Goal: Task Accomplishment & Management: Complete application form

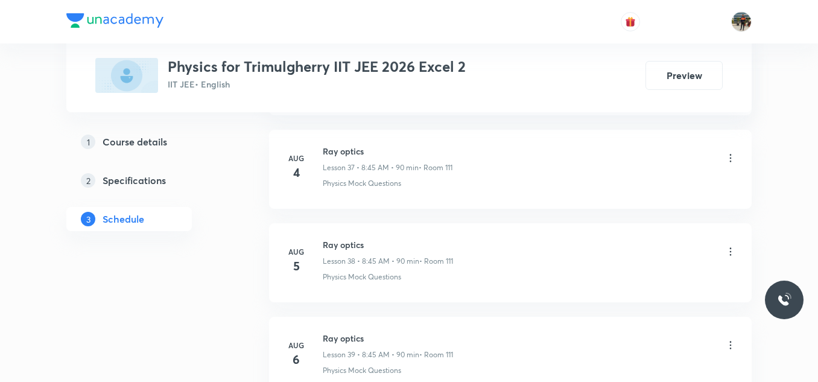
scroll to position [6275, 0]
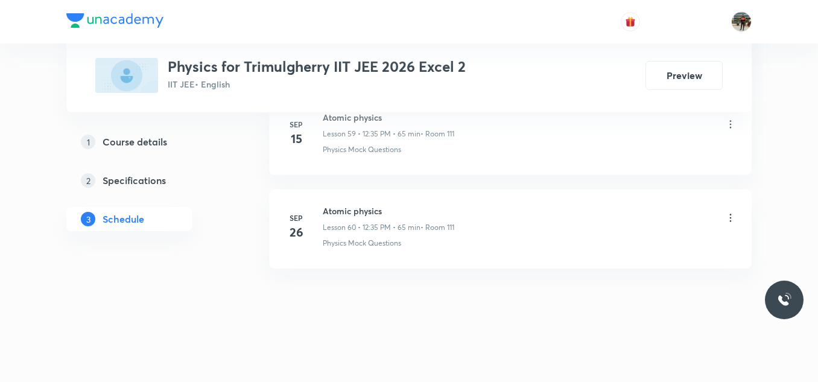
click at [351, 215] on h6 "Atomic physics" at bounding box center [389, 211] width 132 height 13
copy h6 "Atomic physics"
click at [351, 215] on h6 "Atomic physics" at bounding box center [389, 211] width 132 height 13
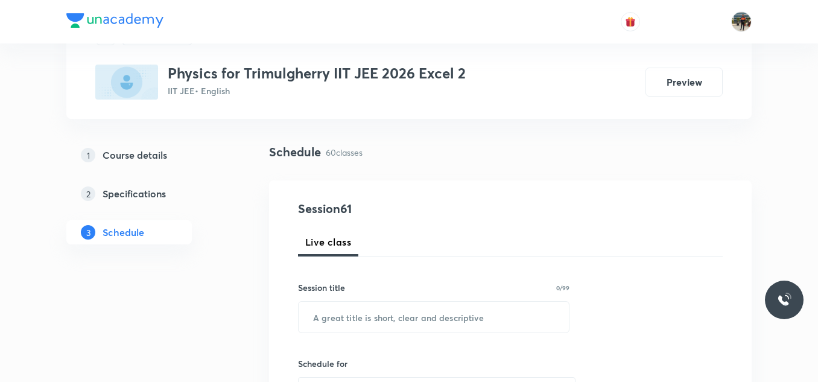
scroll to position [181, 0]
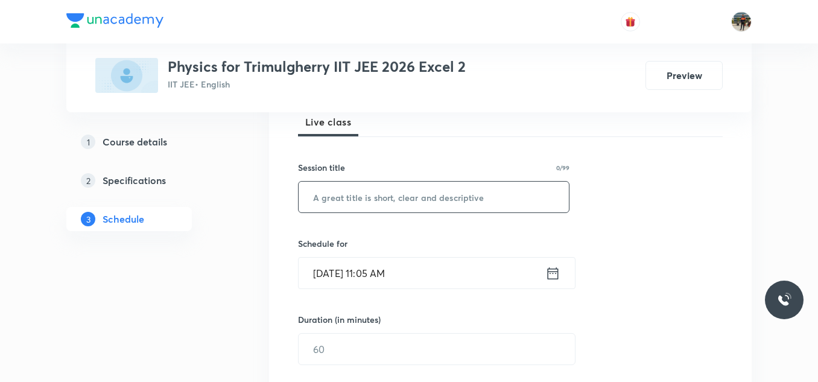
click at [377, 200] on input "text" at bounding box center [434, 197] width 270 height 31
paste input "Atomic physics"
type input "Atomic physics"
click at [549, 276] on icon at bounding box center [553, 273] width 11 height 12
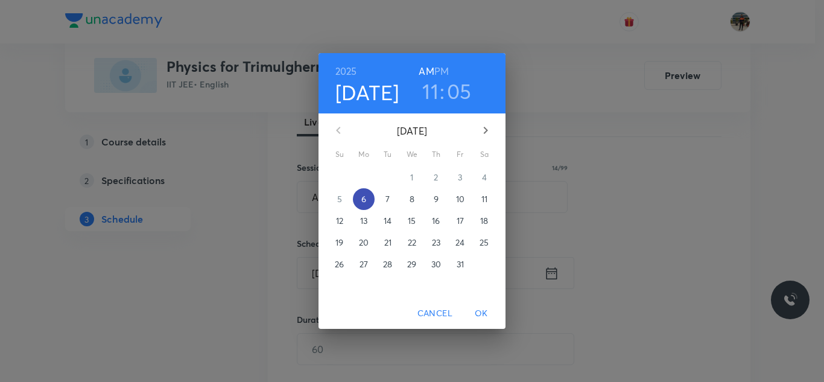
click at [360, 195] on span "6" at bounding box center [364, 199] width 22 height 12
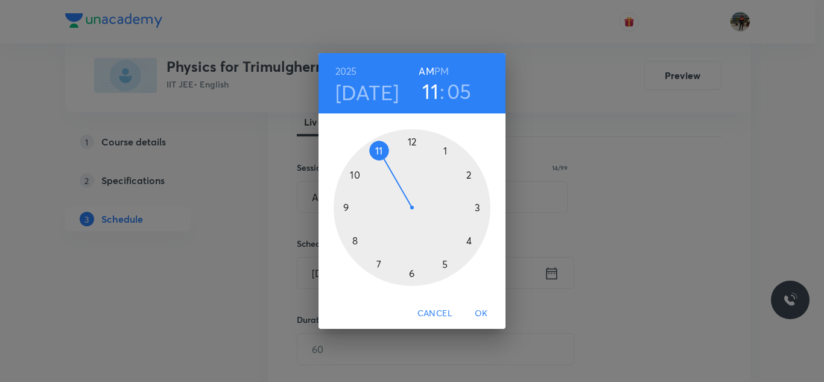
click at [441, 74] on h6 "PM" at bounding box center [442, 71] width 14 height 17
click at [410, 141] on div at bounding box center [412, 207] width 157 height 157
click at [377, 266] on div at bounding box center [412, 207] width 157 height 157
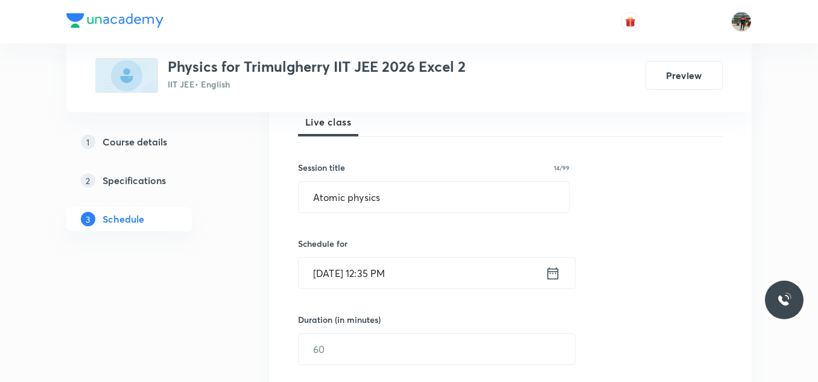
scroll to position [241, 0]
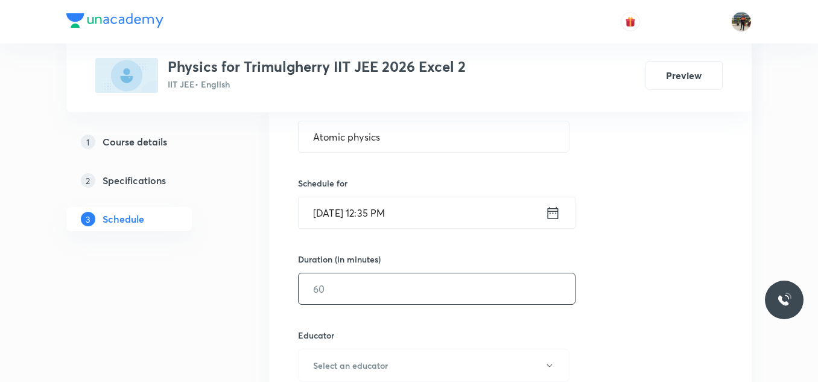
click at [354, 278] on input "text" at bounding box center [437, 288] width 276 height 31
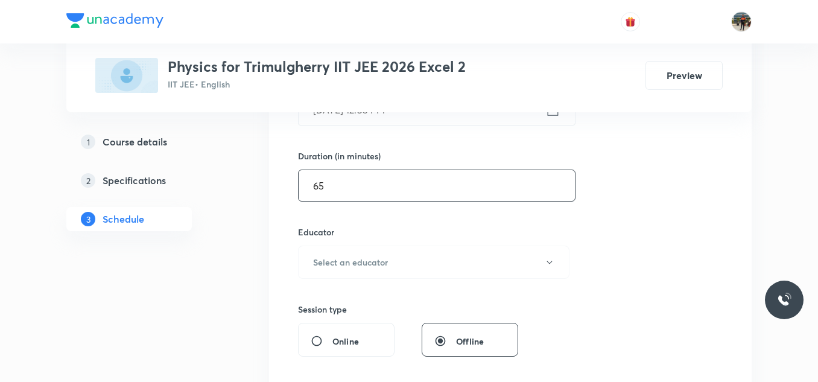
scroll to position [362, 0]
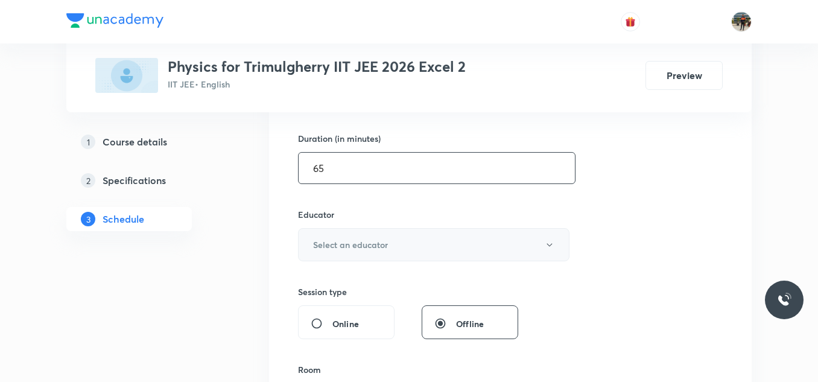
type input "65"
click at [343, 249] on h6 "Select an educator" at bounding box center [350, 244] width 75 height 13
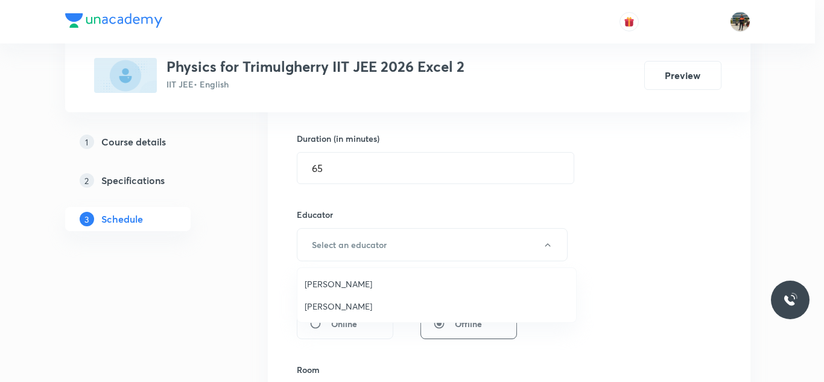
click at [327, 287] on span "Rajesh Vuddavolu" at bounding box center [437, 284] width 264 height 13
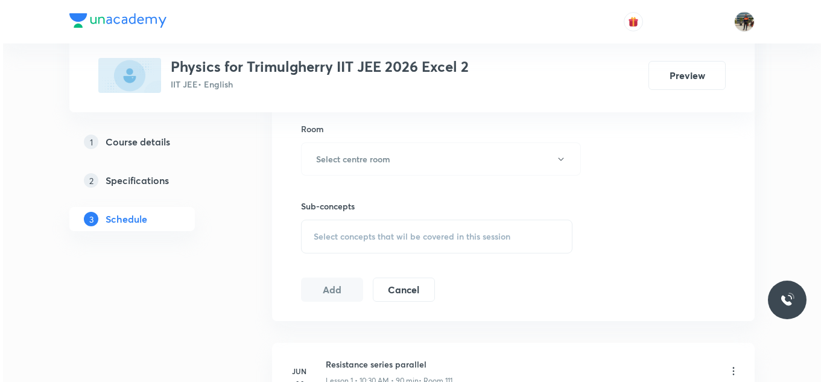
scroll to position [604, 0]
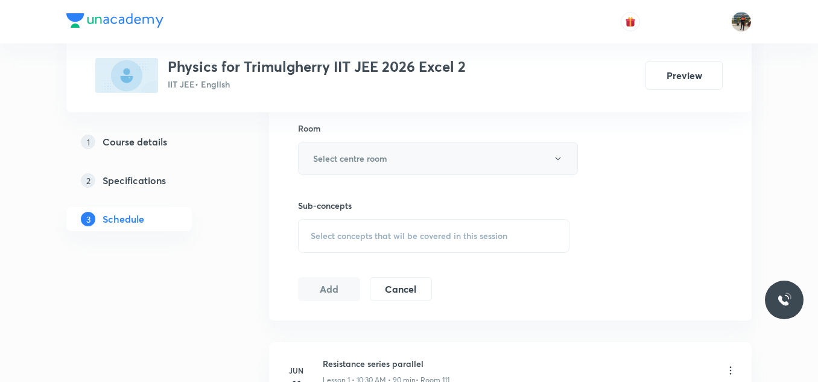
click at [327, 151] on button "Select centre room" at bounding box center [438, 158] width 280 height 33
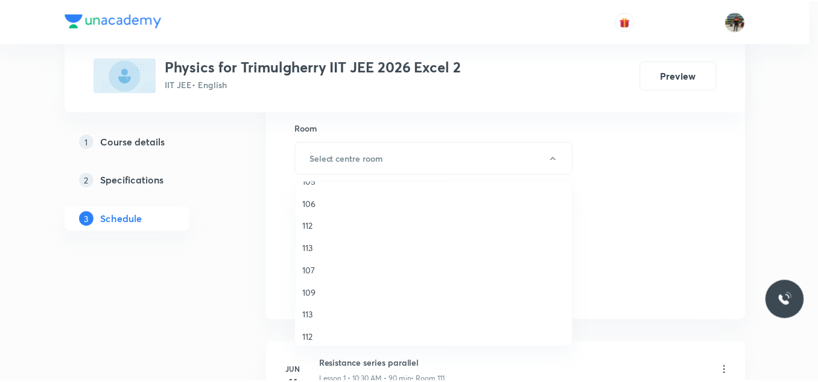
scroll to position [224, 0]
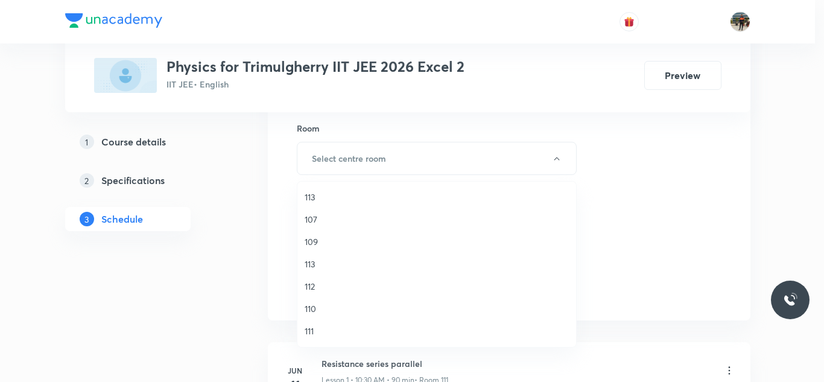
click at [310, 336] on span "111" at bounding box center [437, 331] width 264 height 13
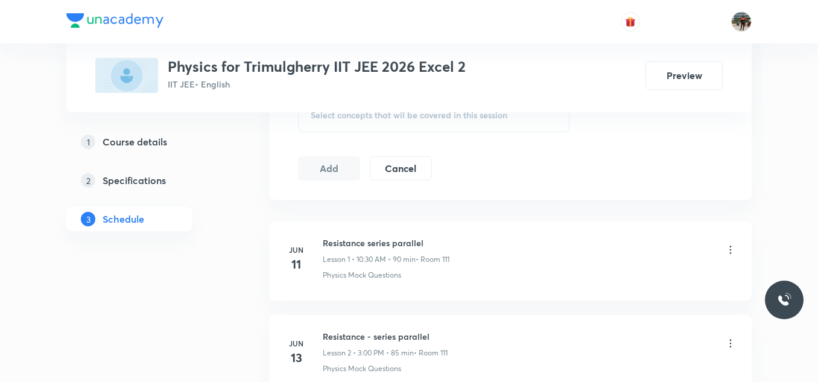
scroll to position [664, 0]
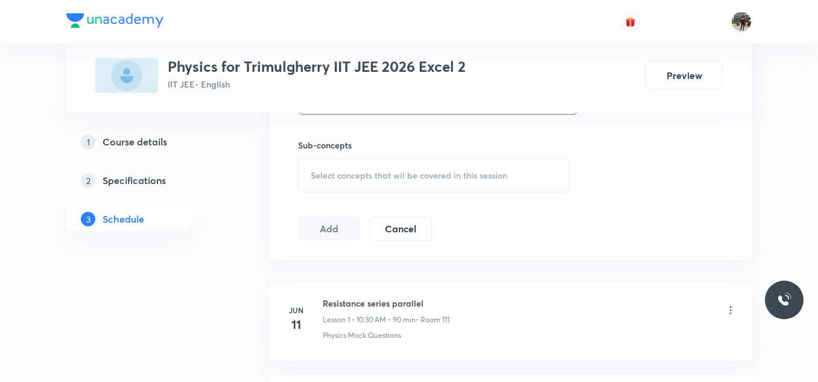
click at [311, 188] on div "Select concepts that wil be covered in this session" at bounding box center [434, 176] width 272 height 34
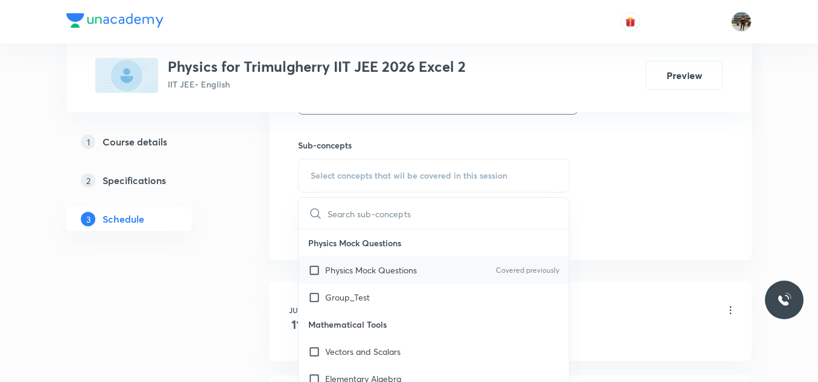
click at [315, 271] on input "checkbox" at bounding box center [316, 270] width 17 height 13
checkbox input "true"
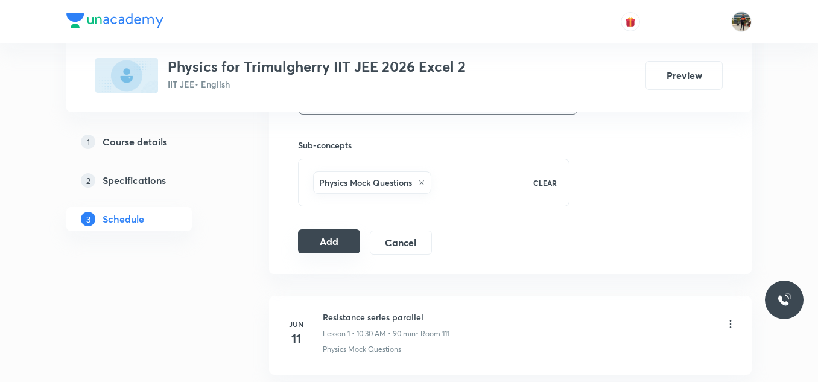
click at [312, 243] on button "Add" at bounding box center [329, 241] width 62 height 24
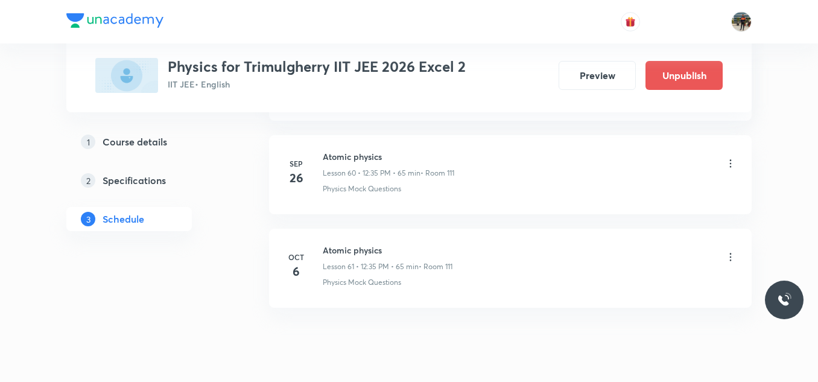
scroll to position [5737, 0]
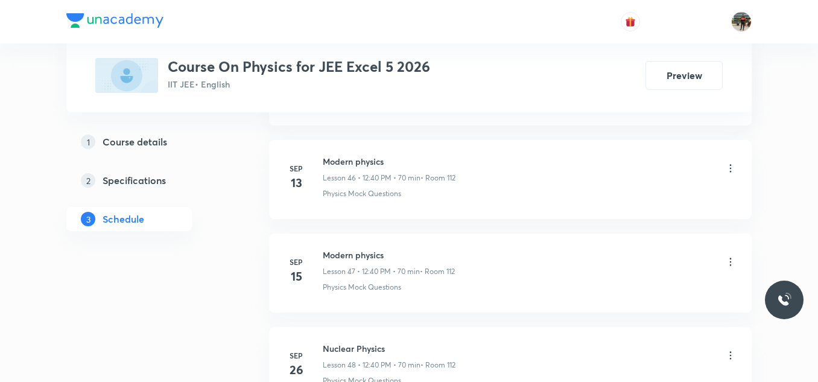
scroll to position [5076, 0]
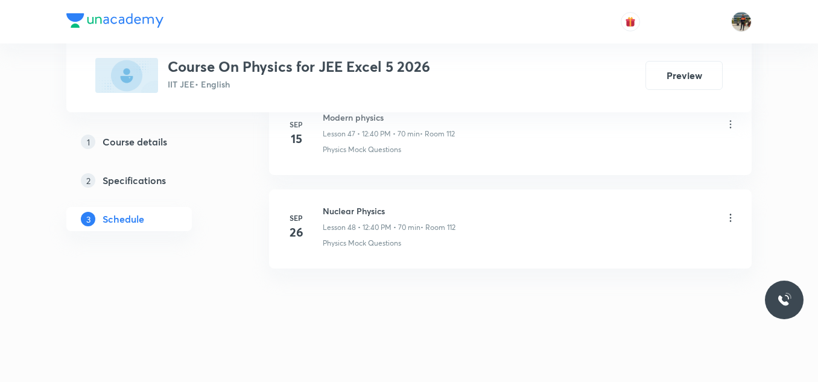
click at [353, 212] on h6 "Nuclear Physics" at bounding box center [389, 211] width 133 height 13
copy h6 "Nuclear Physics"
click at [353, 212] on h6 "Nuclear Physics" at bounding box center [389, 211] width 133 height 13
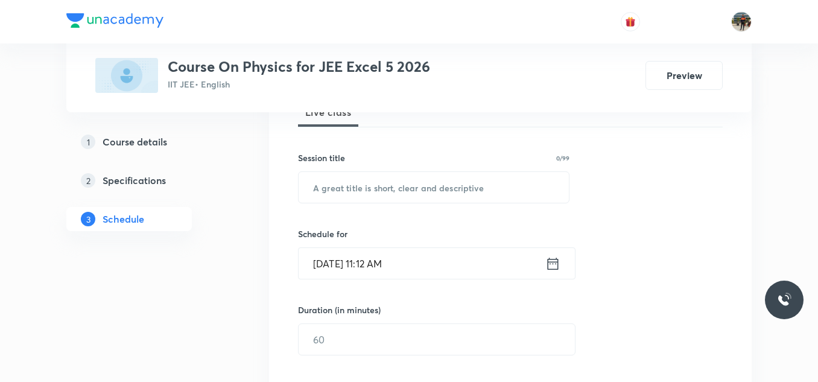
scroll to position [121, 0]
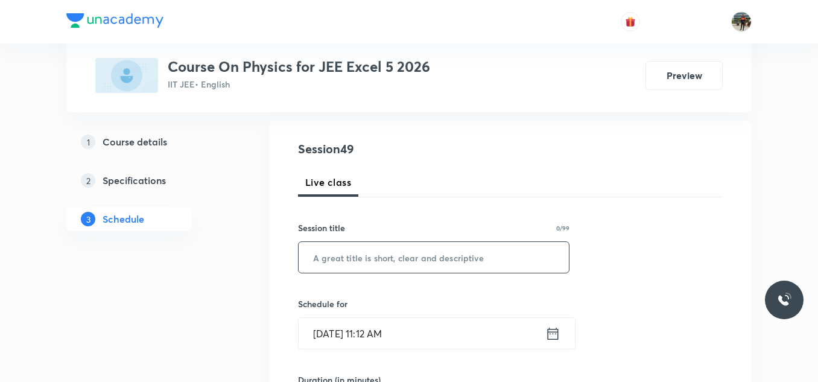
click at [401, 267] on input "text" at bounding box center [434, 257] width 270 height 31
paste input "Nuclear Physics"
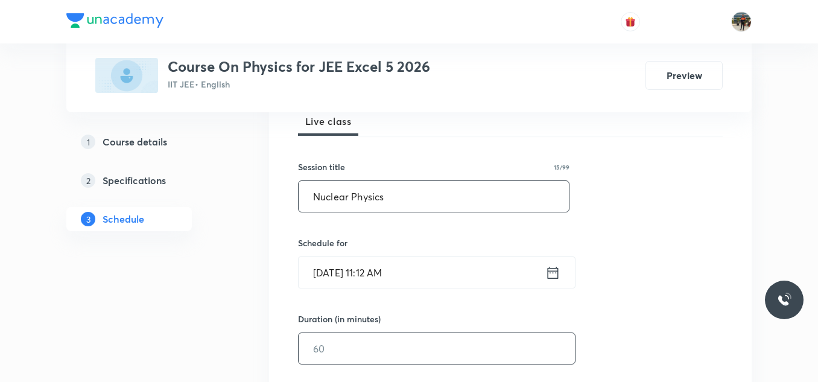
scroll to position [181, 0]
type input "Nuclear Physics"
click at [550, 273] on icon at bounding box center [553, 273] width 15 height 17
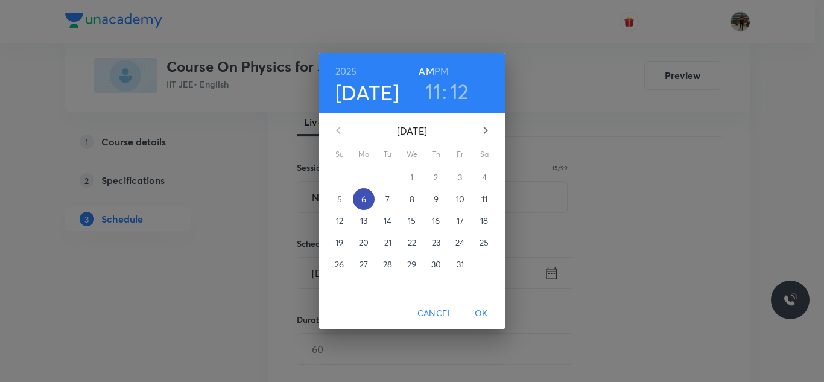
click at [371, 202] on span "6" at bounding box center [364, 199] width 22 height 12
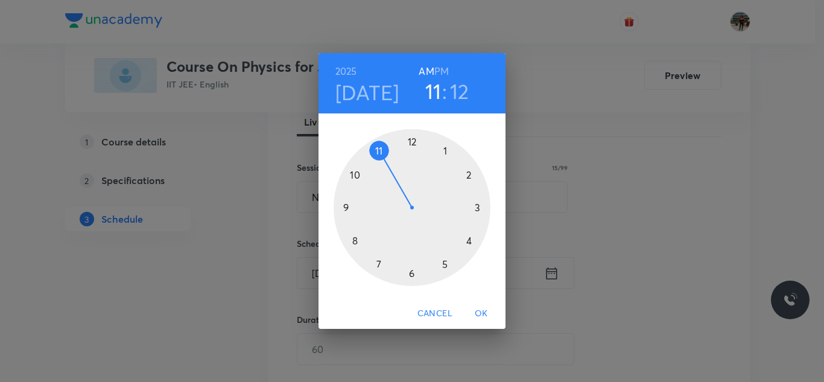
click at [446, 64] on h6 "PM" at bounding box center [442, 71] width 14 height 17
click at [412, 140] on div at bounding box center [412, 207] width 157 height 157
click at [354, 241] on div at bounding box center [412, 207] width 157 height 157
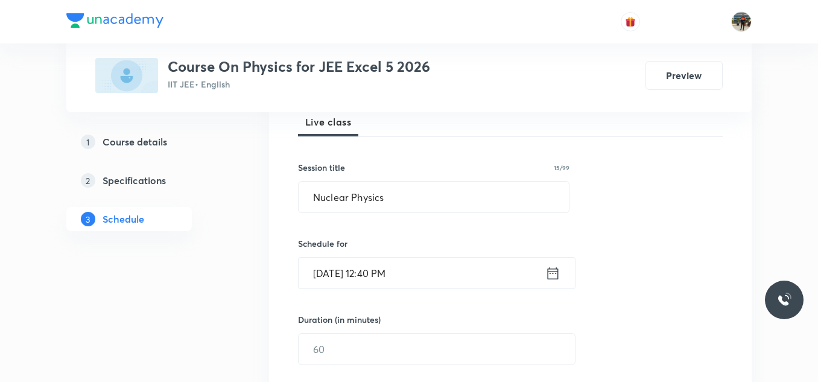
scroll to position [241, 0]
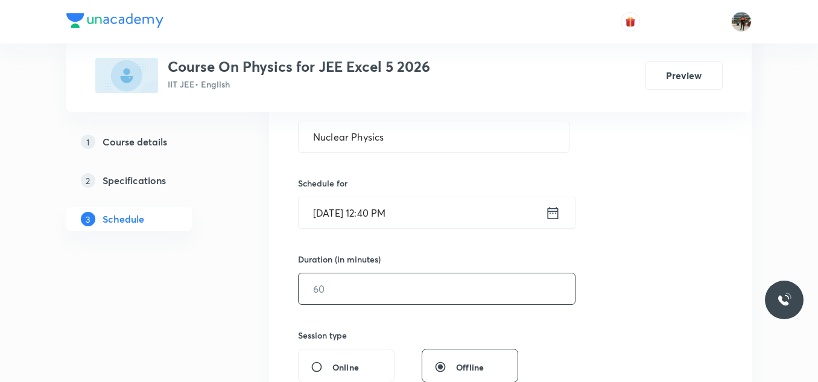
click at [384, 278] on input "text" at bounding box center [437, 288] width 276 height 31
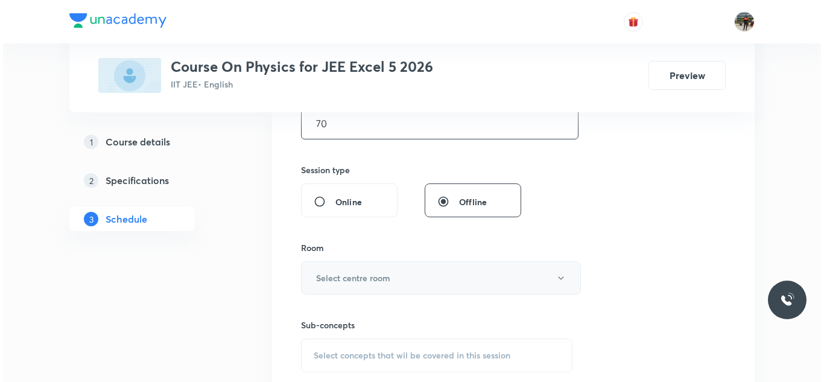
scroll to position [422, 0]
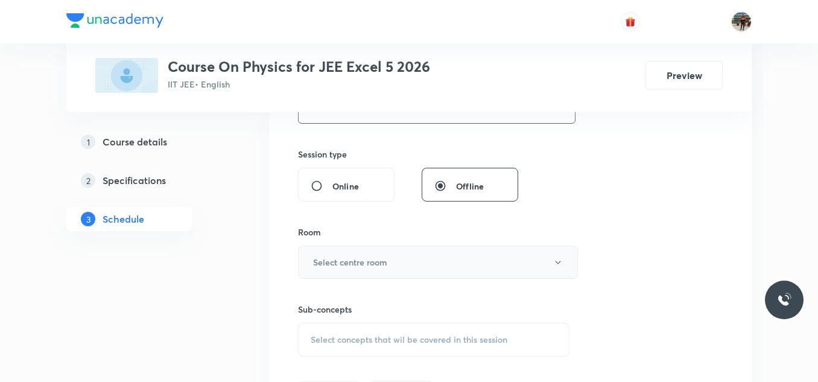
type input "70"
click at [334, 264] on h6 "Select centre room" at bounding box center [350, 262] width 74 height 13
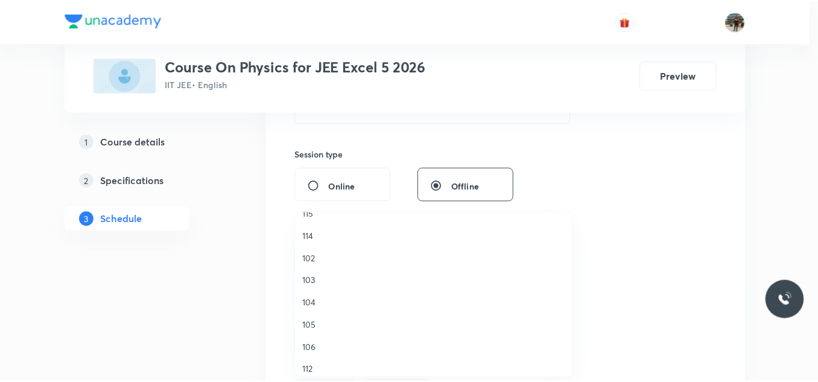
scroll to position [181, 0]
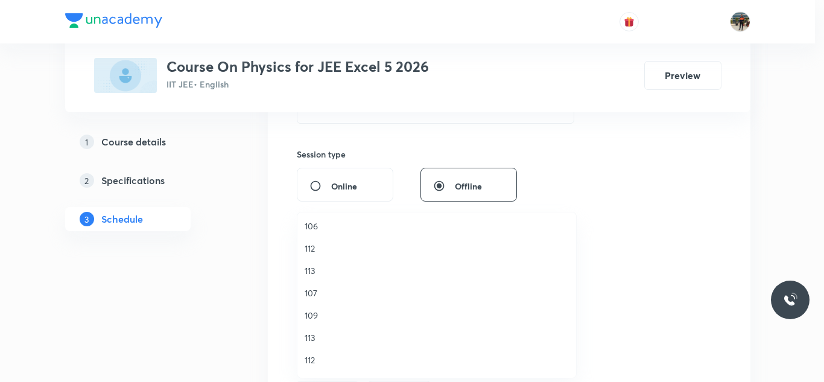
click at [310, 364] on span "112" at bounding box center [437, 360] width 264 height 13
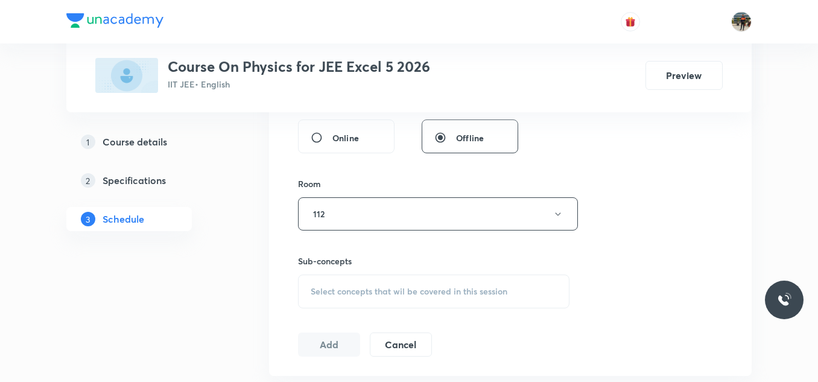
scroll to position [543, 0]
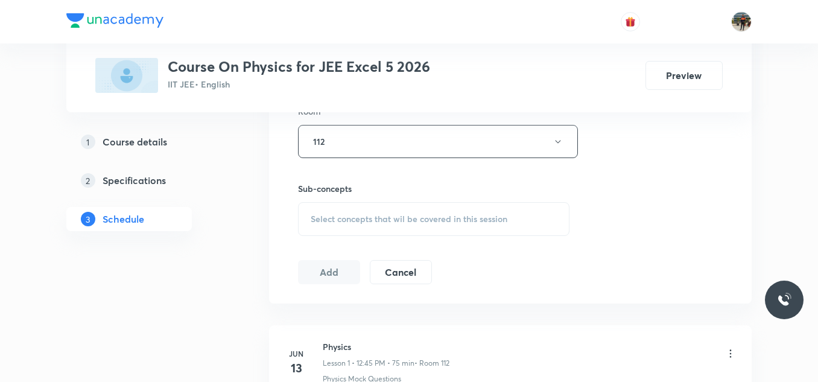
click at [339, 228] on div "Select concepts that wil be covered in this session" at bounding box center [434, 219] width 272 height 34
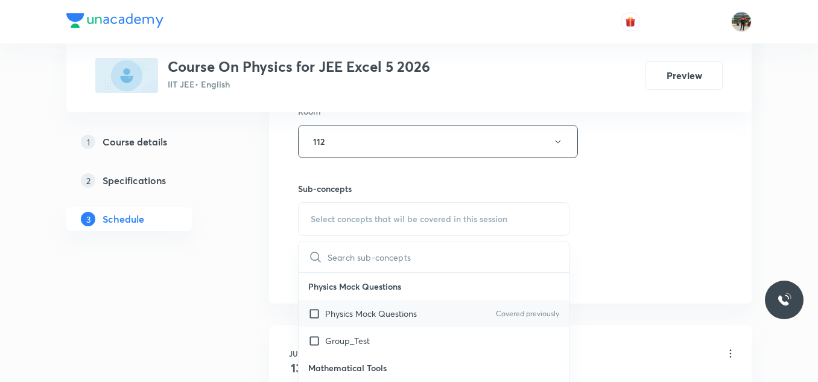
click at [314, 314] on input "checkbox" at bounding box center [316, 313] width 17 height 13
checkbox input "true"
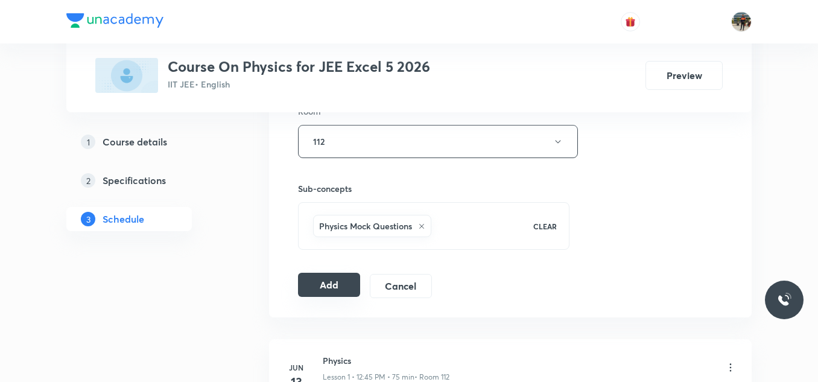
click at [346, 281] on button "Add" at bounding box center [329, 285] width 62 height 24
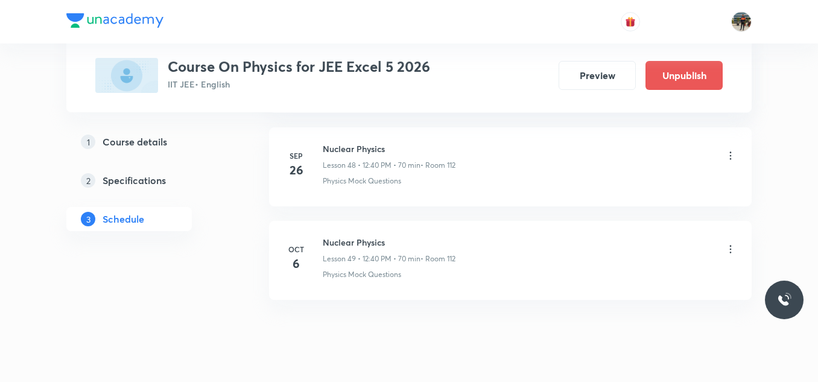
scroll to position [4614, 0]
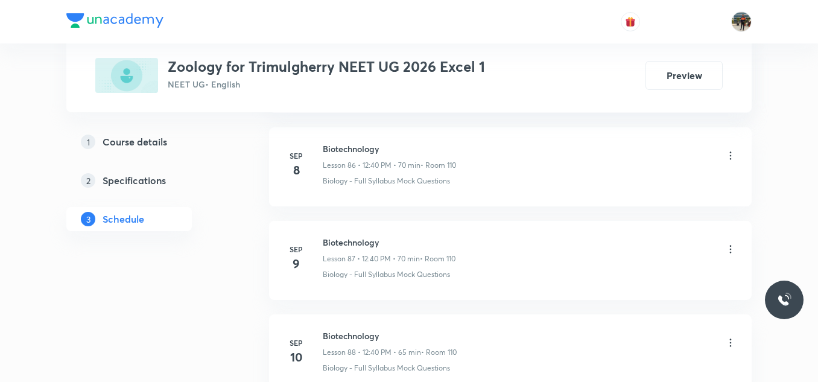
scroll to position [9191, 0]
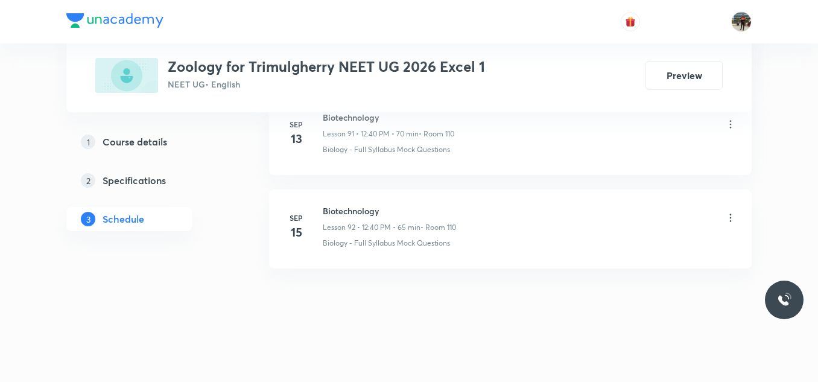
click at [319, 210] on div "Sep 15 Biotechnology Lesson 92 • 12:40 PM • 65 min • Room 110 Biology - Full Sy…" at bounding box center [510, 227] width 453 height 44
click at [321, 210] on div "Sep 15 Biotechnology Lesson 92 • 12:40 PM • 65 min • Room 110 Biology - Full Sy…" at bounding box center [510, 227] width 453 height 44
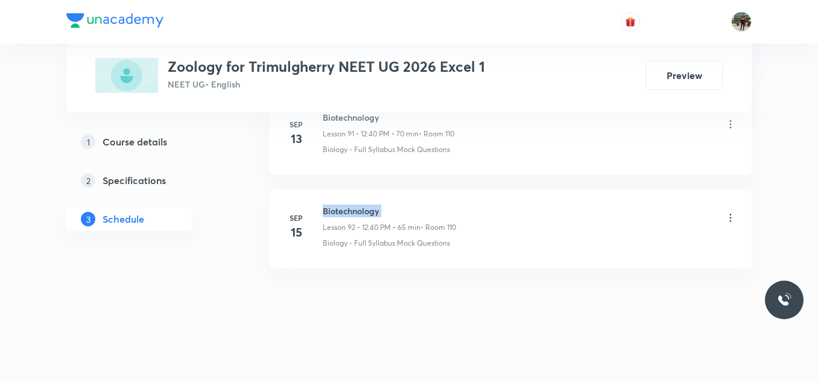
click at [321, 210] on div "Sep 15 Biotechnology Lesson 92 • 12:40 PM • 65 min • Room 110 Biology - Full Sy…" at bounding box center [510, 227] width 453 height 44
copy h6 "Biotechnology"
click at [321, 210] on div "Sep 15 Biotechnology Lesson 92 • 12:40 PM • 65 min • Room 110 Biology - Full Sy…" at bounding box center [510, 227] width 453 height 44
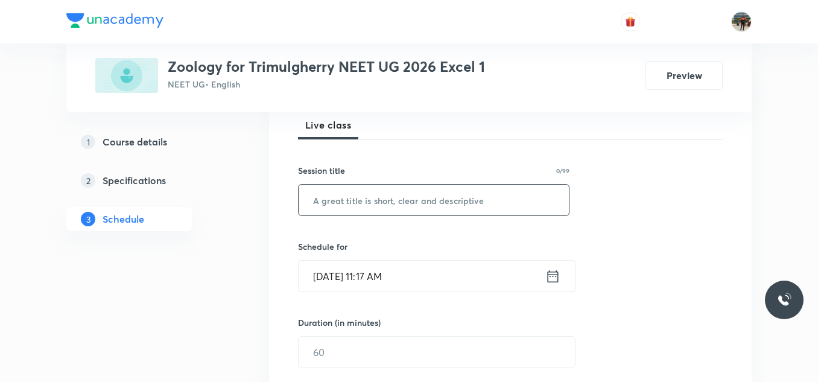
scroll to position [181, 0]
click at [358, 203] on input "text" at bounding box center [434, 197] width 270 height 31
paste input "Biotechnology"
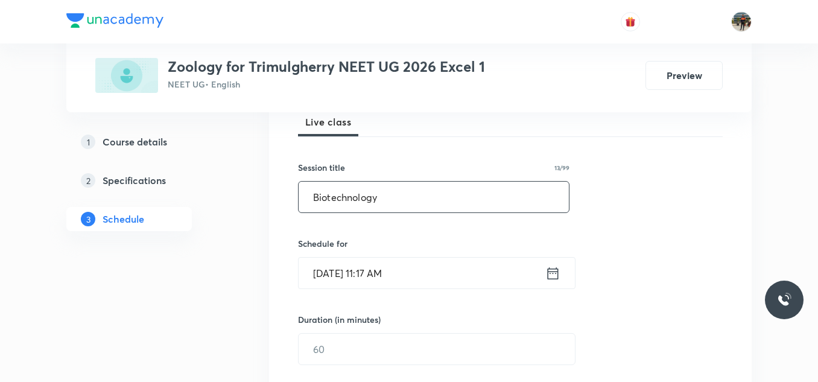
type input "Biotechnology"
click at [553, 270] on icon at bounding box center [553, 273] width 15 height 17
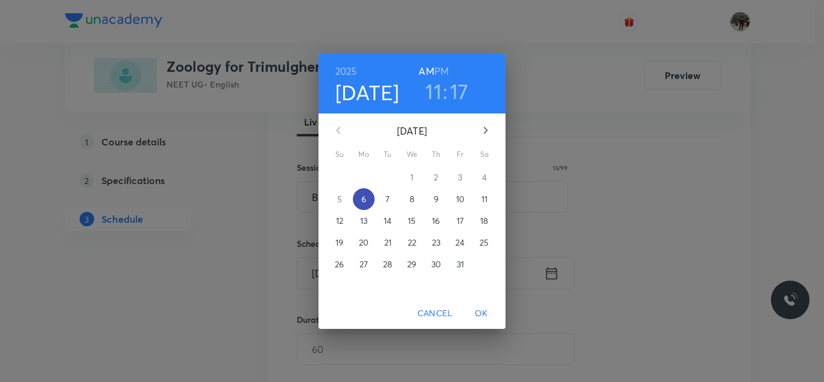
click at [353, 203] on span "6" at bounding box center [364, 199] width 22 height 12
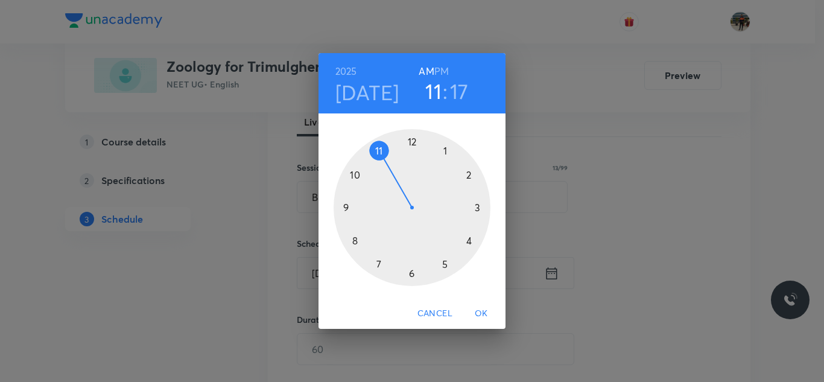
click at [439, 65] on h6 "PM" at bounding box center [442, 71] width 14 height 17
click at [413, 139] on div at bounding box center [412, 207] width 157 height 157
click at [353, 242] on div at bounding box center [412, 207] width 157 height 157
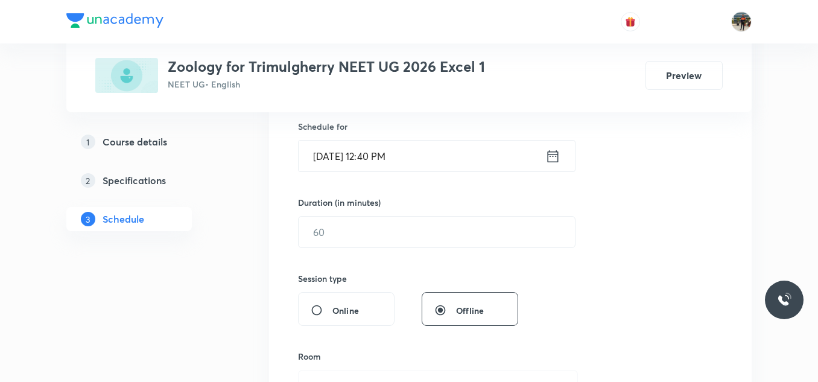
scroll to position [302, 0]
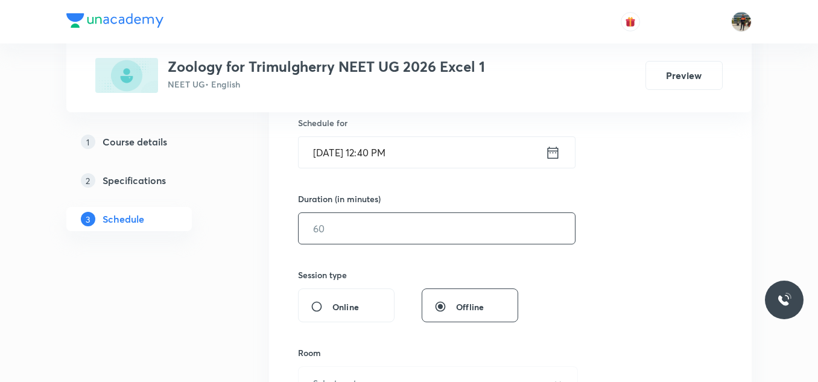
click at [395, 240] on input "text" at bounding box center [437, 228] width 276 height 31
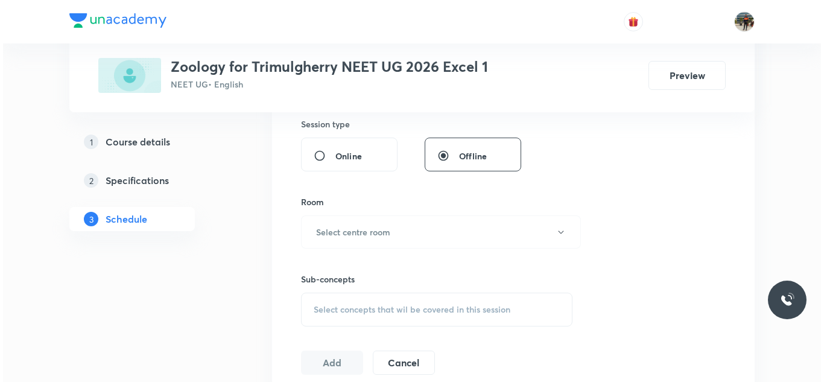
scroll to position [483, 0]
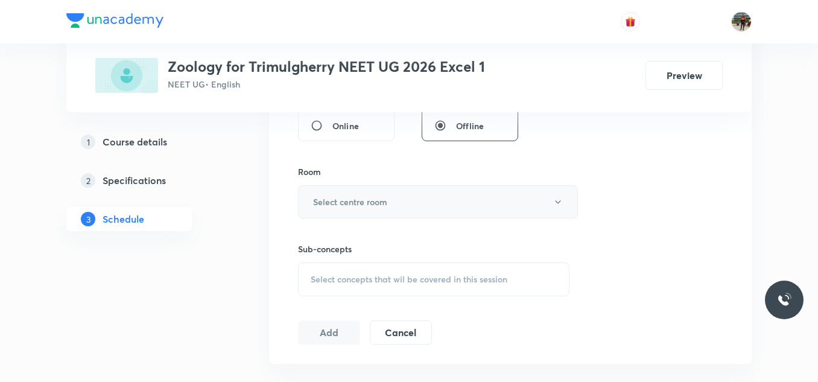
type input "70"
click at [309, 196] on button "Select centre room" at bounding box center [438, 201] width 280 height 33
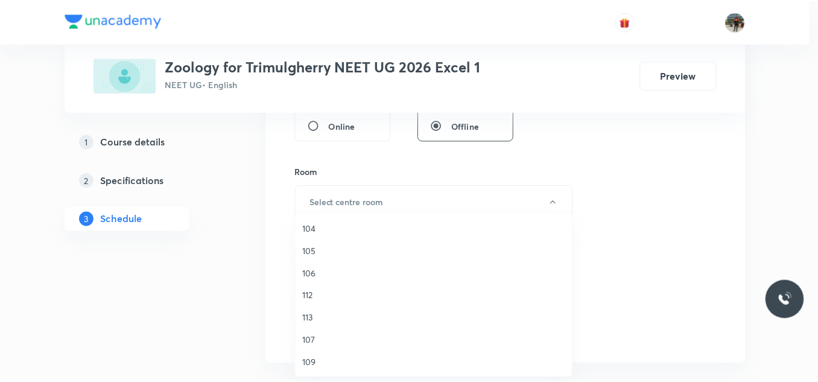
scroll to position [224, 0]
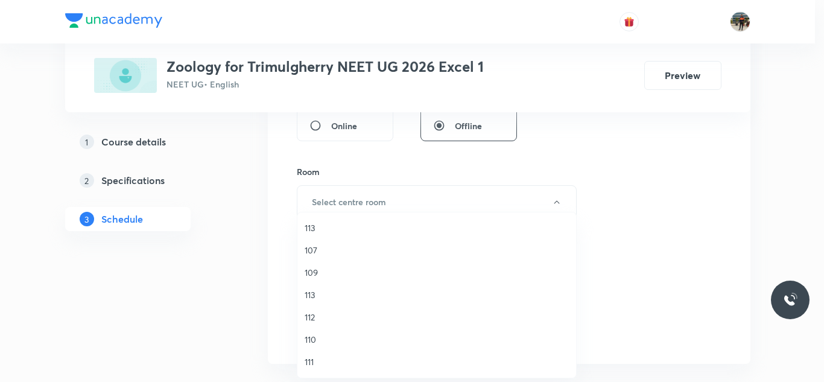
click at [305, 341] on span "110" at bounding box center [437, 339] width 264 height 13
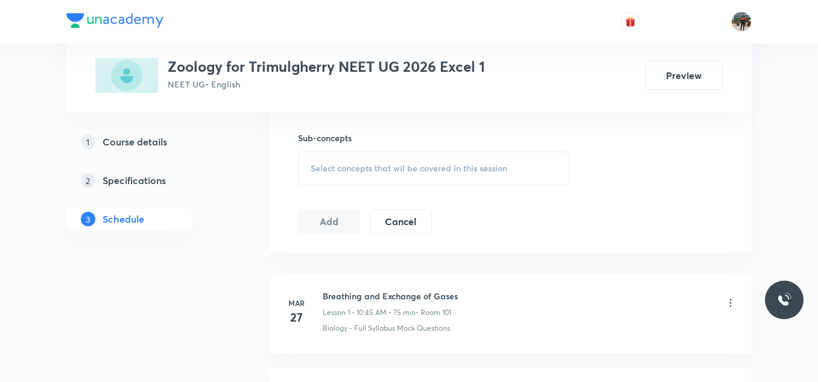
scroll to position [604, 0]
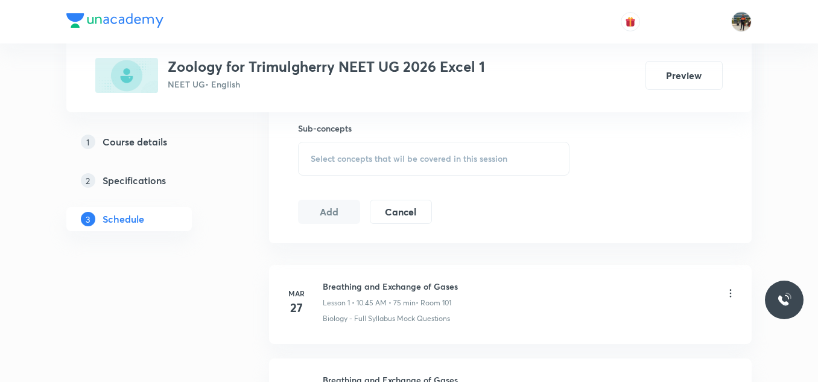
click at [323, 159] on span "Select concepts that wil be covered in this session" at bounding box center [409, 159] width 197 height 10
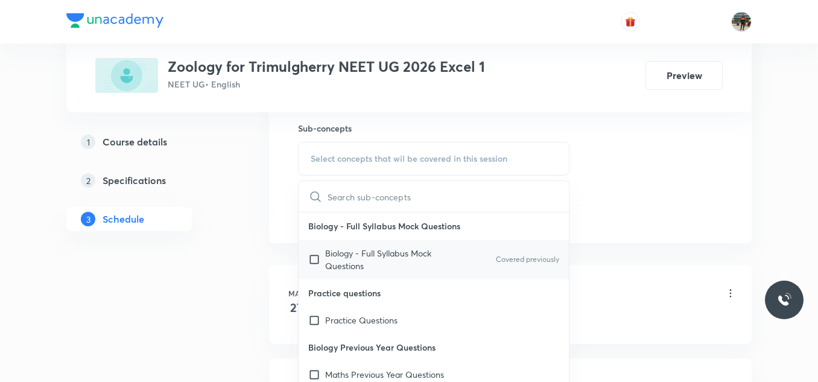
click at [311, 256] on input "checkbox" at bounding box center [316, 259] width 17 height 25
checkbox input "true"
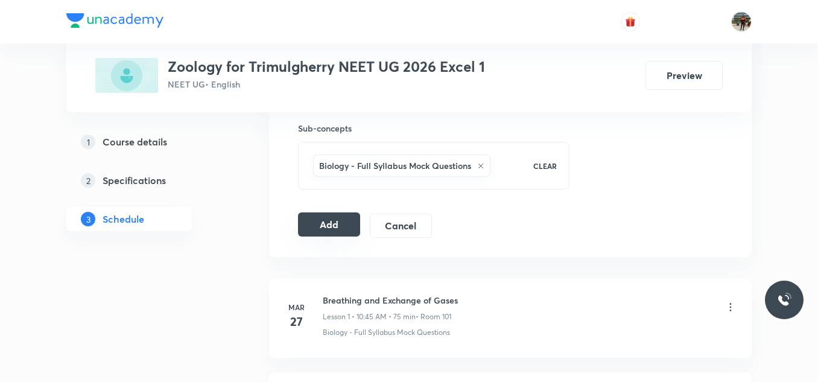
click at [334, 226] on button "Add" at bounding box center [329, 224] width 62 height 24
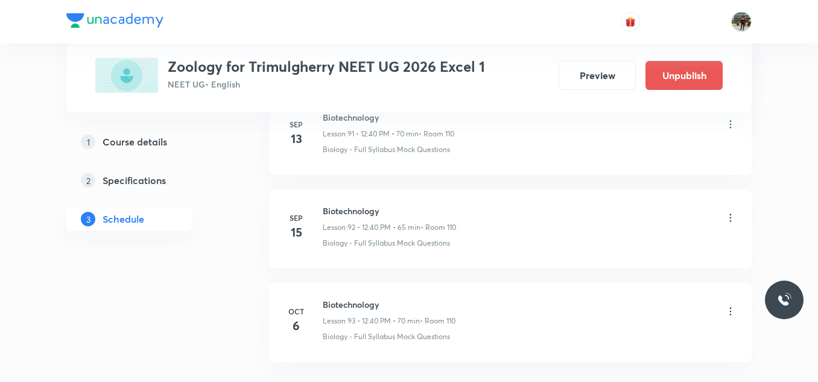
scroll to position [8730, 0]
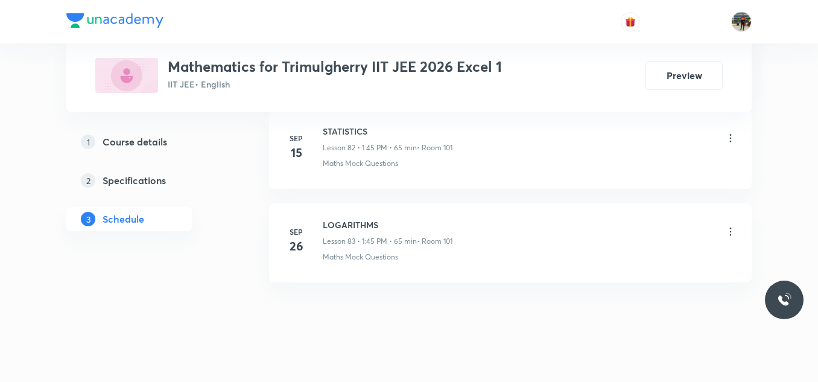
scroll to position [8427, 0]
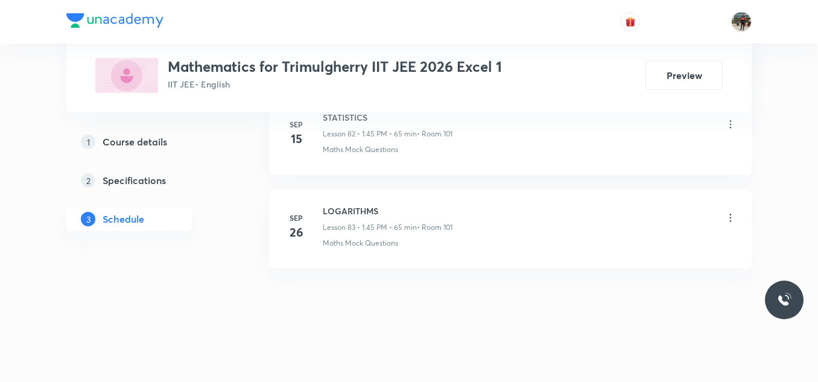
click at [336, 209] on h6 "LOGARITHMS" at bounding box center [388, 211] width 130 height 13
copy h6 "LOGARITHMS"
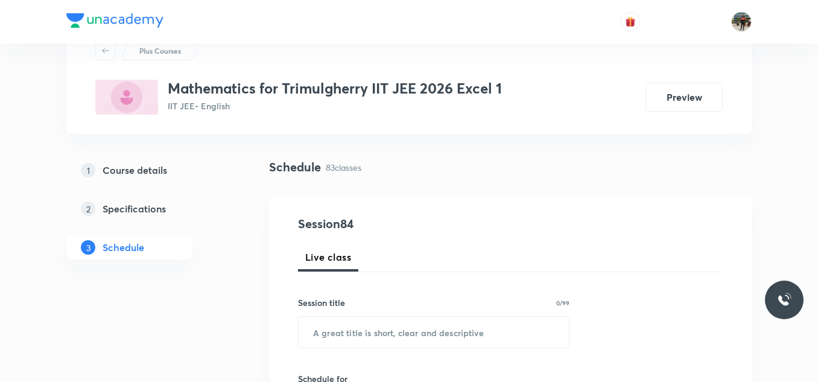
scroll to position [121, 0]
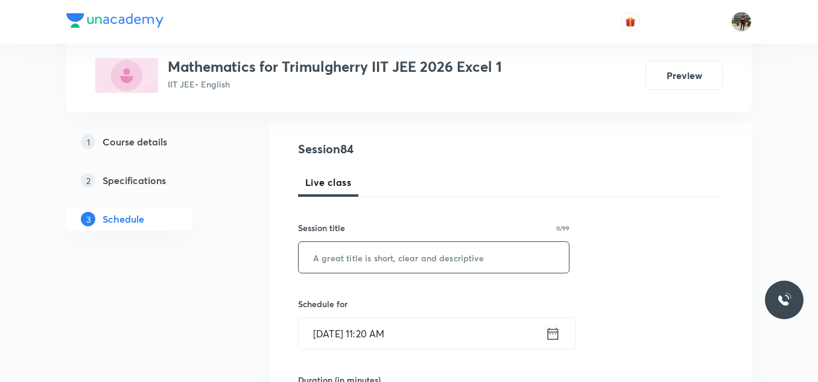
click at [363, 255] on input "text" at bounding box center [434, 257] width 270 height 31
paste input "LOGARITHMS"
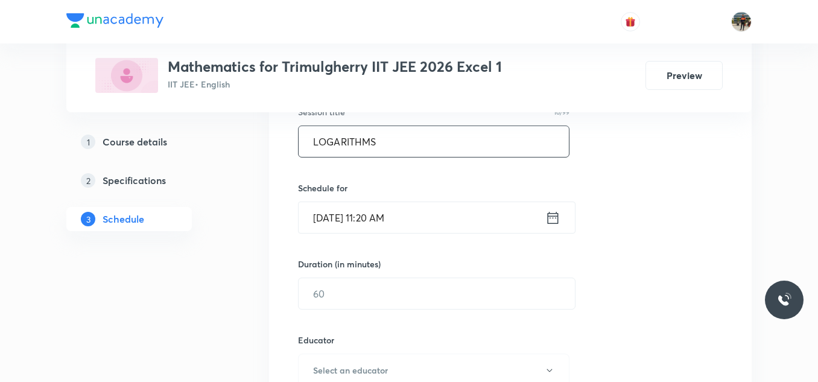
scroll to position [241, 0]
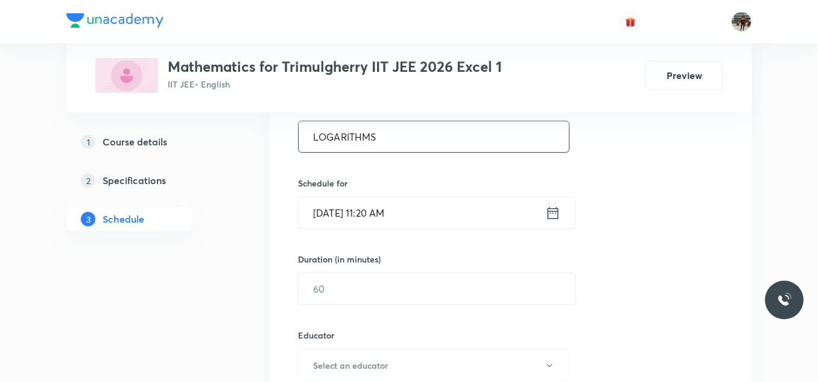
type input "LOGARITHMS"
click at [553, 213] on icon at bounding box center [553, 212] width 11 height 12
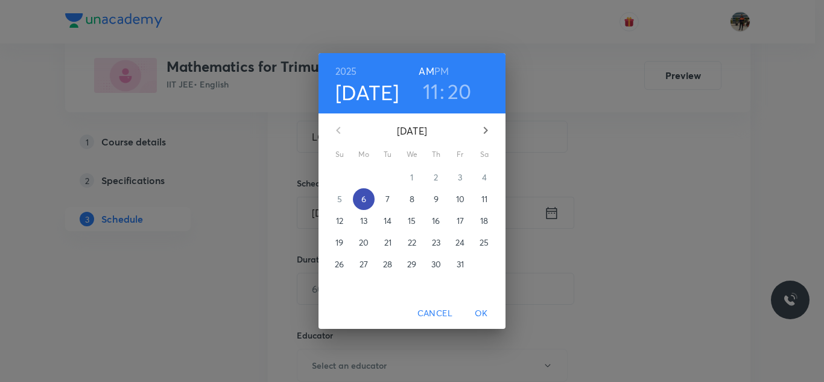
click at [356, 199] on span "6" at bounding box center [364, 199] width 22 height 12
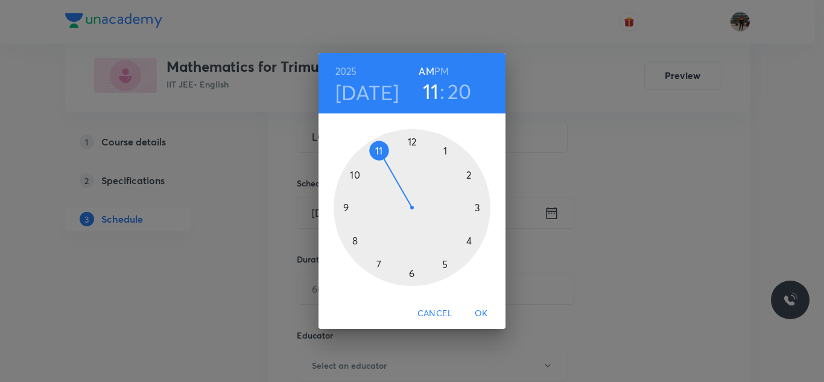
click at [447, 69] on h6 "PM" at bounding box center [442, 71] width 14 height 17
click at [446, 148] on div at bounding box center [412, 207] width 157 height 157
click at [343, 208] on div at bounding box center [412, 207] width 157 height 157
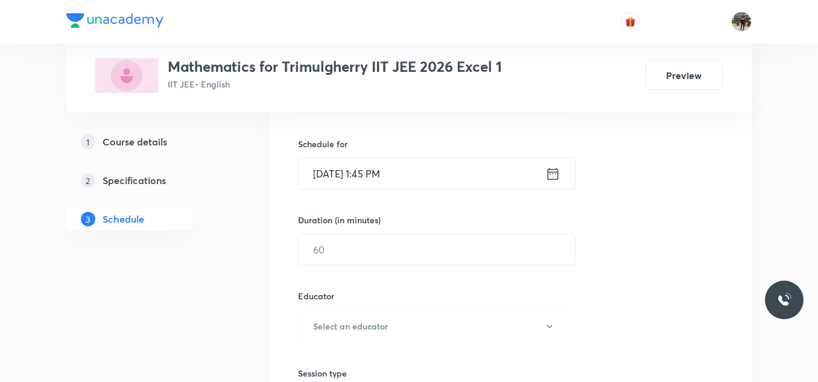
scroll to position [302, 0]
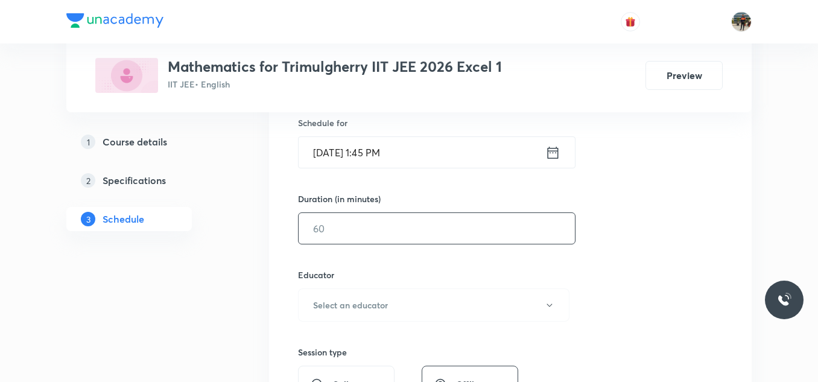
click at [404, 240] on input "text" at bounding box center [437, 228] width 276 height 31
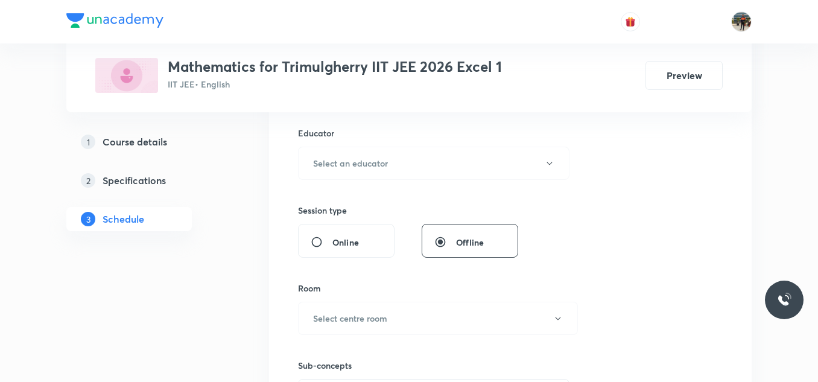
scroll to position [422, 0]
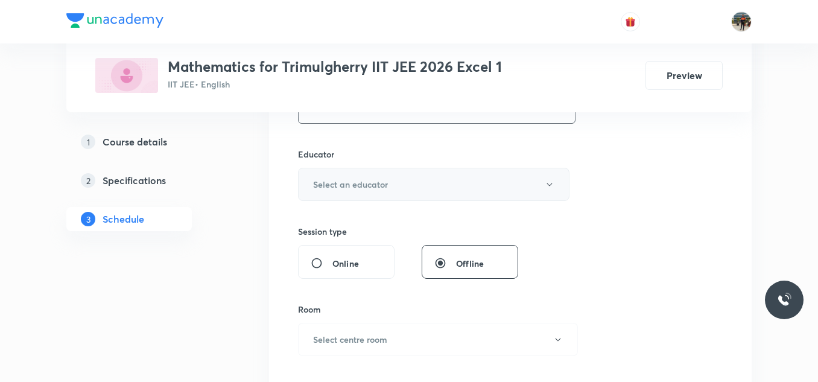
type input "65"
click at [310, 197] on button "Select an educator" at bounding box center [434, 184] width 272 height 33
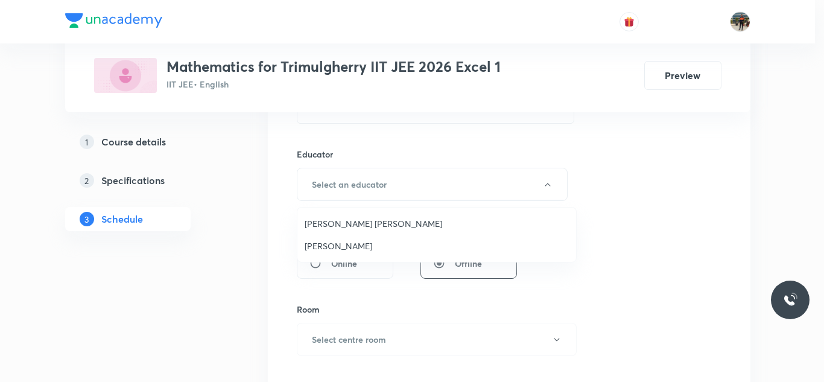
click at [313, 241] on span "[PERSON_NAME]" at bounding box center [437, 246] width 264 height 13
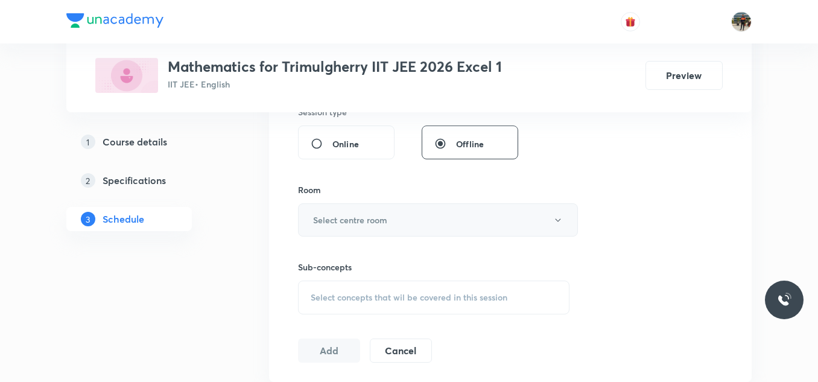
scroll to position [543, 0]
click at [339, 214] on h6 "Select centre room" at bounding box center [350, 218] width 74 height 13
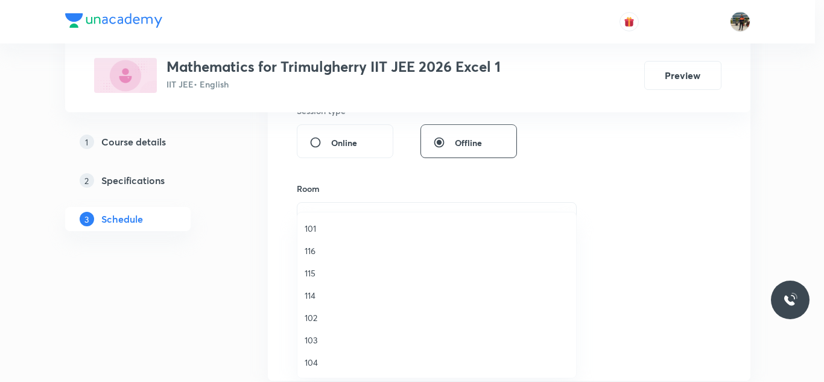
click at [317, 231] on span "101" at bounding box center [437, 228] width 264 height 13
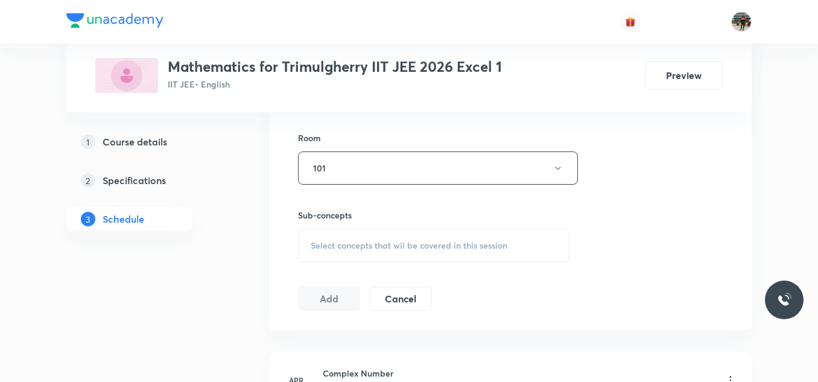
scroll to position [664, 0]
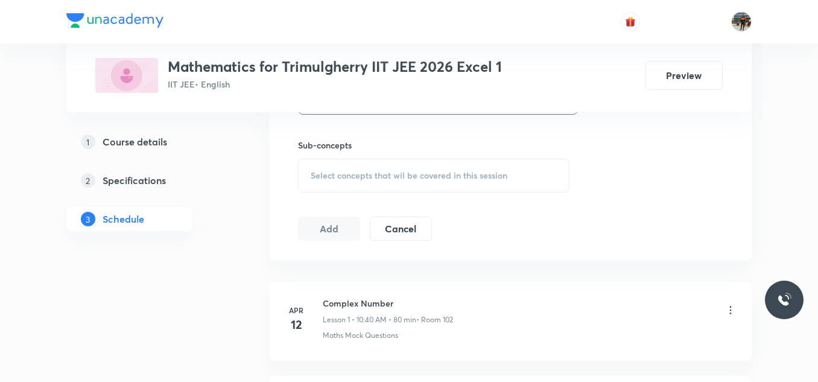
click at [308, 174] on div "Select concepts that wil be covered in this session" at bounding box center [434, 176] width 272 height 34
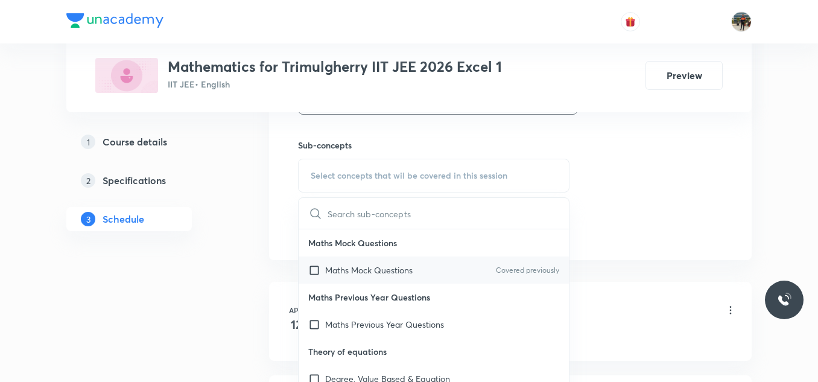
click at [315, 268] on input "checkbox" at bounding box center [316, 270] width 17 height 13
checkbox input "true"
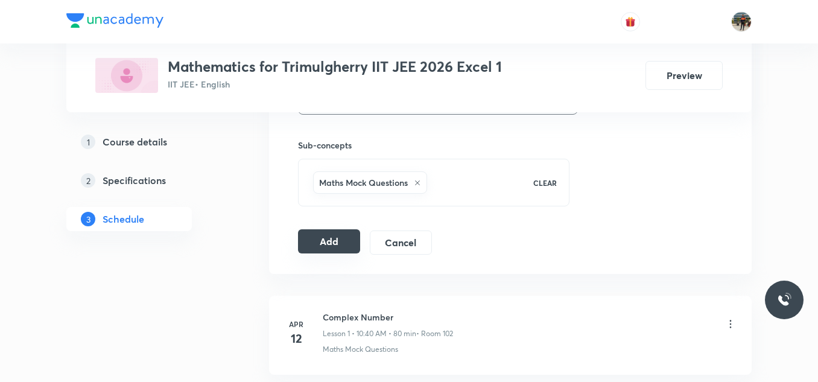
click at [339, 237] on button "Add" at bounding box center [329, 241] width 62 height 24
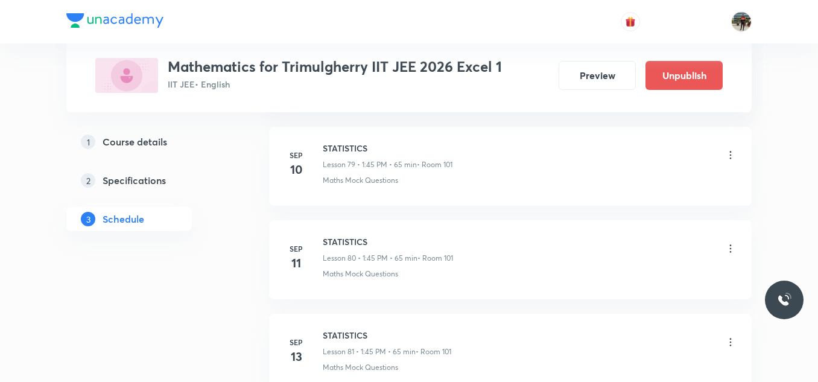
scroll to position [7889, 0]
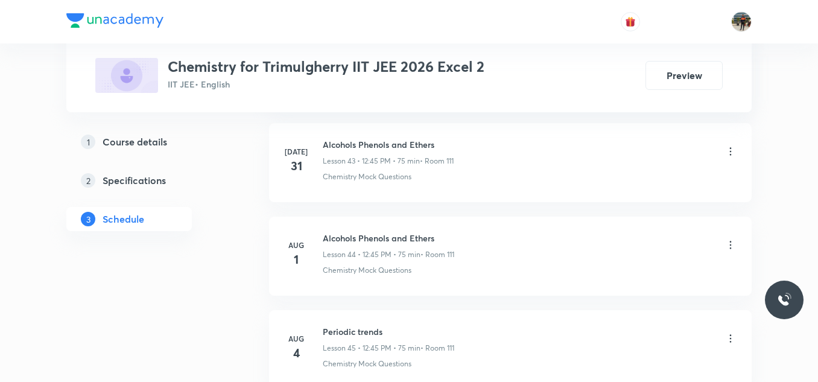
scroll to position [6802, 0]
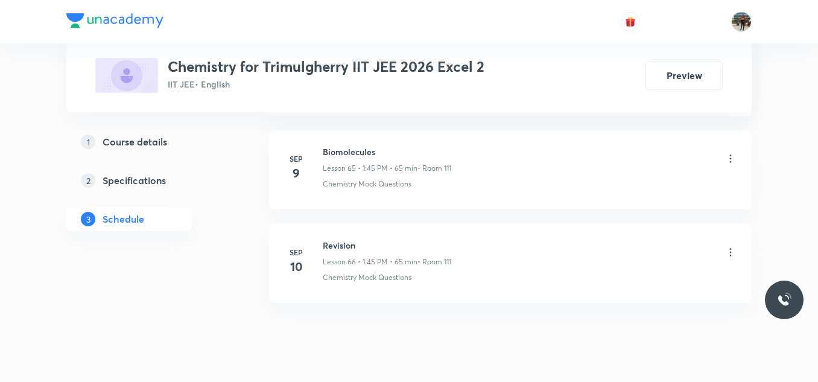
click at [334, 246] on h6 "Revision" at bounding box center [387, 245] width 129 height 13
click at [345, 159] on div "Biomolecules Lesson 65 • 1:45 PM • 65 min • Room 111" at bounding box center [387, 159] width 129 height 28
click at [346, 155] on h6 "Biomolecules" at bounding box center [387, 151] width 129 height 13
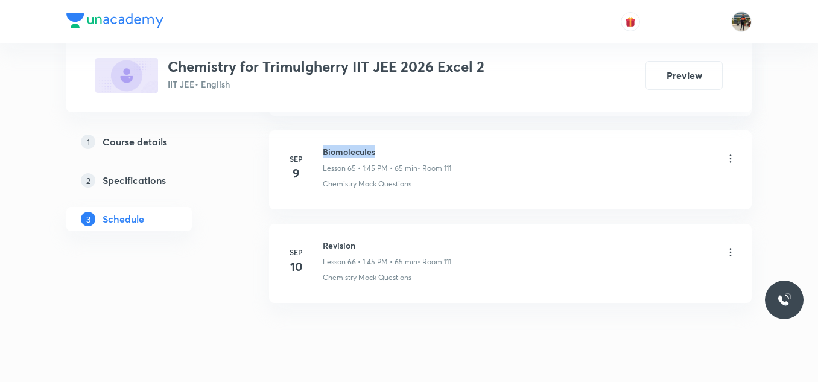
copy h6 "Biomolecules"
click at [384, 238] on li "[DATE] Revision Lesson 66 • 1:45 PM • 65 min • Room 111 Chemistry Mock Questions" at bounding box center [510, 263] width 483 height 79
click at [352, 244] on h6 "Revision" at bounding box center [387, 245] width 129 height 13
copy h6 "Revision"
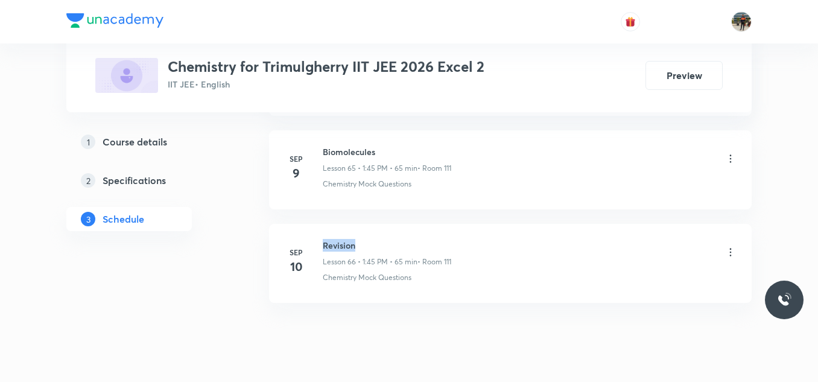
click at [352, 244] on h6 "Revision" at bounding box center [387, 245] width 129 height 13
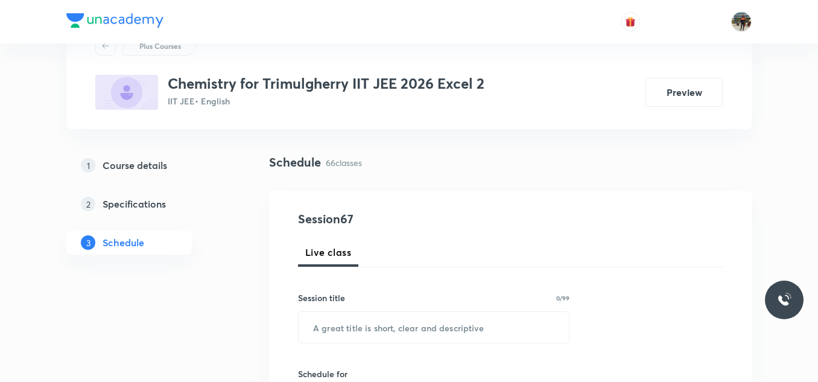
scroll to position [121, 0]
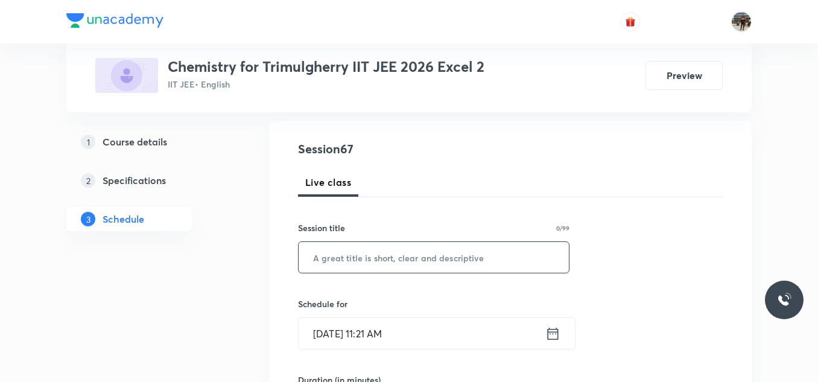
click at [390, 252] on input "text" at bounding box center [434, 257] width 270 height 31
paste input "Revision"
type input "Revision"
click at [549, 333] on icon at bounding box center [553, 333] width 11 height 12
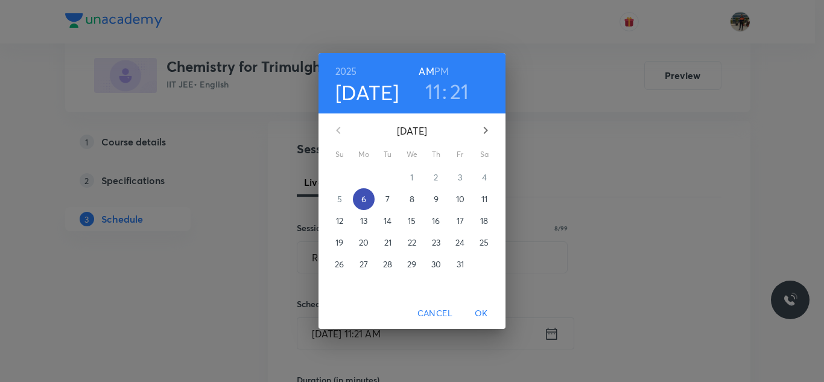
click at [365, 201] on p "6" at bounding box center [364, 199] width 5 height 12
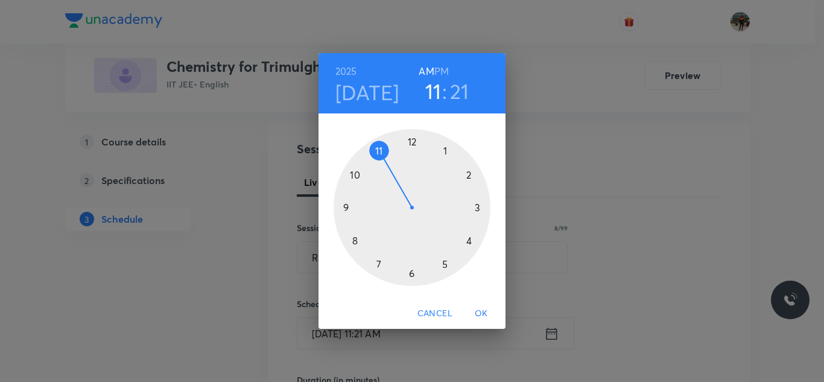
click at [443, 66] on h6 "PM" at bounding box center [442, 71] width 14 height 17
click at [446, 151] on div at bounding box center [412, 207] width 157 height 157
click at [345, 206] on div at bounding box center [412, 207] width 157 height 157
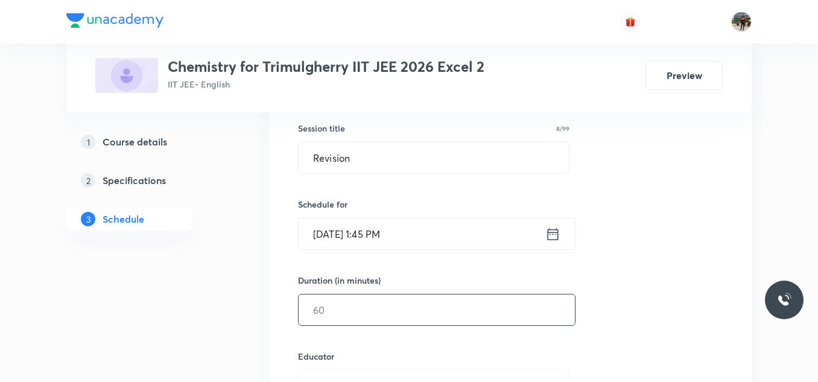
scroll to position [241, 0]
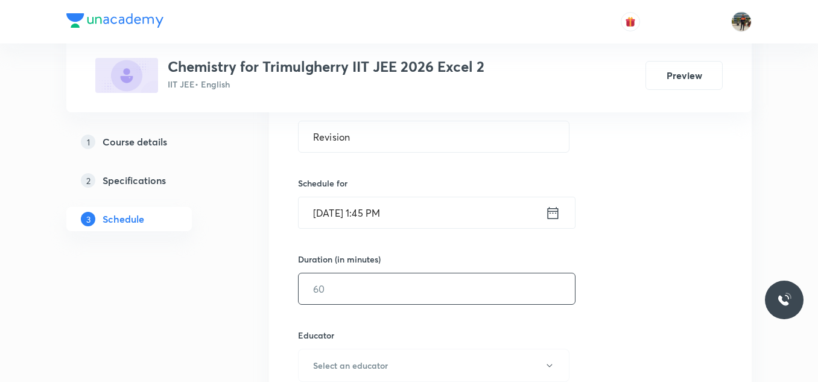
click at [407, 279] on input "text" at bounding box center [437, 288] width 276 height 31
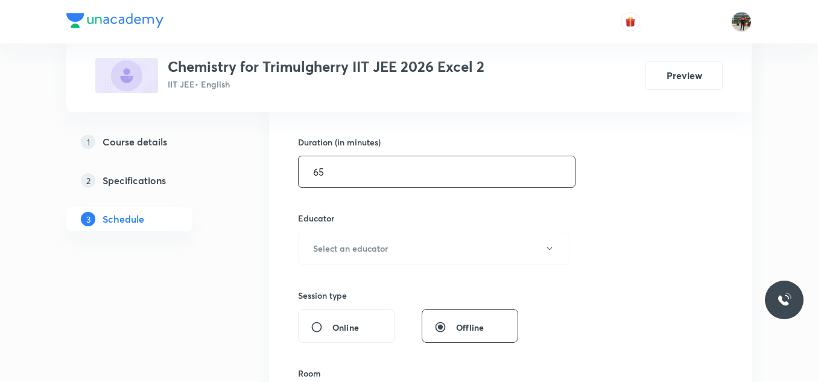
scroll to position [362, 0]
type input "65"
click at [344, 250] on h6 "Select an educator" at bounding box center [350, 244] width 75 height 13
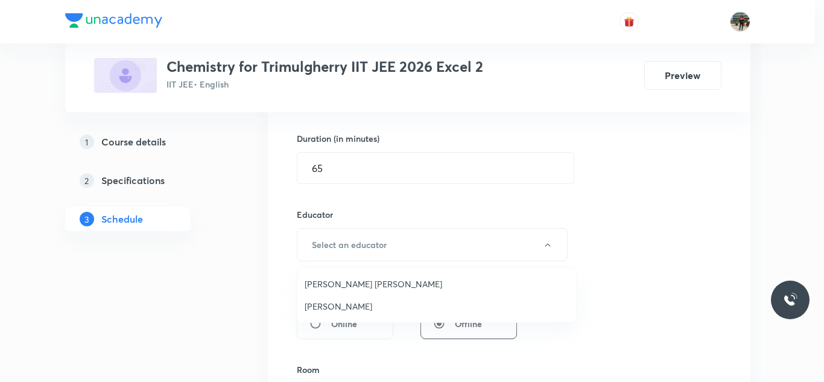
click at [314, 287] on span "[PERSON_NAME] [PERSON_NAME]" at bounding box center [437, 284] width 264 height 13
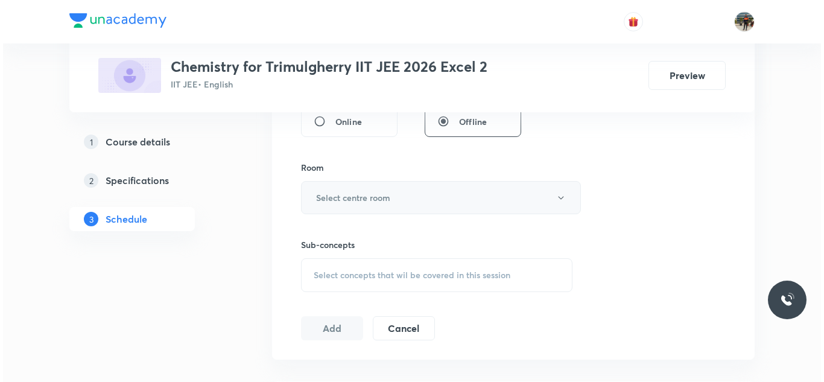
scroll to position [543, 0]
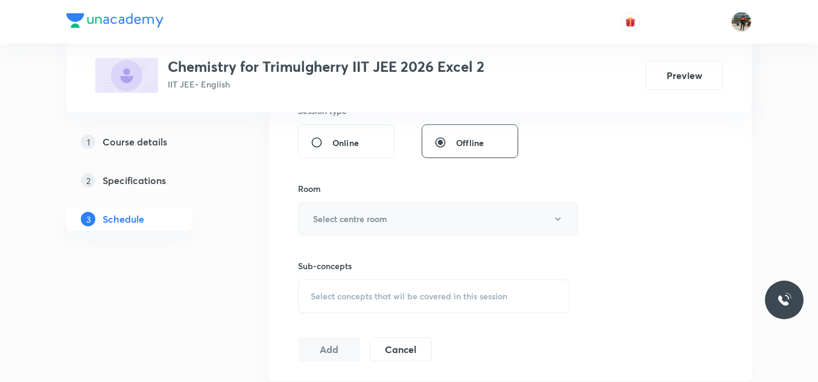
click at [315, 212] on h6 "Select centre room" at bounding box center [350, 218] width 74 height 13
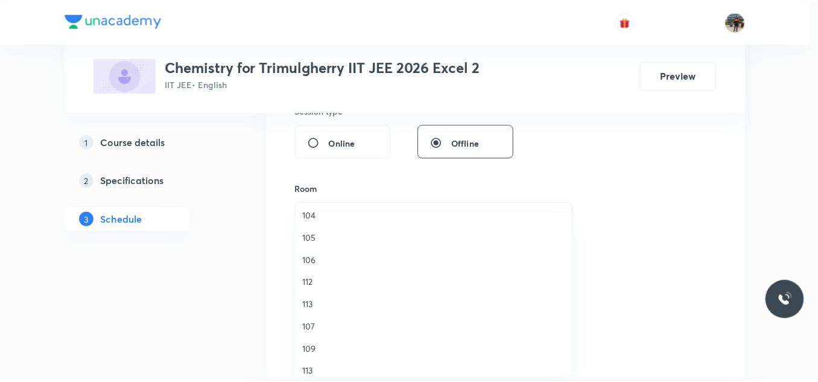
scroll to position [224, 0]
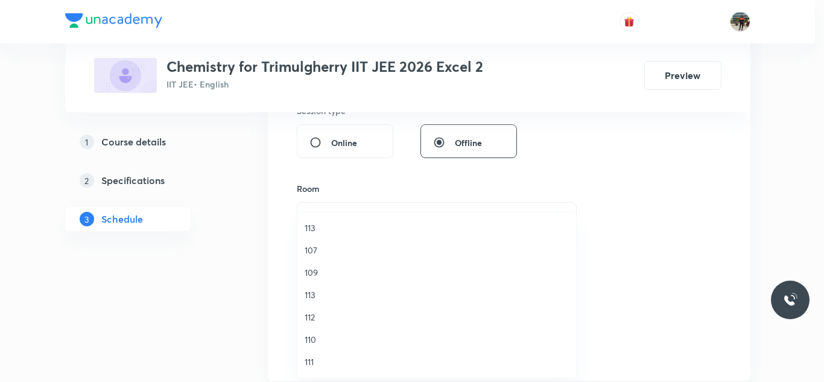
click at [312, 362] on span "111" at bounding box center [437, 361] width 264 height 13
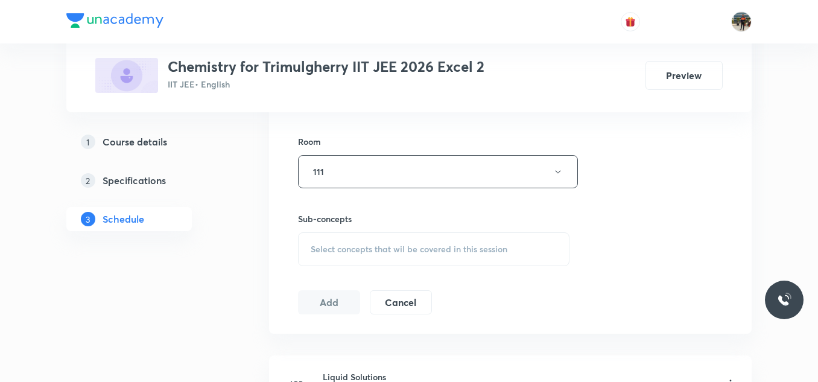
scroll to position [664, 0]
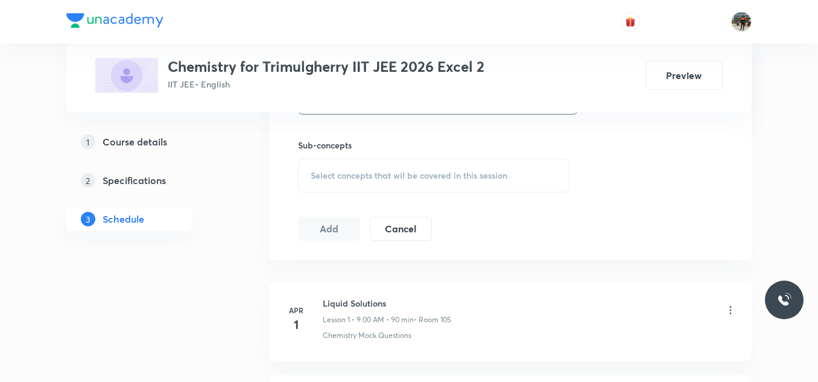
click at [322, 180] on span "Select concepts that wil be covered in this session" at bounding box center [409, 176] width 197 height 10
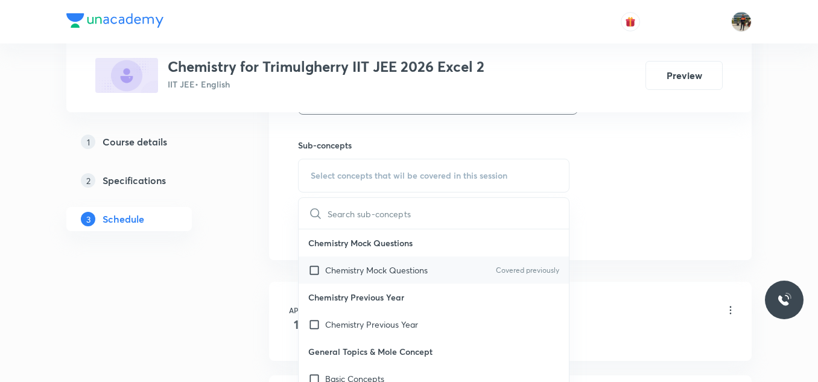
click at [315, 267] on input "checkbox" at bounding box center [316, 270] width 17 height 13
checkbox input "true"
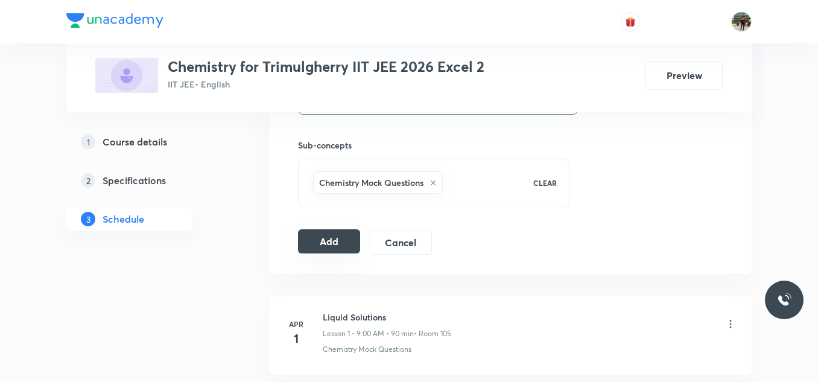
click at [314, 240] on button "Add" at bounding box center [329, 241] width 62 height 24
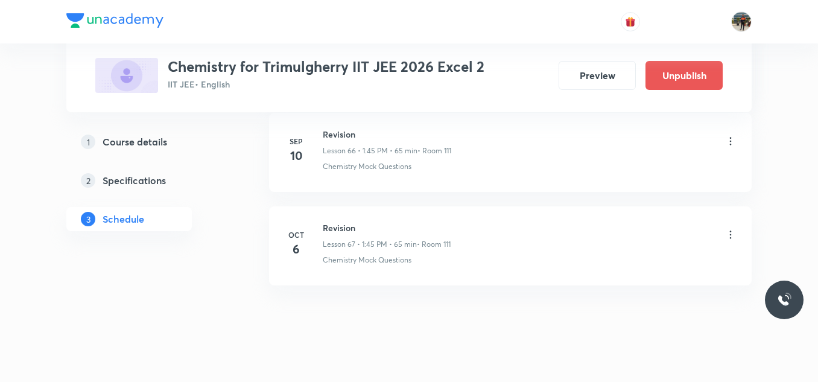
scroll to position [6298, 0]
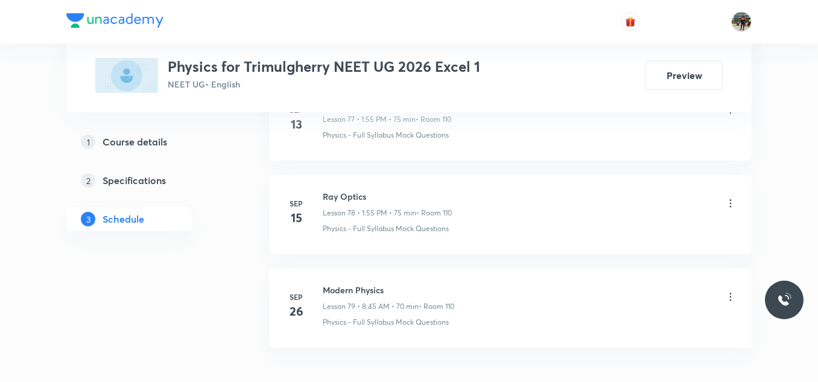
scroll to position [7936, 0]
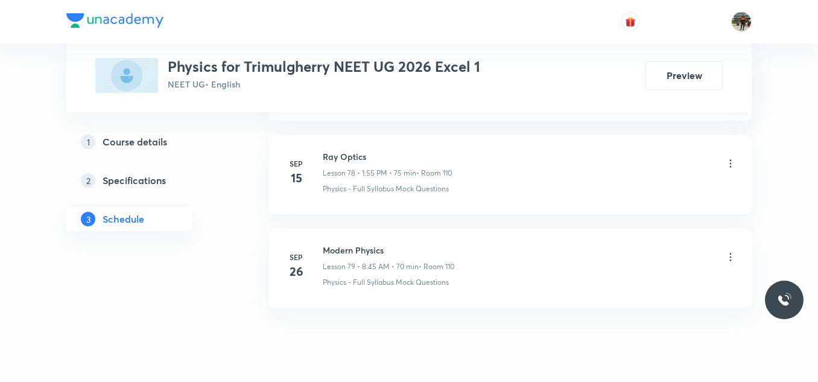
click at [354, 253] on h6 "Modern Physics" at bounding box center [389, 250] width 132 height 13
copy h6 "Modern Physics"
click at [354, 253] on h6 "Modern Physics" at bounding box center [389, 250] width 132 height 13
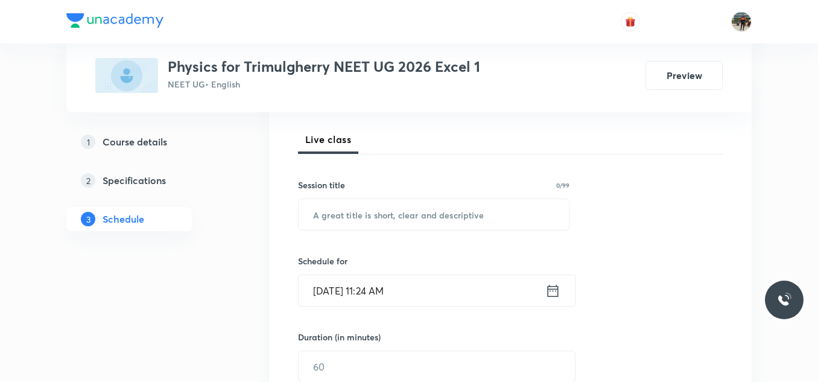
scroll to position [181, 0]
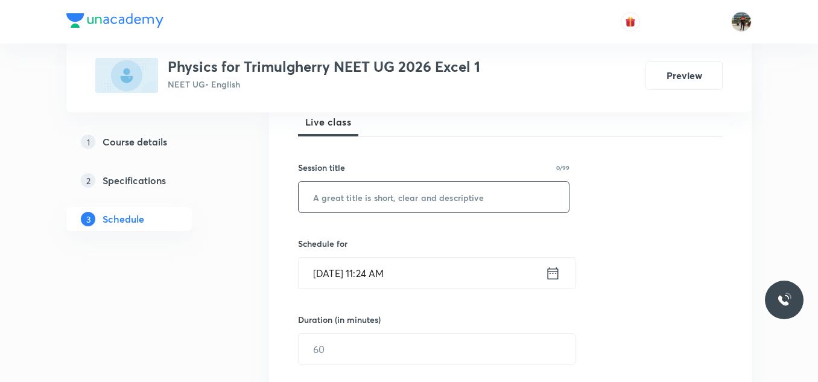
click at [320, 212] on div "​" at bounding box center [434, 197] width 272 height 32
paste input "Modern Physics"
type input "Modern Physics"
click at [551, 275] on icon at bounding box center [553, 273] width 15 height 17
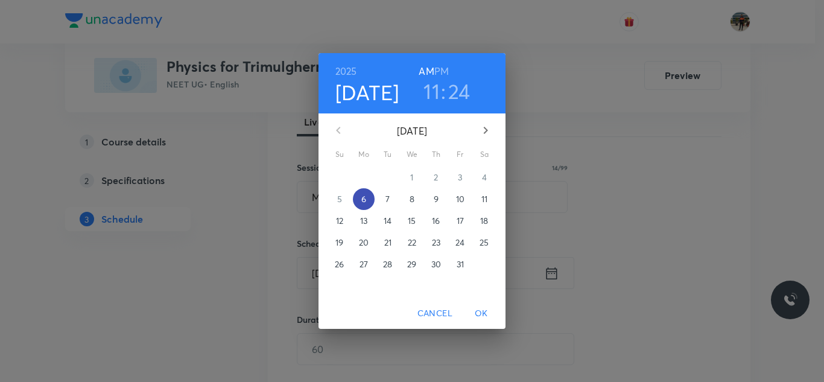
click at [363, 203] on p "6" at bounding box center [364, 199] width 5 height 12
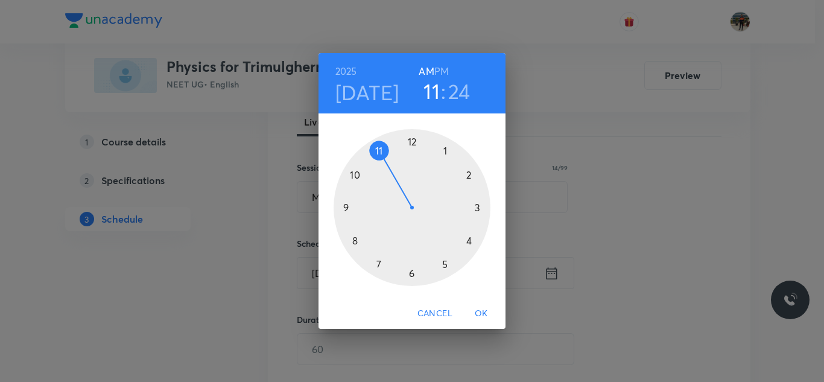
click at [442, 75] on h6 "PM" at bounding box center [442, 71] width 14 height 17
click at [447, 151] on div at bounding box center [412, 207] width 157 height 157
click at [379, 150] on div at bounding box center [412, 207] width 157 height 157
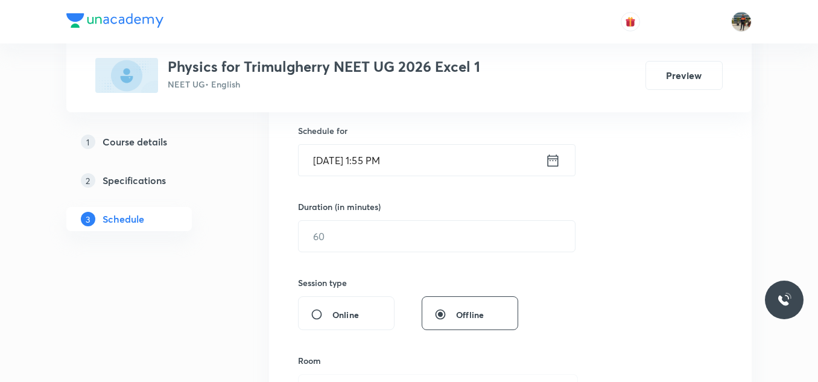
scroll to position [302, 0]
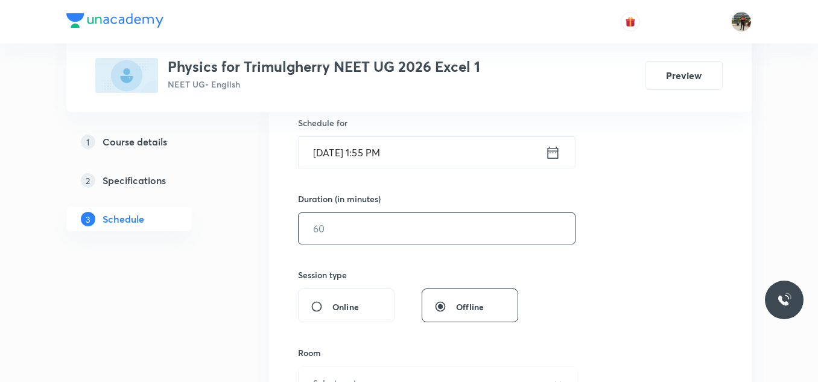
click at [315, 231] on input "text" at bounding box center [437, 228] width 276 height 31
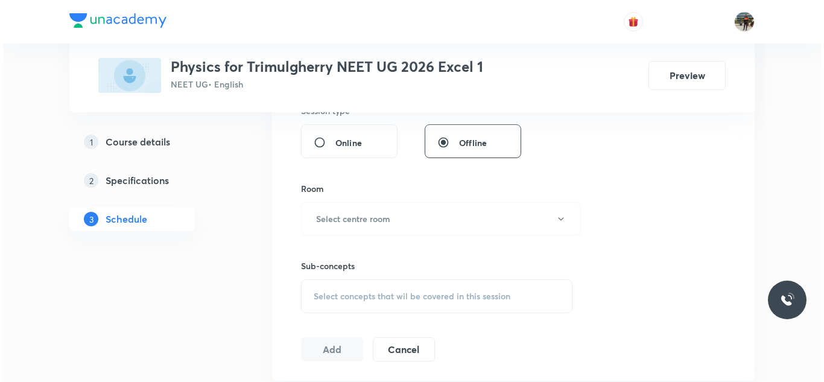
scroll to position [483, 0]
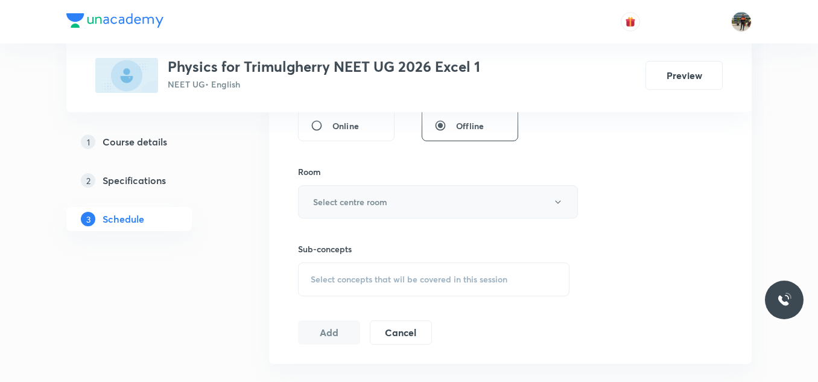
type input "70"
click at [351, 197] on h6 "Select centre room" at bounding box center [350, 202] width 74 height 13
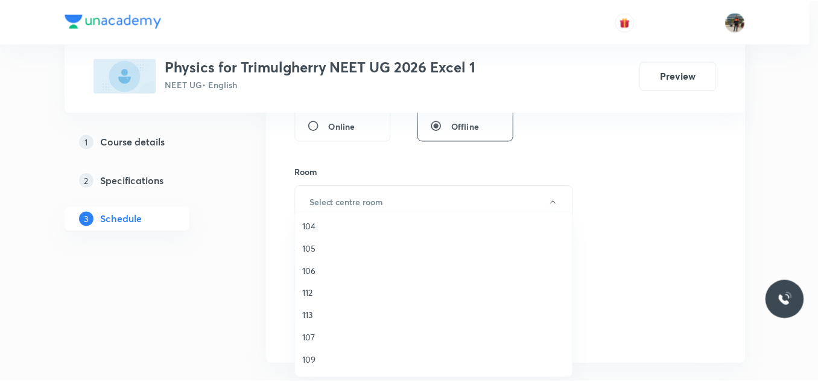
scroll to position [224, 0]
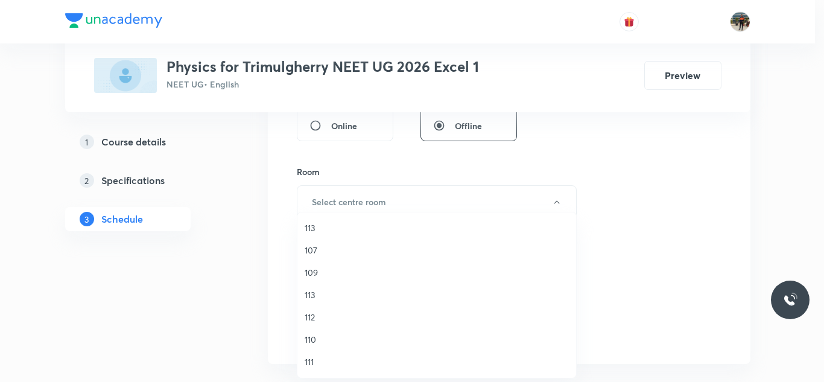
click at [315, 342] on span "110" at bounding box center [437, 339] width 264 height 13
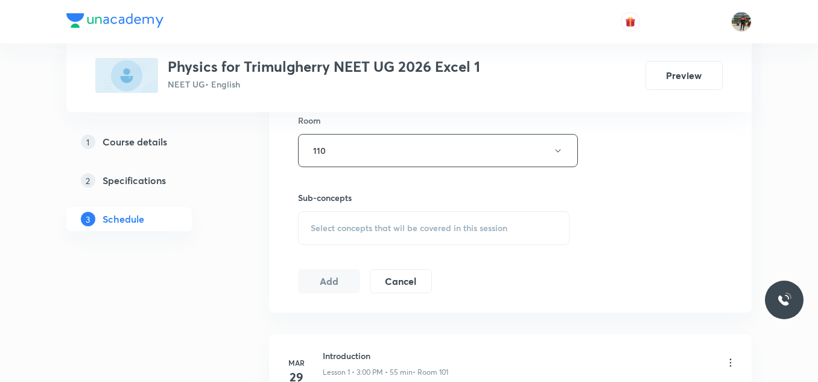
scroll to position [604, 0]
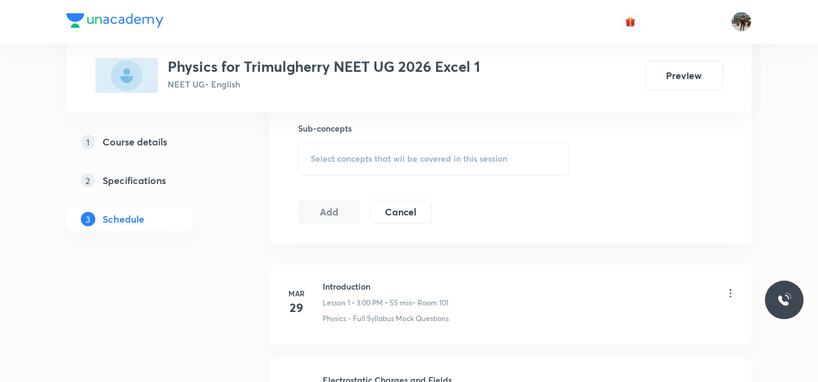
click at [311, 165] on div "Select concepts that wil be covered in this session" at bounding box center [434, 159] width 272 height 34
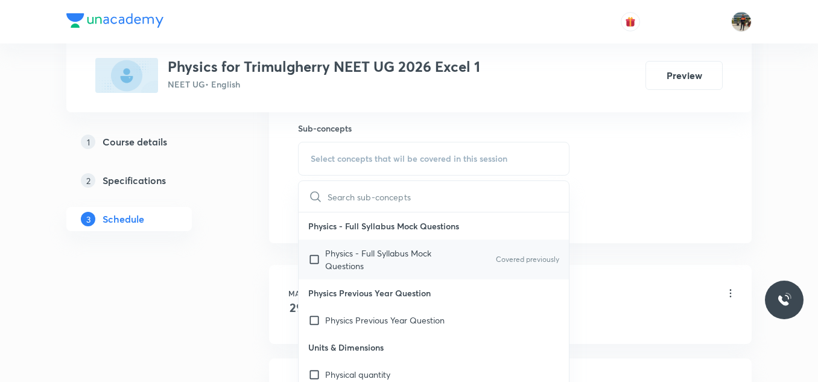
click at [320, 259] on input "checkbox" at bounding box center [316, 259] width 17 height 25
checkbox input "true"
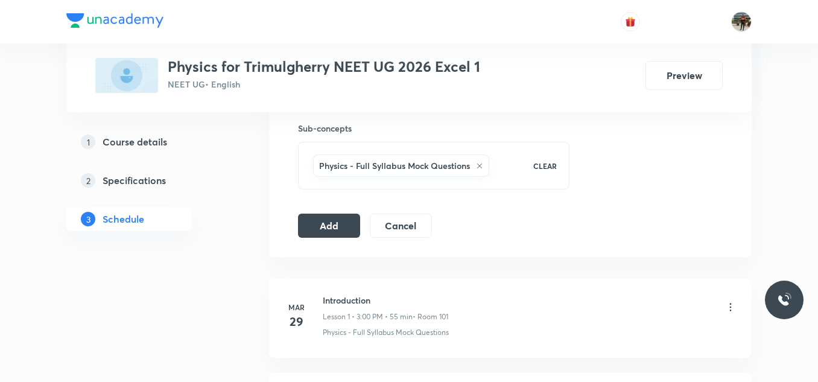
click at [343, 235] on button "Add" at bounding box center [329, 224] width 62 height 24
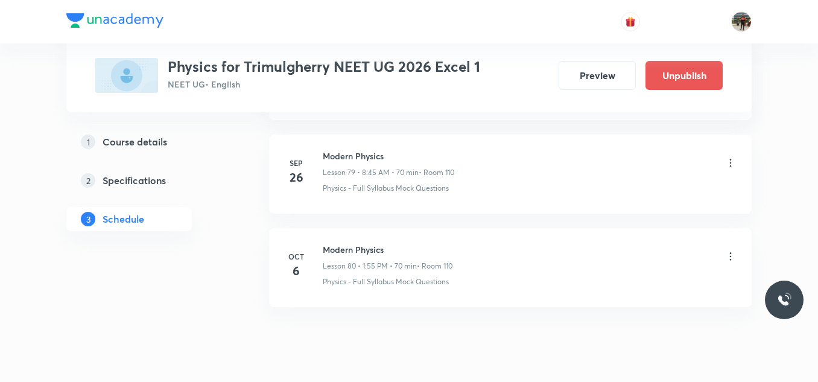
scroll to position [7514, 0]
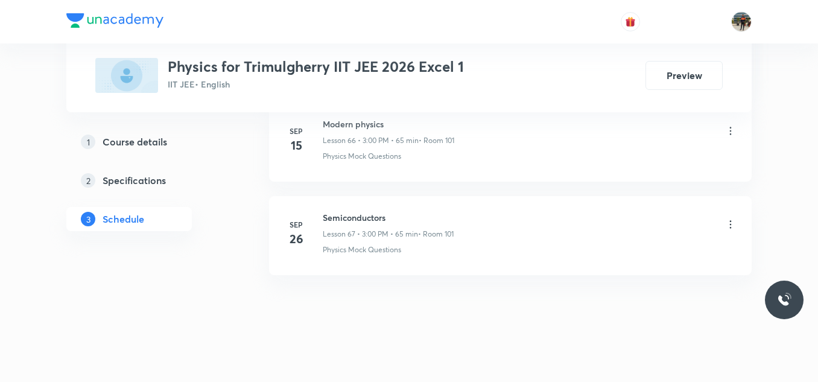
scroll to position [6930, 0]
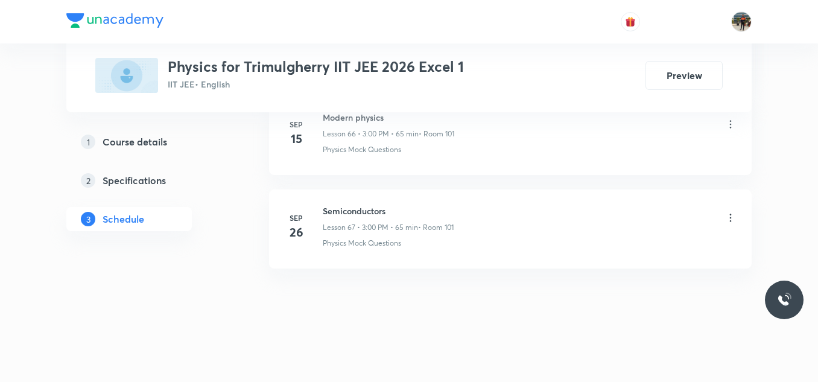
click at [345, 214] on h6 "Semiconductors" at bounding box center [388, 211] width 131 height 13
copy h6 "Semiconductors"
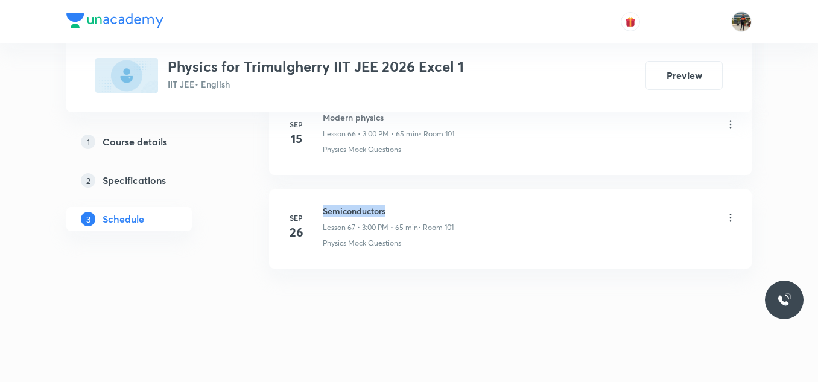
click at [345, 214] on h6 "Semiconductors" at bounding box center [388, 211] width 131 height 13
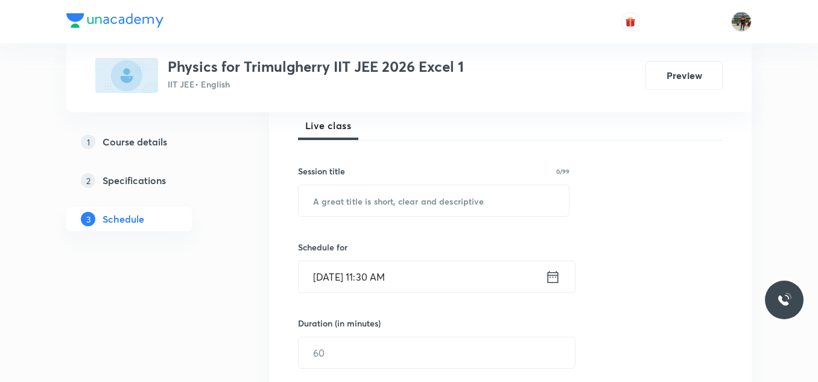
scroll to position [181, 0]
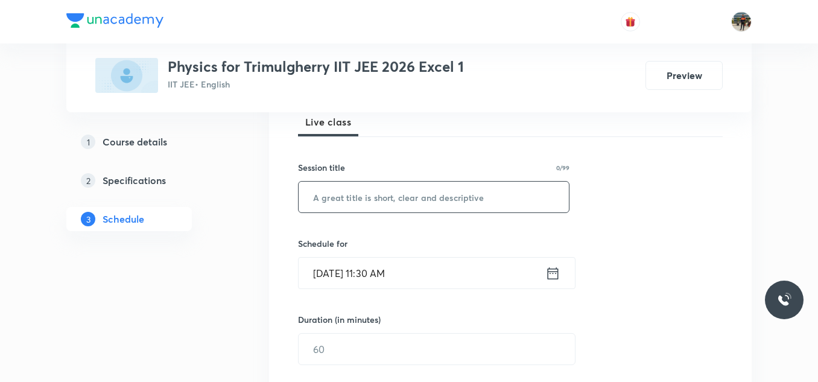
click at [378, 199] on input "text" at bounding box center [434, 197] width 270 height 31
paste input "Semiconductors"
type input "Semiconductors"
click at [552, 267] on icon at bounding box center [553, 273] width 15 height 17
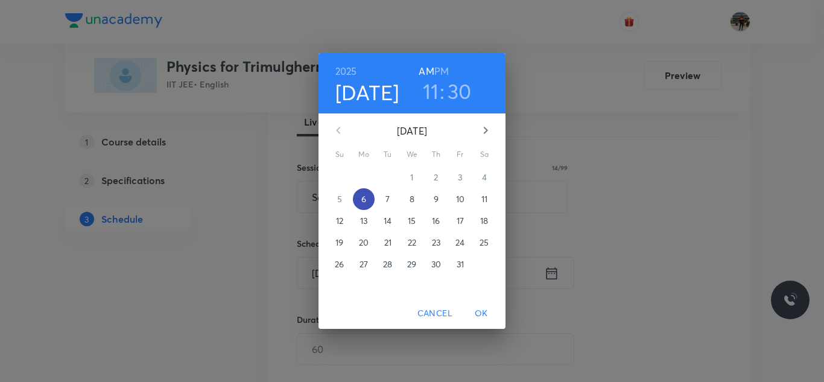
click at [367, 194] on span "6" at bounding box center [364, 199] width 22 height 12
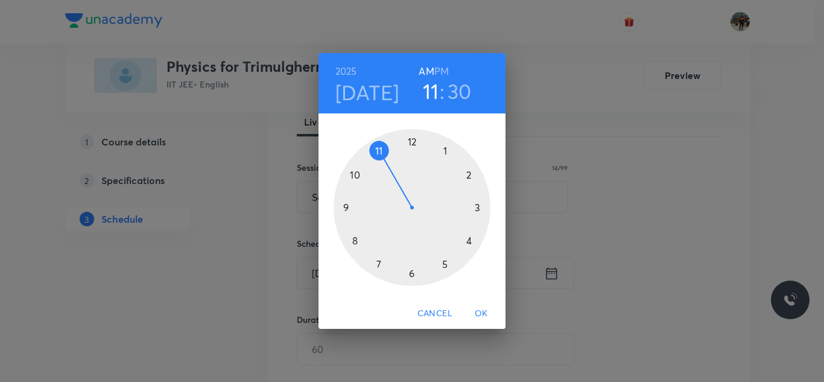
click at [447, 72] on h6 "PM" at bounding box center [442, 71] width 14 height 17
click at [478, 206] on div at bounding box center [412, 207] width 157 height 157
click at [412, 141] on div at bounding box center [412, 207] width 157 height 157
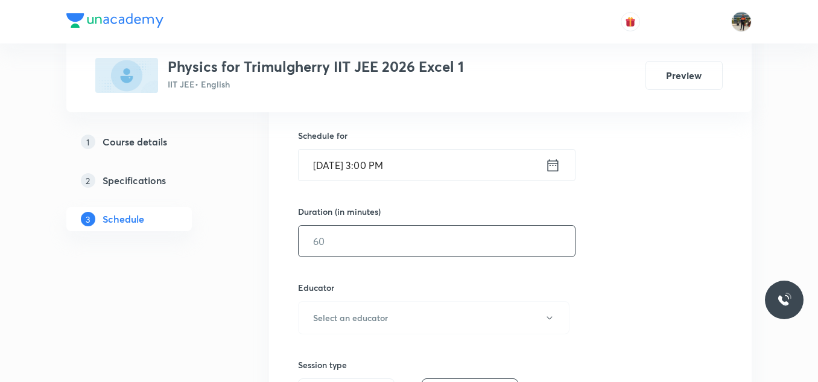
scroll to position [302, 0]
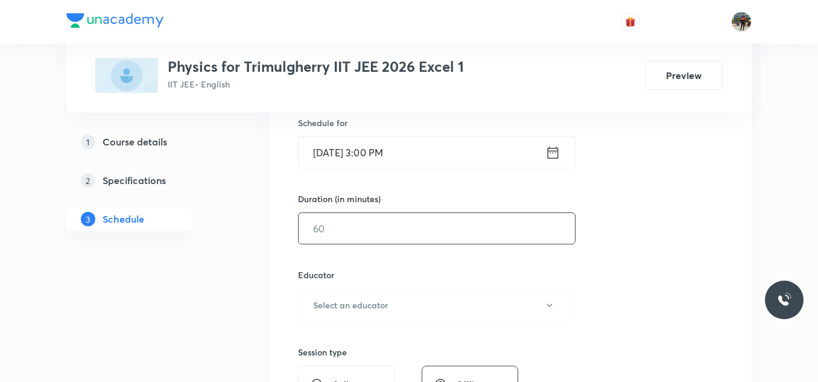
click at [378, 237] on input "text" at bounding box center [437, 228] width 276 height 31
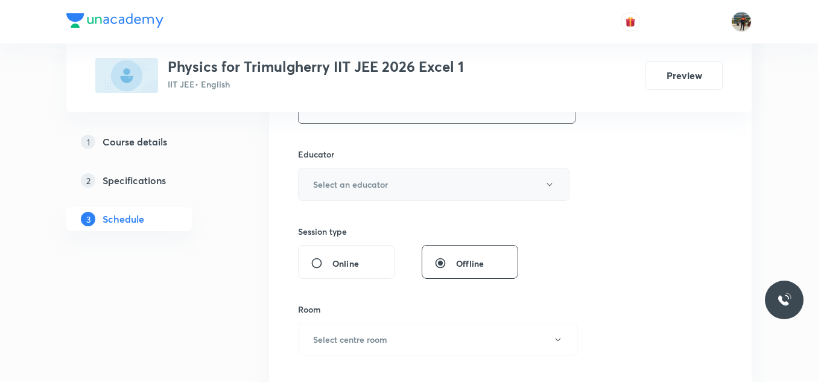
type input "65"
click at [342, 184] on h6 "Select an educator" at bounding box center [350, 184] width 75 height 13
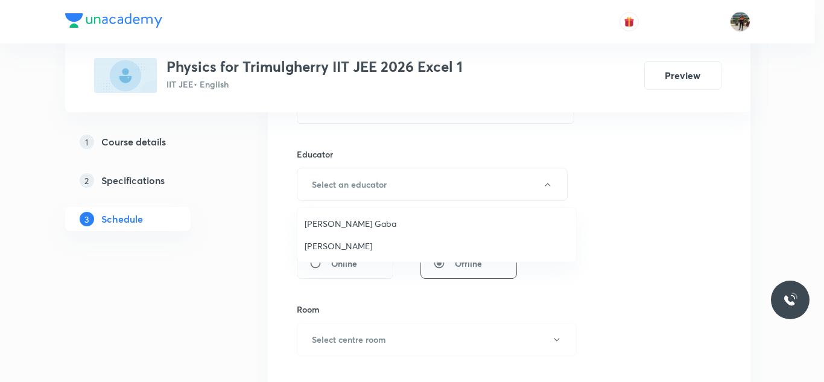
click at [319, 223] on span "Arpit Gaba" at bounding box center [437, 223] width 264 height 13
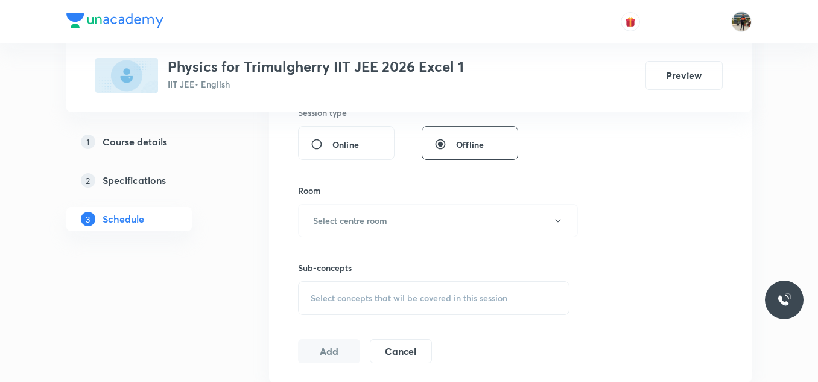
scroll to position [543, 0]
click at [334, 217] on h6 "Select centre room" at bounding box center [350, 218] width 74 height 13
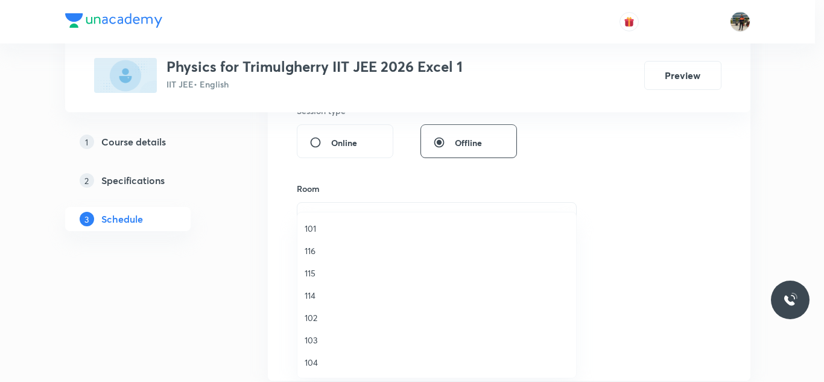
click at [322, 229] on span "101" at bounding box center [437, 228] width 264 height 13
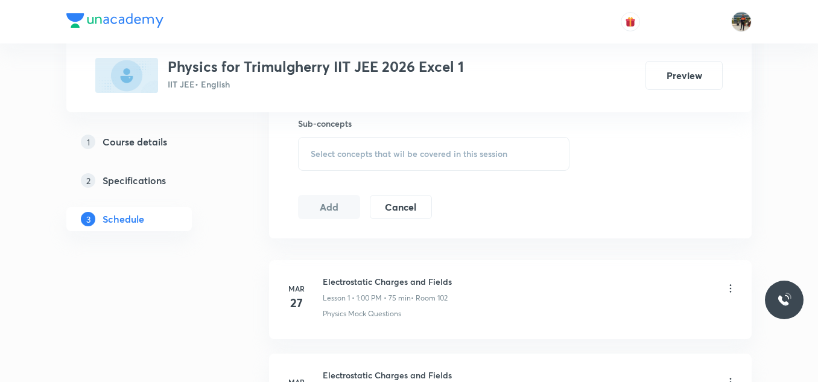
scroll to position [664, 0]
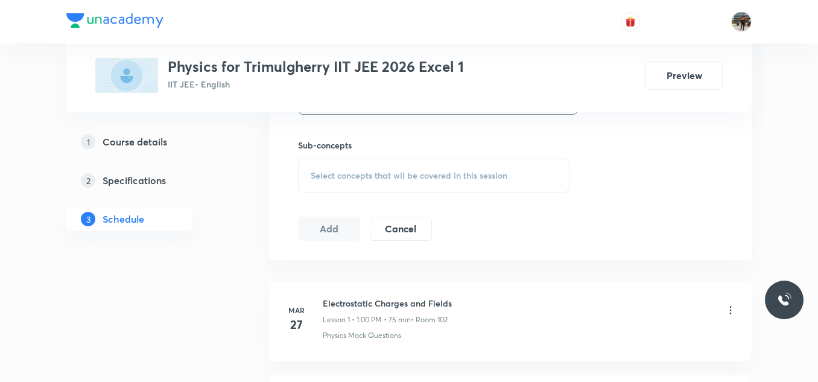
click at [314, 171] on span "Select concepts that wil be covered in this session" at bounding box center [409, 176] width 197 height 10
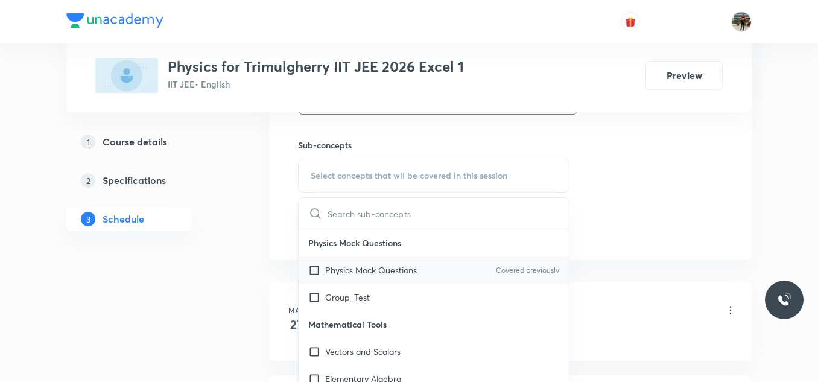
click at [314, 272] on input "checkbox" at bounding box center [316, 270] width 17 height 13
checkbox input "true"
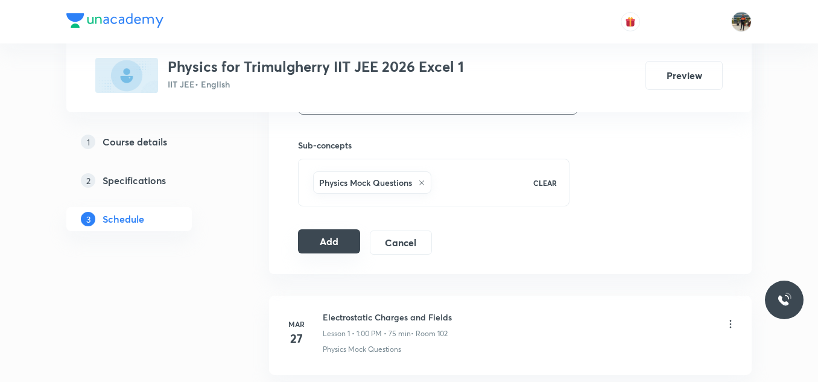
click at [350, 238] on button "Add" at bounding box center [329, 241] width 62 height 24
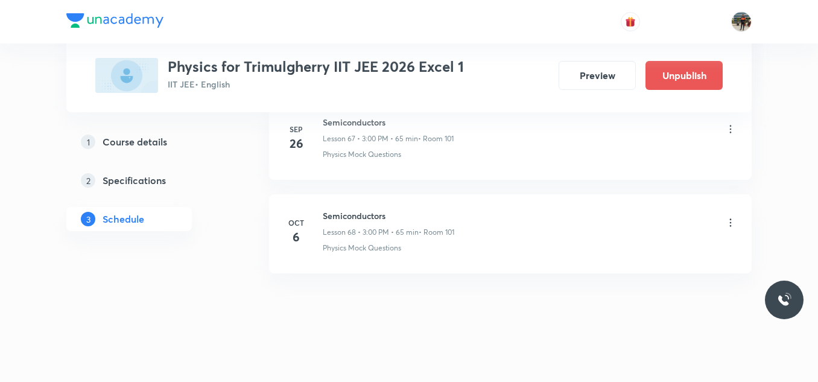
scroll to position [6392, 0]
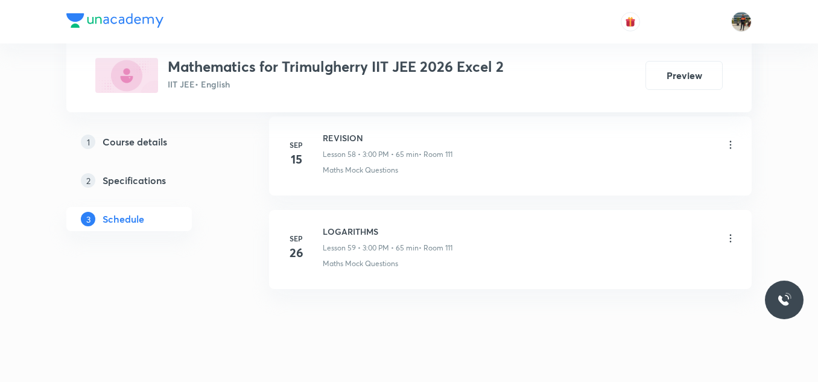
scroll to position [6182, 0]
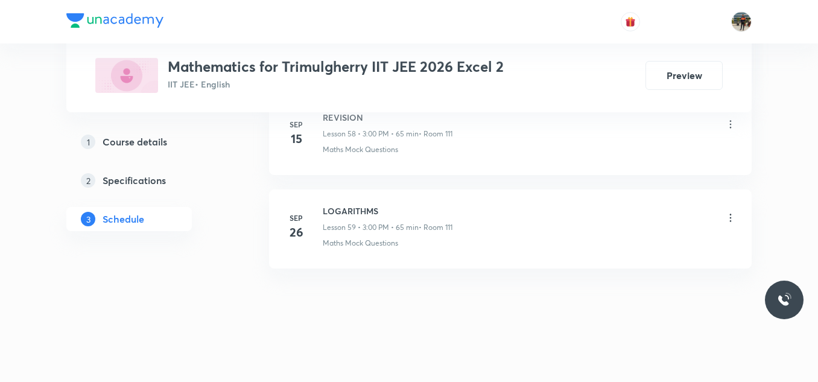
click at [352, 204] on li "[DATE] LOGARITHMS Lesson 59 • 3:00 PM • 65 min • Room 111 Maths Mock Questions" at bounding box center [510, 229] width 483 height 79
copy h6 "LOGARITHMS"
click at [352, 204] on li "[DATE] LOGARITHMS Lesson 59 • 3:00 PM • 65 min • Room 111 Maths Mock Questions" at bounding box center [510, 229] width 483 height 79
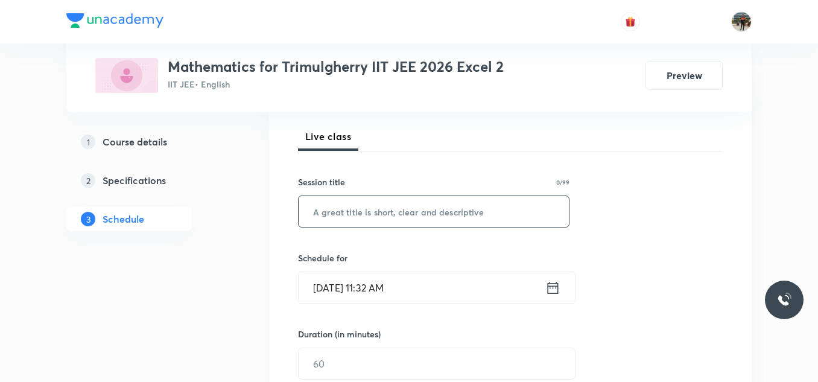
scroll to position [181, 0]
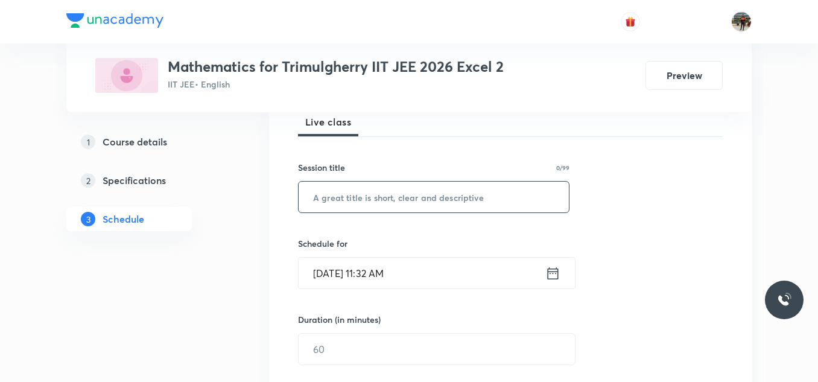
click at [400, 203] on input "text" at bounding box center [434, 197] width 270 height 31
paste input "LOGARITHMS"
type input "LOGARITHMS"
click at [550, 275] on icon at bounding box center [553, 273] width 15 height 17
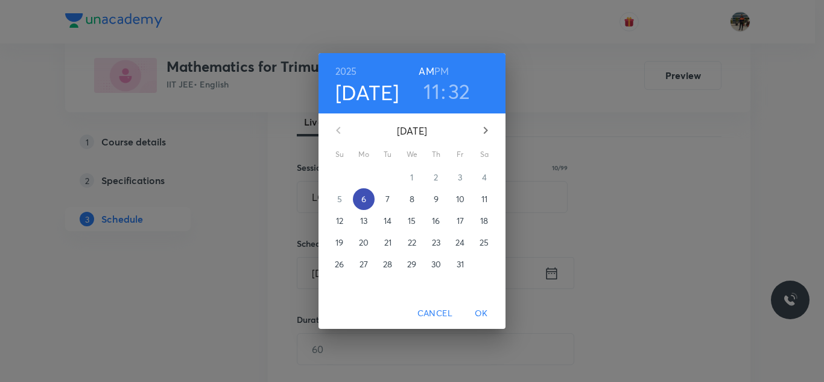
click at [369, 199] on span "6" at bounding box center [364, 199] width 22 height 12
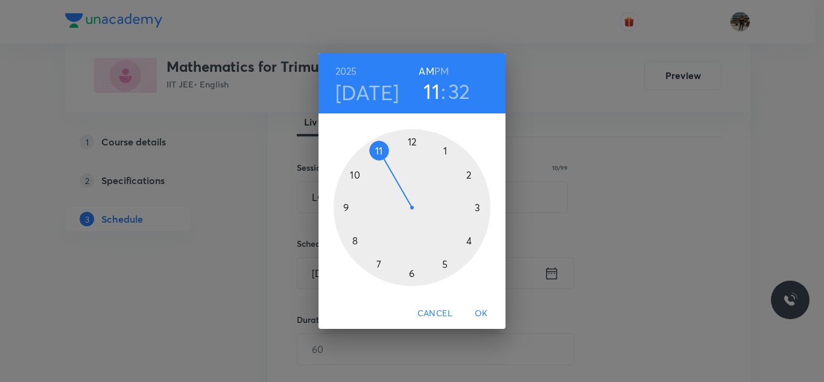
click at [445, 69] on h6 "PM" at bounding box center [442, 71] width 14 height 17
click at [477, 206] on div at bounding box center [412, 207] width 157 height 157
click at [412, 141] on div at bounding box center [412, 207] width 157 height 157
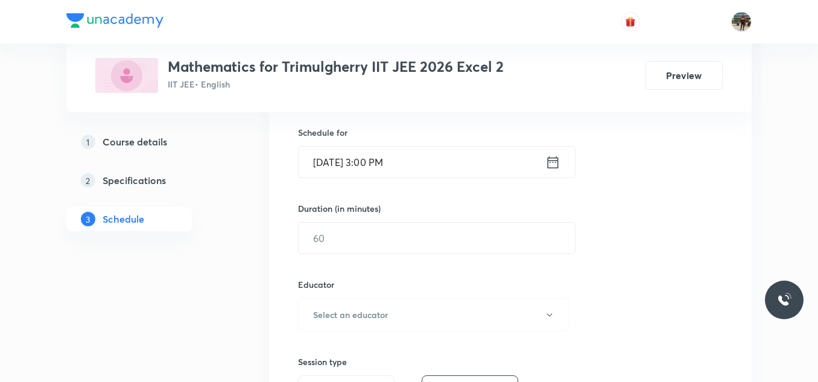
scroll to position [302, 0]
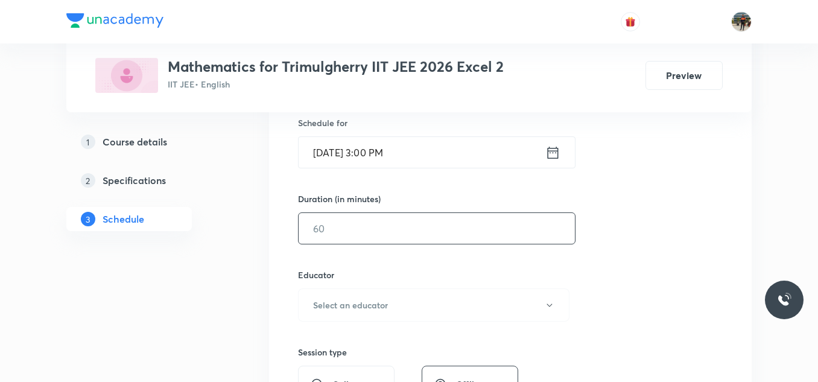
click at [349, 235] on input "text" at bounding box center [437, 228] width 276 height 31
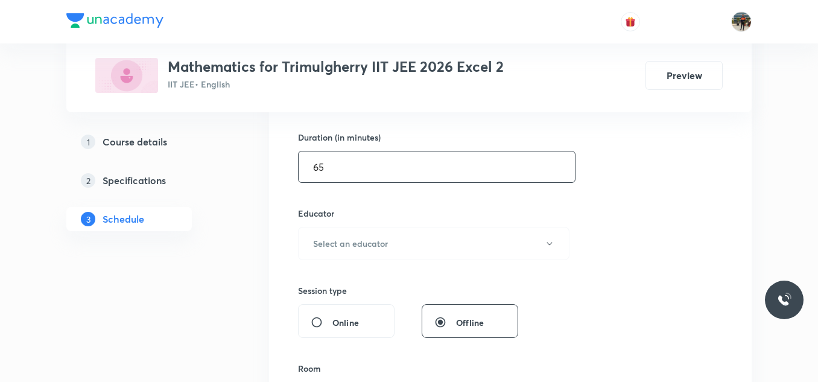
scroll to position [422, 0]
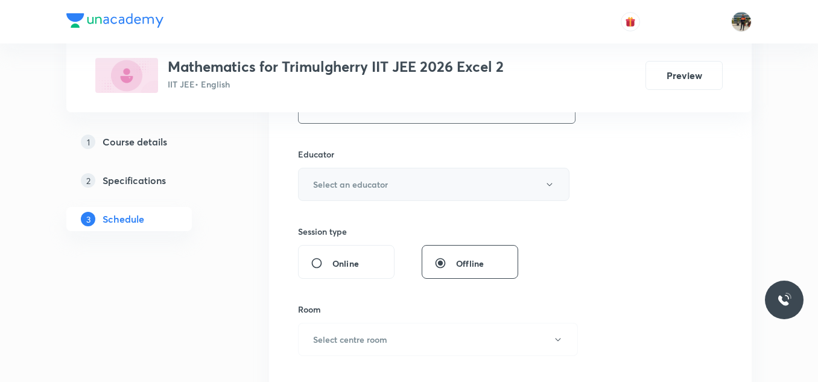
type input "65"
click at [321, 172] on button "Select an educator" at bounding box center [434, 184] width 272 height 33
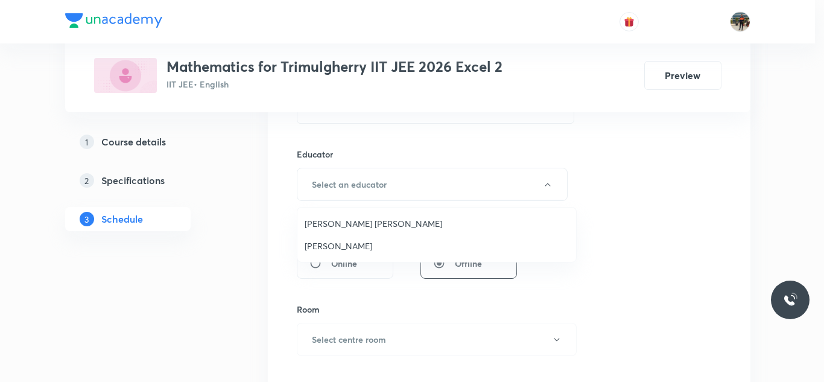
click at [303, 246] on li "[PERSON_NAME]" at bounding box center [437, 246] width 279 height 22
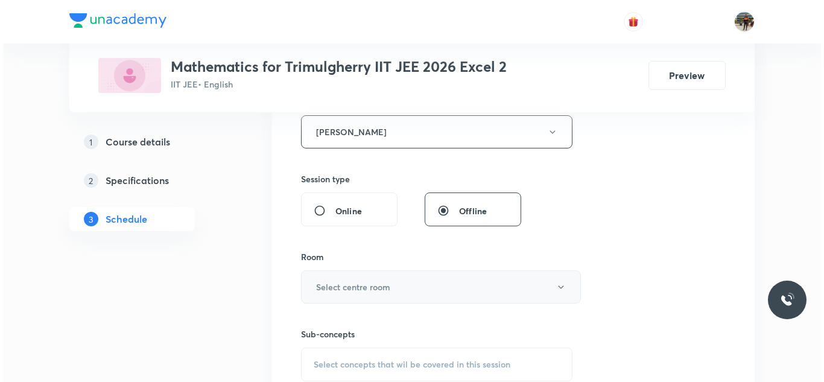
scroll to position [543, 0]
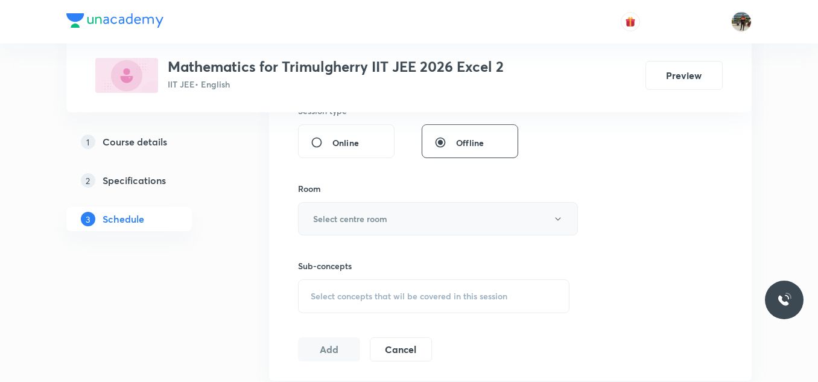
click at [325, 212] on button "Select centre room" at bounding box center [438, 218] width 280 height 33
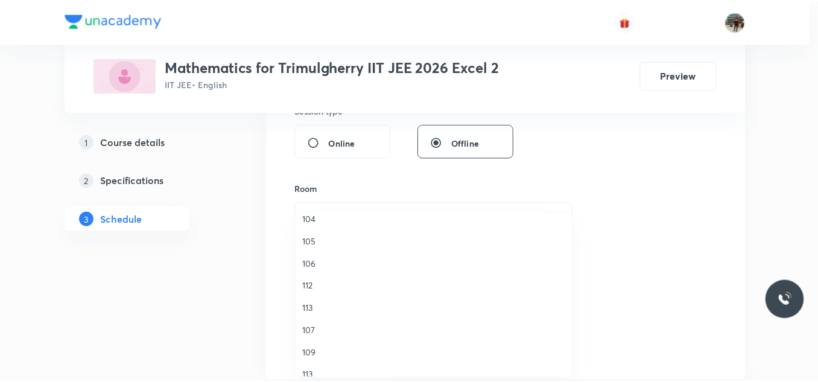
scroll to position [224, 0]
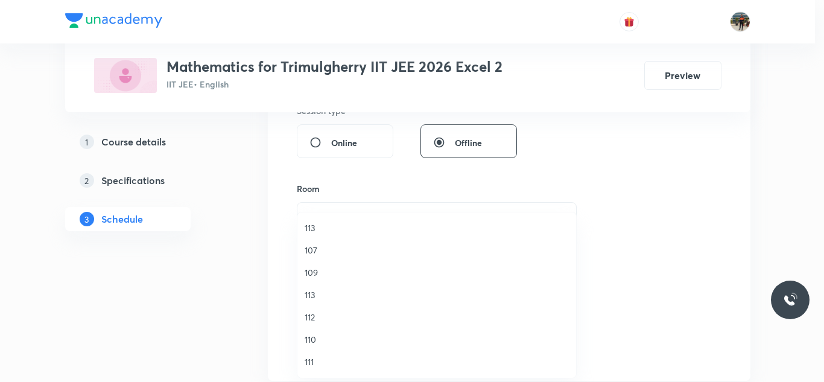
click at [311, 362] on span "111" at bounding box center [437, 361] width 264 height 13
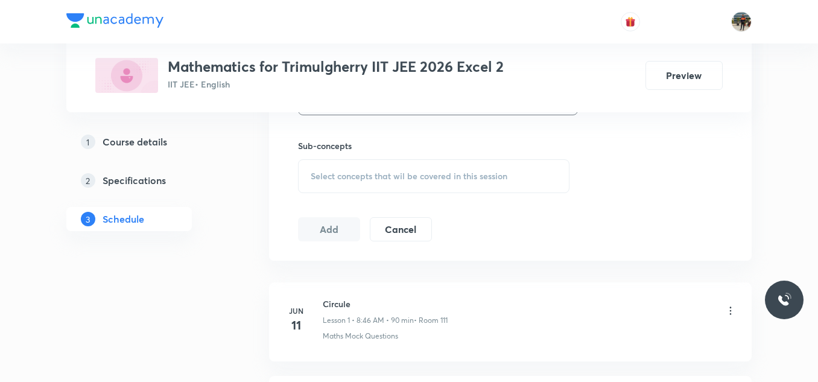
scroll to position [664, 0]
click at [330, 165] on div "Select concepts that wil be covered in this session" at bounding box center [434, 176] width 272 height 34
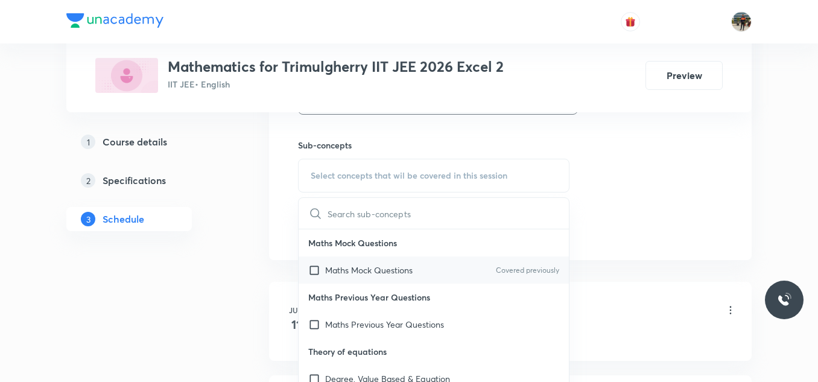
click at [312, 270] on input "checkbox" at bounding box center [316, 270] width 17 height 13
checkbox input "true"
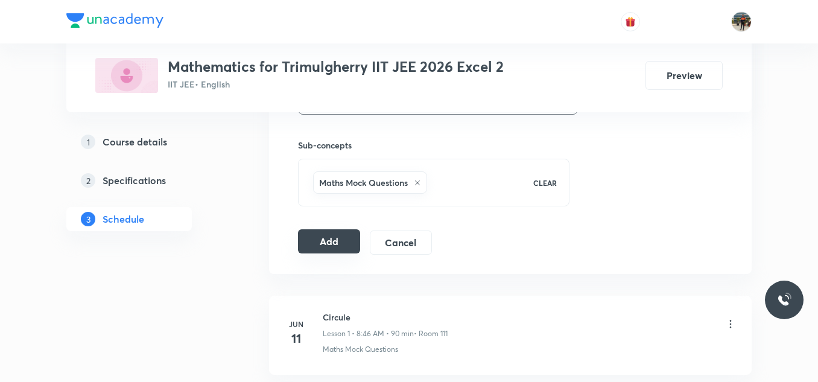
click at [305, 242] on button "Add" at bounding box center [329, 241] width 62 height 24
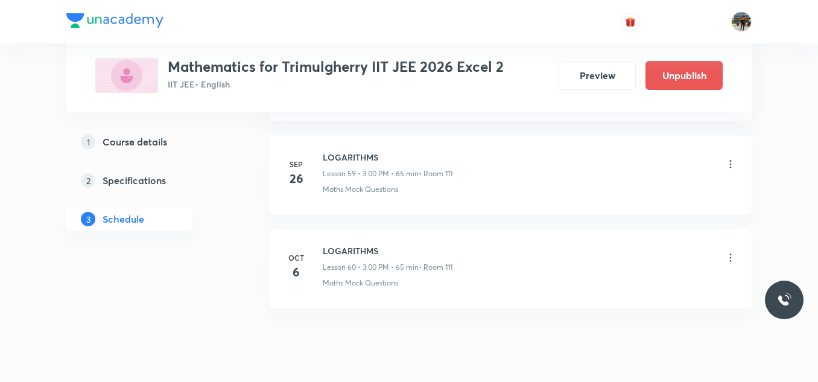
scroll to position [5643, 0]
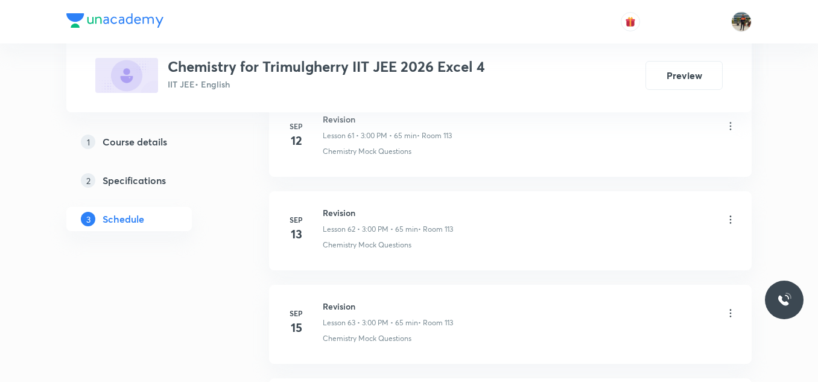
scroll to position [6649, 0]
click at [329, 211] on h6 "Bio- molecules" at bounding box center [388, 211] width 131 height 13
copy h6 "Bio- molecules"
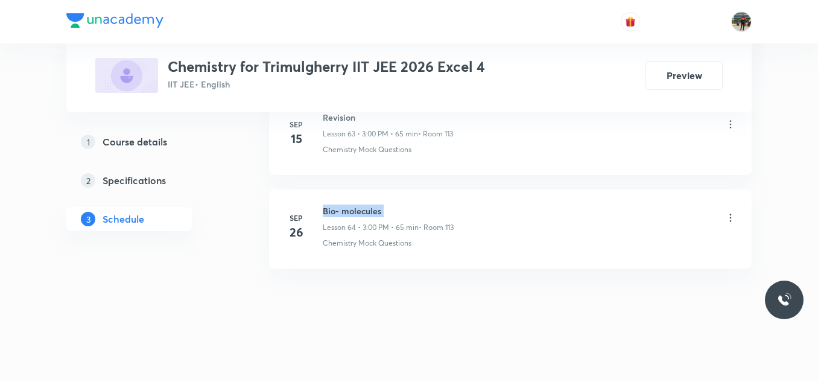
click at [329, 211] on h6 "Bio- molecules" at bounding box center [388, 211] width 131 height 13
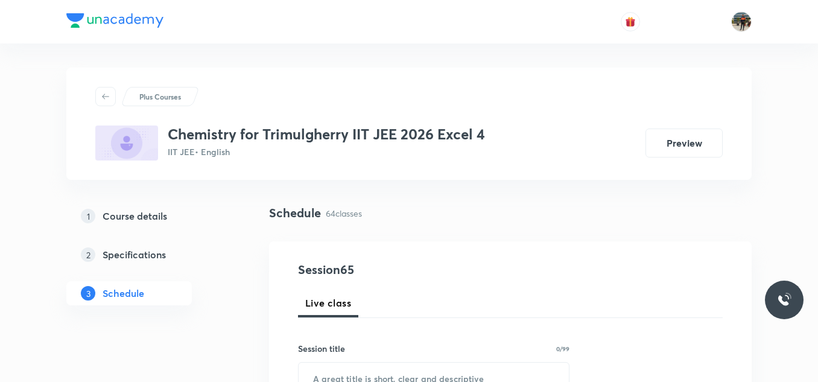
scroll to position [121, 0]
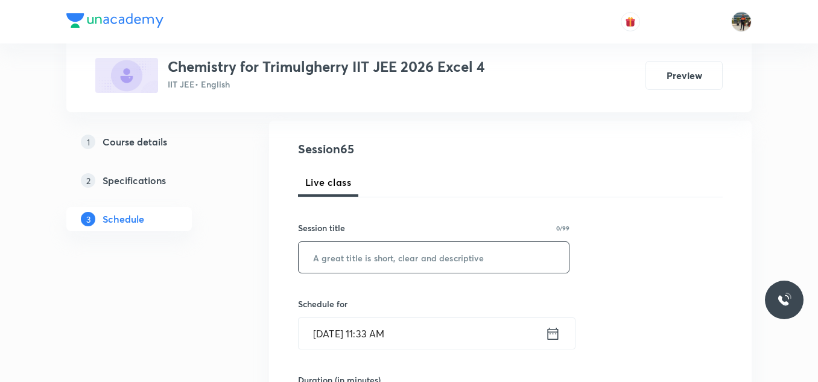
click at [349, 255] on input "text" at bounding box center [434, 257] width 270 height 31
paste input "Bio- molecules"
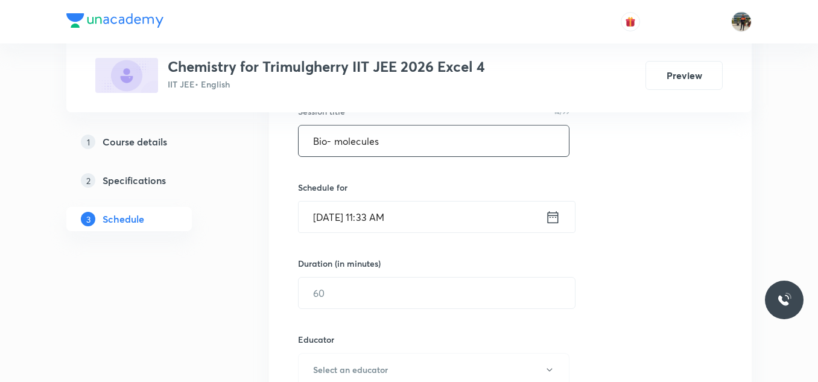
scroll to position [241, 0]
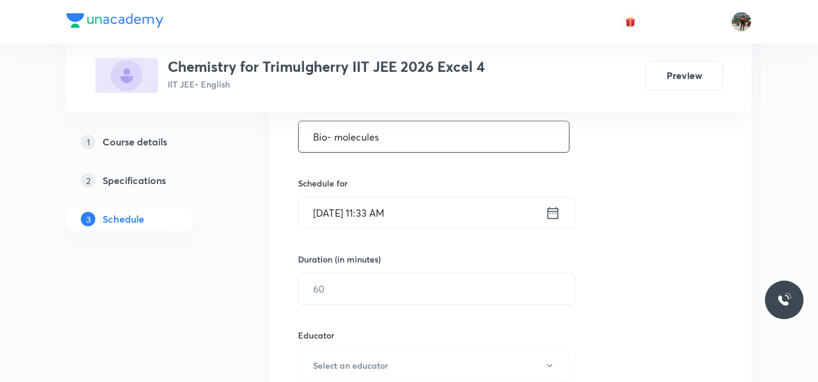
type input "Bio- molecules"
click at [553, 217] on icon at bounding box center [553, 213] width 15 height 17
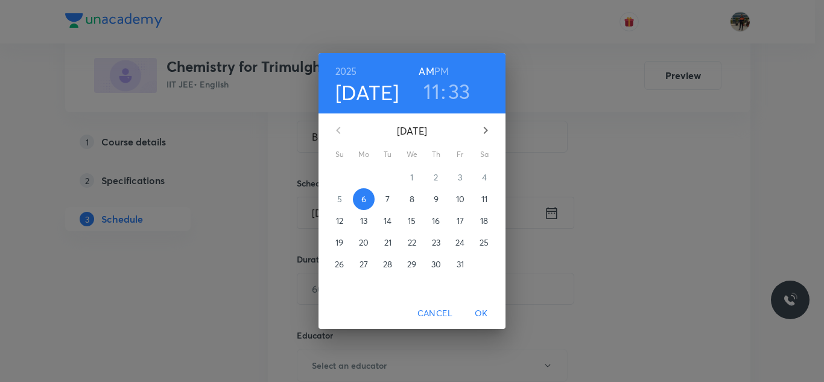
click at [349, 197] on div "5" at bounding box center [340, 199] width 24 height 22
click at [375, 201] on div "6" at bounding box center [364, 199] width 24 height 22
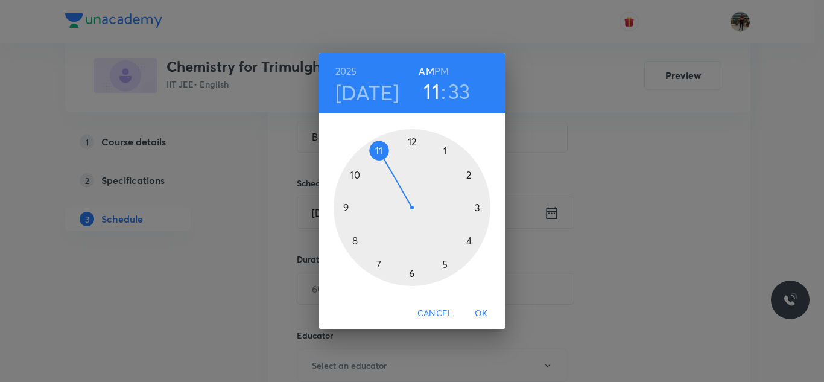
click at [438, 67] on h6 "PM" at bounding box center [442, 71] width 14 height 17
click at [479, 208] on div at bounding box center [412, 207] width 157 height 157
click at [412, 141] on div at bounding box center [412, 207] width 157 height 157
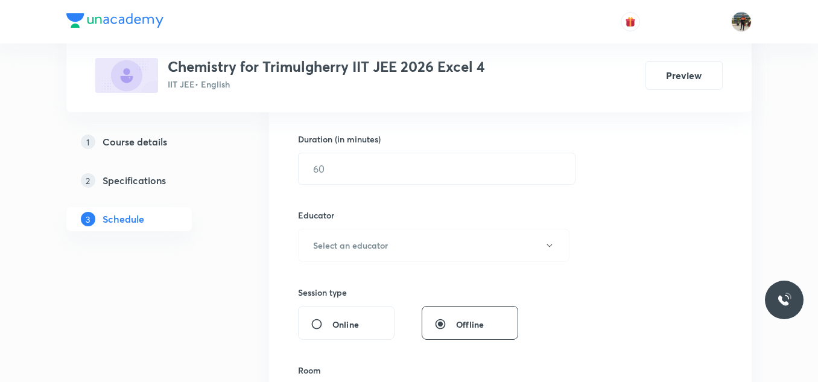
scroll to position [362, 0]
click at [364, 177] on input "text" at bounding box center [437, 168] width 276 height 31
type input "65"
click at [325, 250] on h6 "Select an educator" at bounding box center [350, 244] width 75 height 13
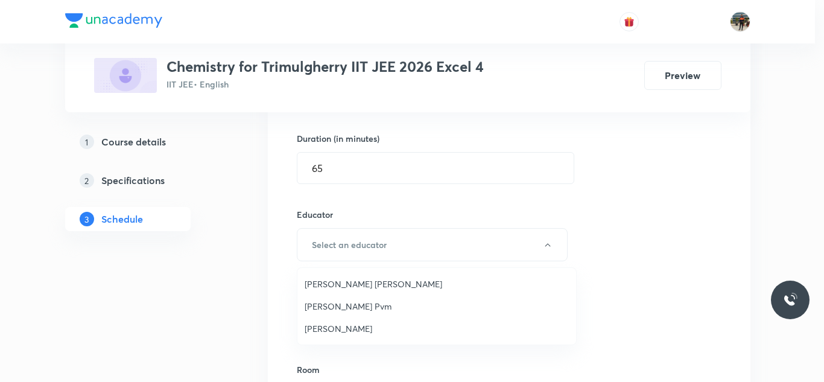
click at [323, 307] on span "Karteek Pvm" at bounding box center [437, 306] width 264 height 13
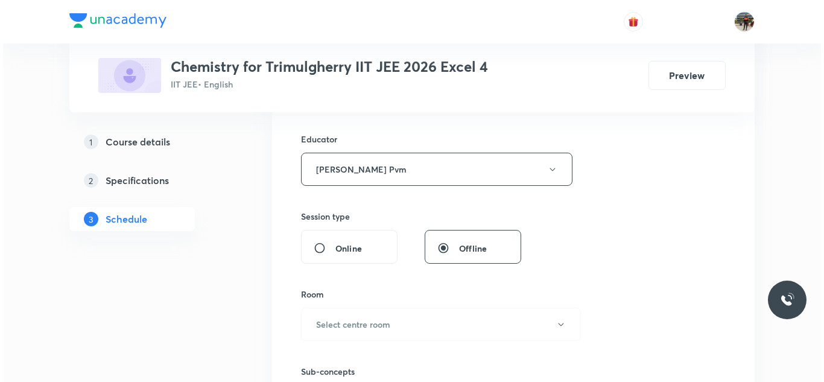
scroll to position [543, 0]
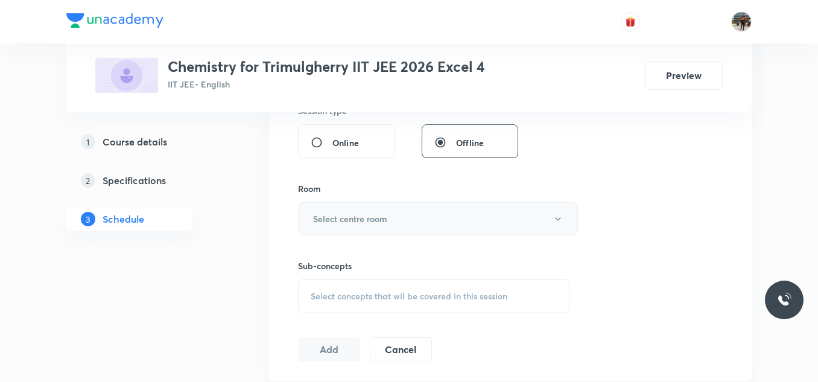
click at [325, 218] on h6 "Select centre room" at bounding box center [350, 218] width 74 height 13
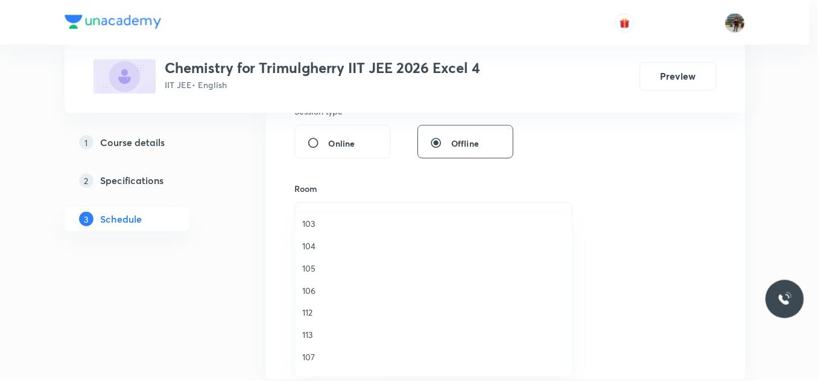
scroll to position [121, 0]
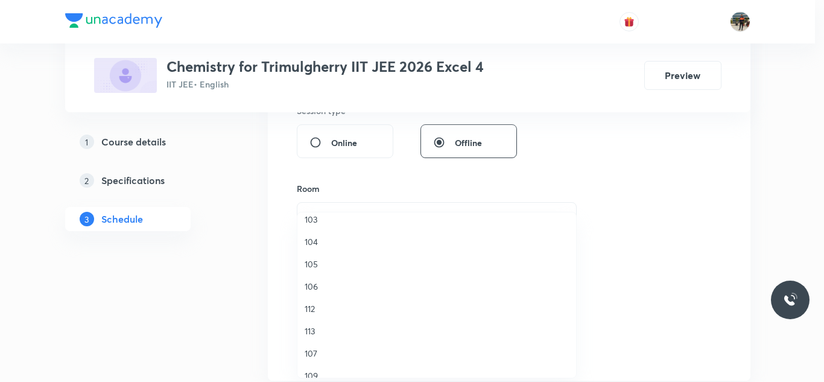
click at [311, 330] on span "113" at bounding box center [437, 331] width 264 height 13
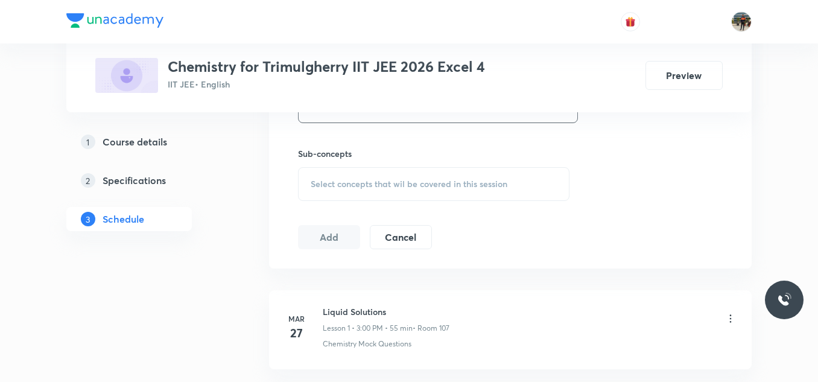
scroll to position [664, 0]
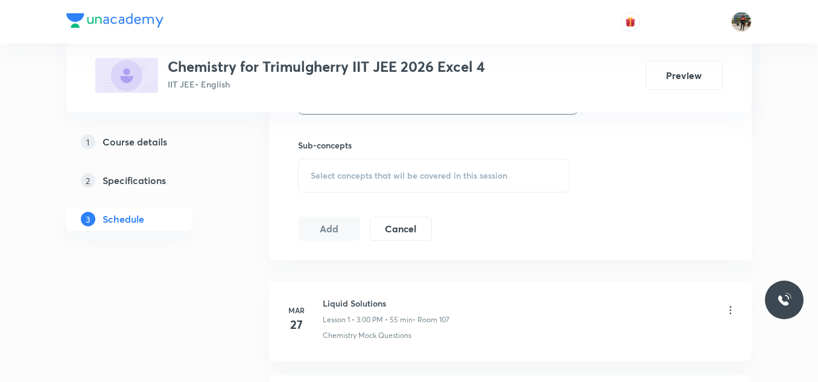
click at [327, 173] on span "Select concepts that wil be covered in this session" at bounding box center [409, 176] width 197 height 10
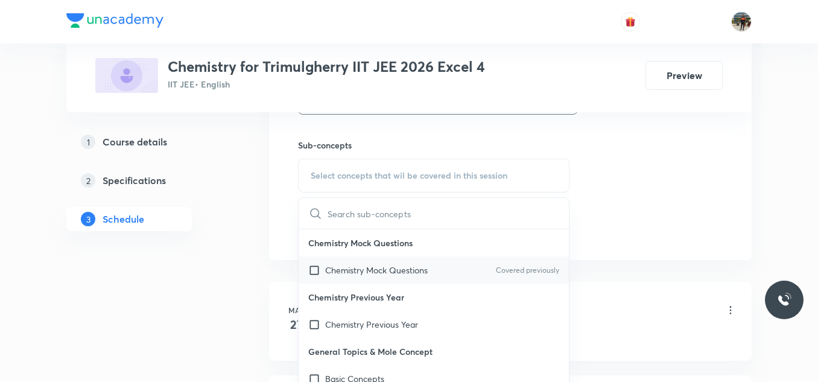
click at [310, 270] on input "checkbox" at bounding box center [316, 270] width 17 height 13
checkbox input "true"
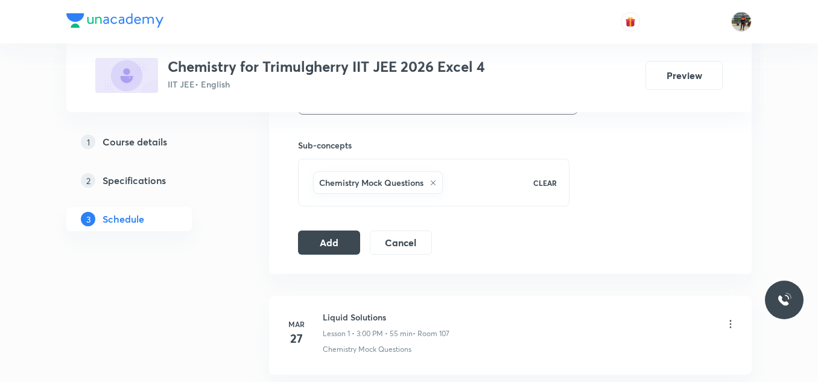
click at [310, 243] on button "Add" at bounding box center [329, 241] width 62 height 24
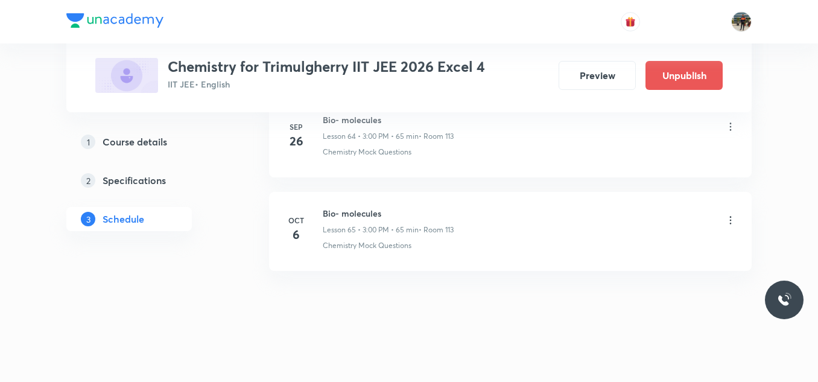
scroll to position [6111, 0]
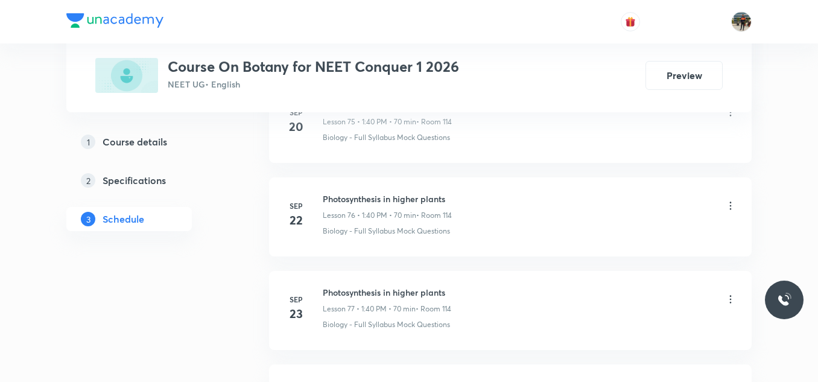
scroll to position [8091, 0]
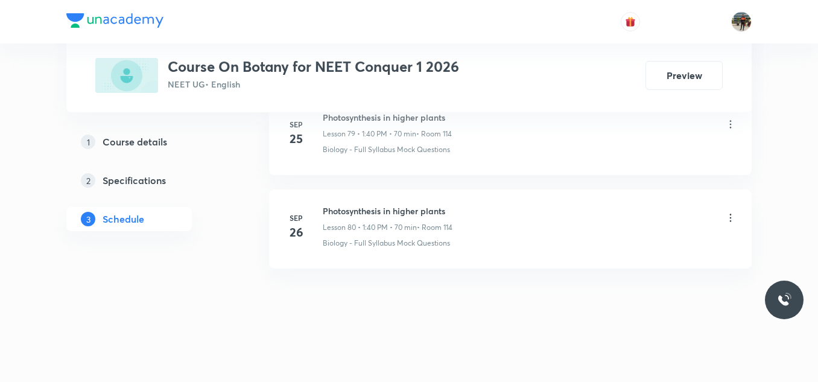
click at [353, 217] on h6 "Photosynthesis in higher plants" at bounding box center [388, 211] width 130 height 13
copy h6 "Photosynthesis in higher plants"
click at [353, 217] on h6 "Photosynthesis in higher plants" at bounding box center [388, 211] width 130 height 13
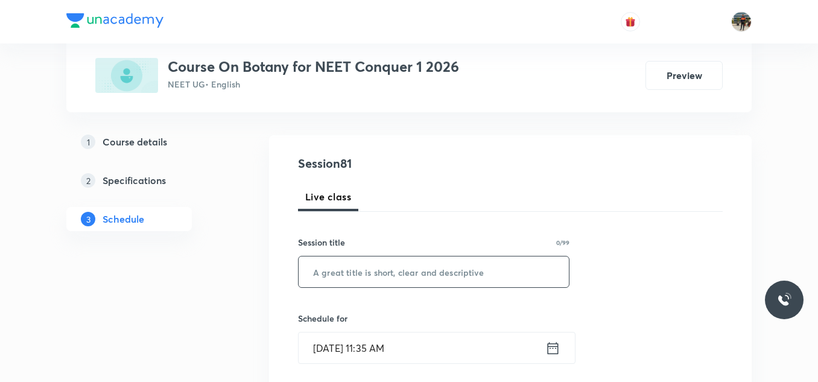
scroll to position [121, 0]
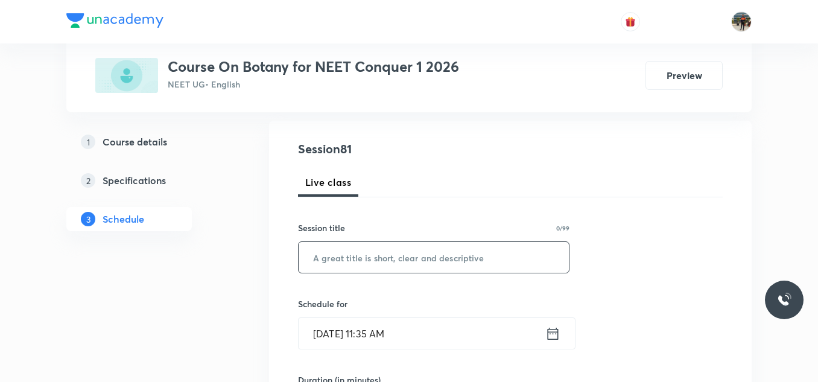
click at [352, 263] on input "text" at bounding box center [434, 257] width 270 height 31
paste input "Photosynthesis in higher plants"
type input "Photosynthesis in higher plants"
click at [555, 334] on icon at bounding box center [553, 333] width 15 height 17
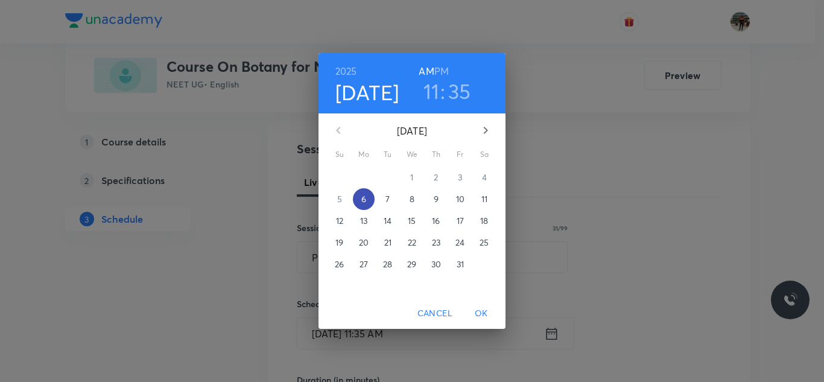
click at [366, 206] on button "6" at bounding box center [364, 199] width 22 height 22
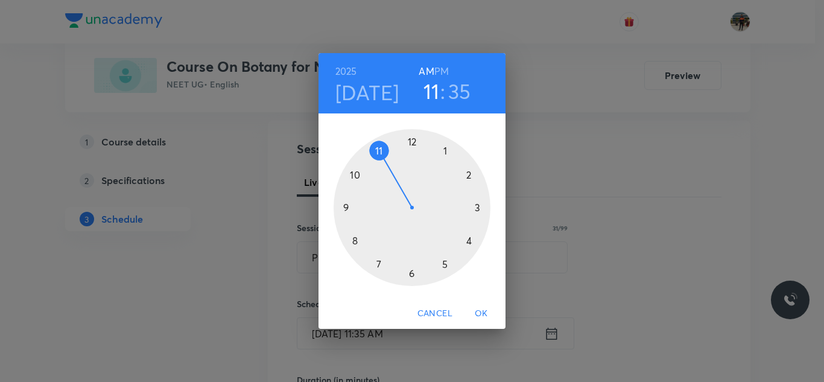
click at [445, 70] on h6 "PM" at bounding box center [442, 71] width 14 height 17
click at [446, 149] on div at bounding box center [412, 207] width 157 height 157
click at [354, 240] on div at bounding box center [412, 207] width 157 height 157
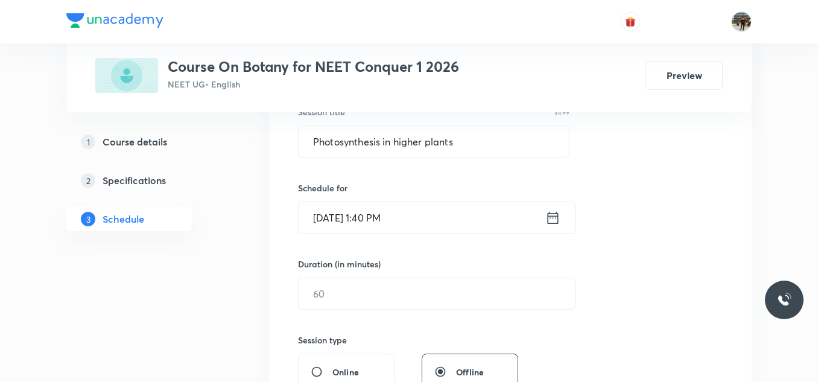
scroll to position [241, 0]
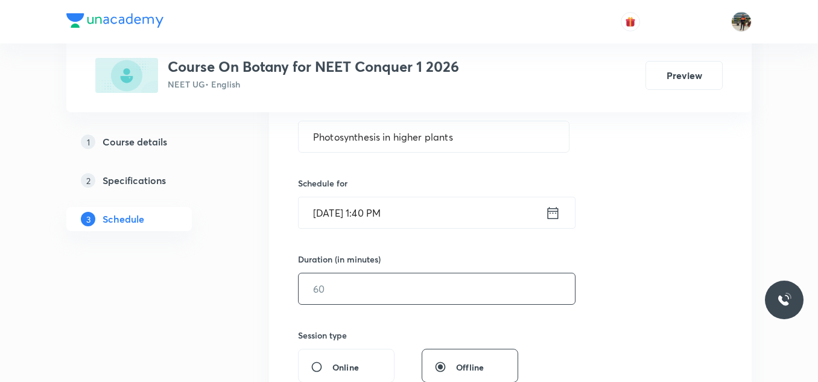
click at [359, 290] on input "text" at bounding box center [437, 288] width 276 height 31
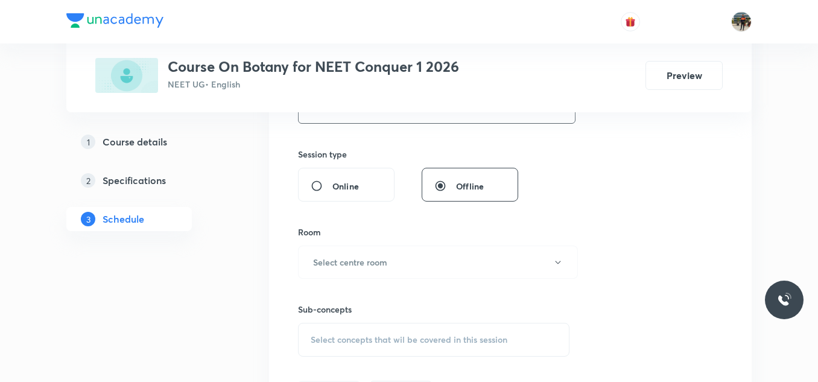
scroll to position [483, 0]
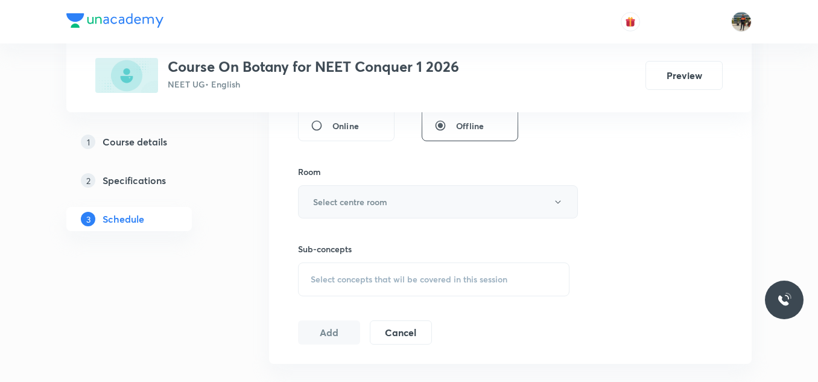
type input "70"
click at [326, 194] on button "Select centre room" at bounding box center [438, 201] width 280 height 33
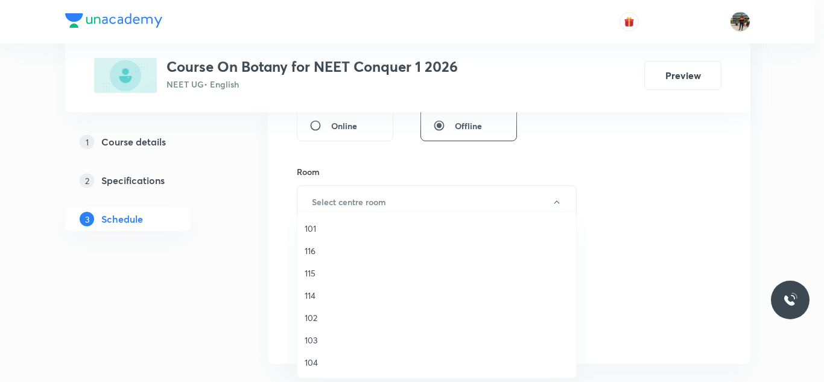
click at [306, 296] on span "114" at bounding box center [437, 295] width 264 height 13
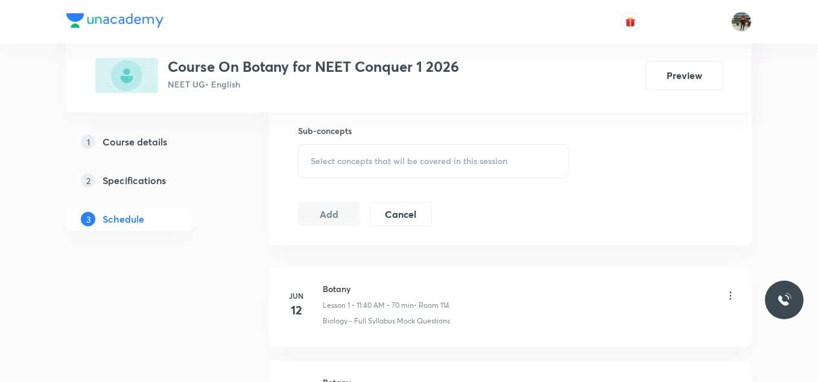
scroll to position [604, 0]
click at [325, 127] on h6 "Sub-concepts" at bounding box center [434, 128] width 272 height 13
click at [327, 165] on div "Select concepts that wil be covered in this session" at bounding box center [434, 159] width 272 height 34
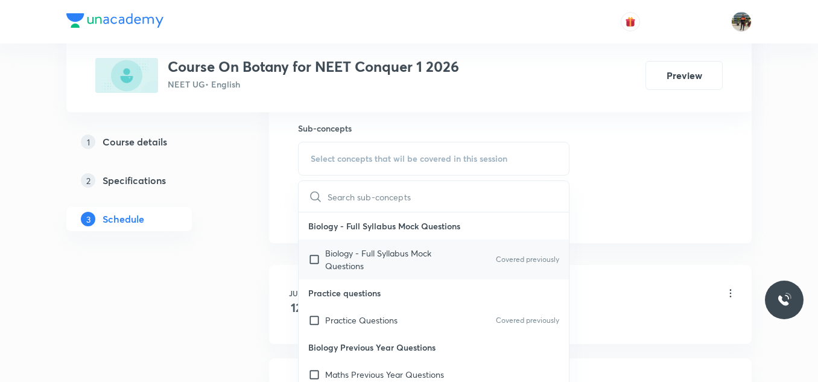
click at [312, 258] on input "checkbox" at bounding box center [316, 259] width 17 height 25
checkbox input "true"
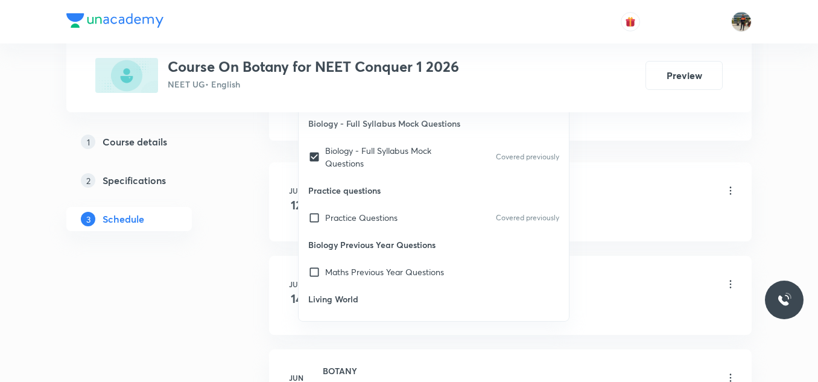
scroll to position [724, 0]
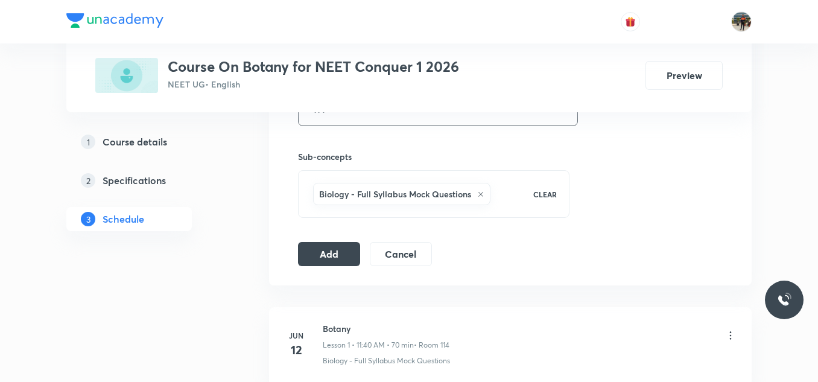
scroll to position [543, 0]
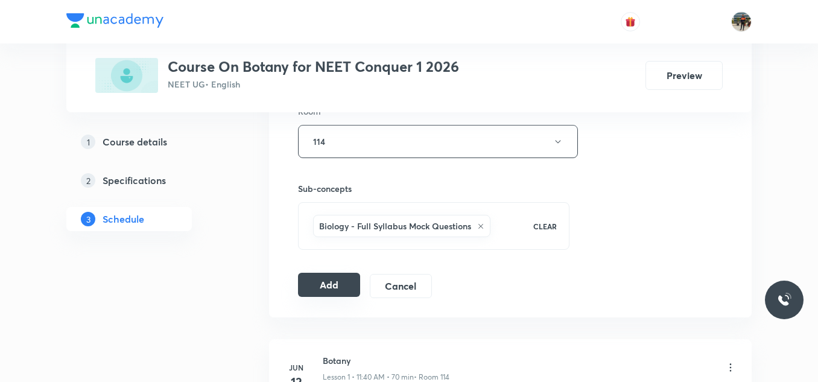
click at [314, 282] on button "Add" at bounding box center [329, 285] width 62 height 24
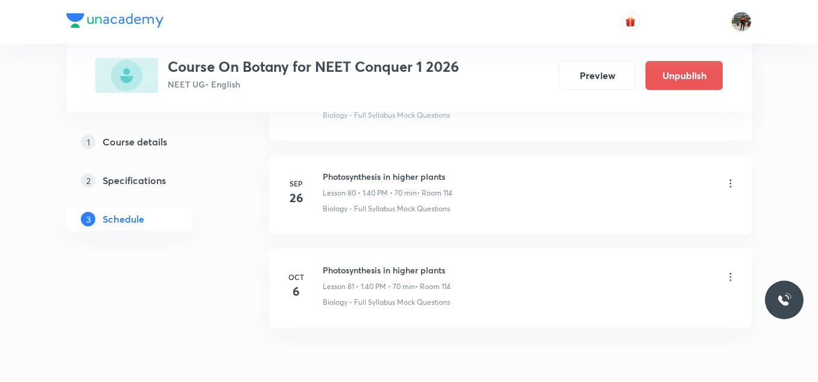
scroll to position [7630, 0]
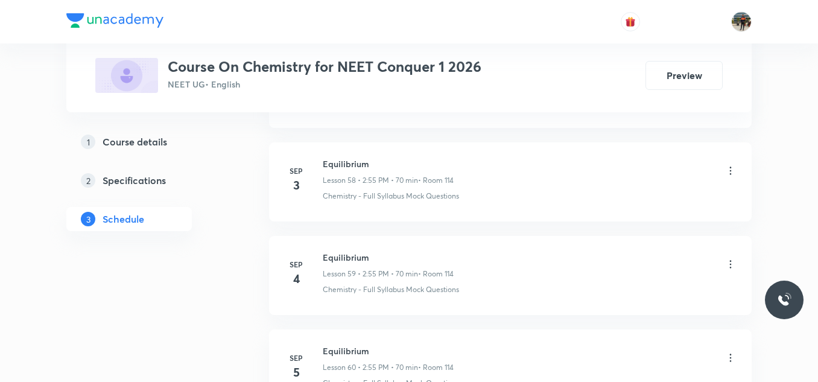
scroll to position [7788, 0]
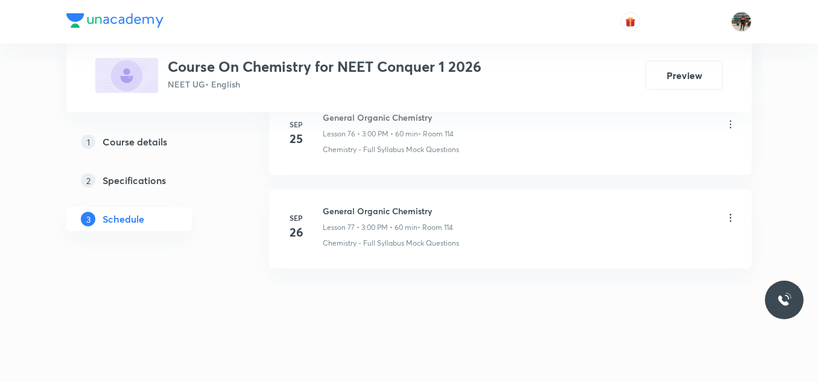
click at [352, 201] on li "Sep 26 General Organic Chemistry Lesson 77 • 3:00 PM • 60 min • Room 114 Chemis…" at bounding box center [510, 229] width 483 height 79
copy h6 "General Organic Chemistry"
click at [352, 201] on li "Sep 26 General Organic Chemistry Lesson 77 • 3:00 PM • 60 min • Room 114 Chemis…" at bounding box center [510, 229] width 483 height 79
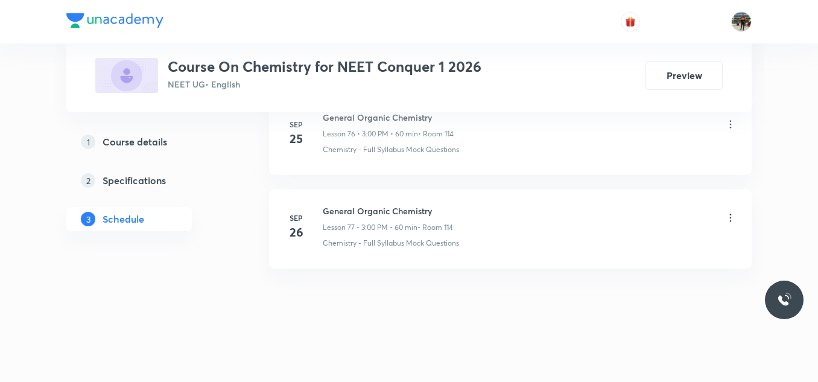
click at [352, 201] on li "Sep 26 General Organic Chemistry Lesson 77 • 3:00 PM • 60 min • Room 114 Chemis…" at bounding box center [510, 229] width 483 height 79
click at [352, 203] on li "Sep 26 General Organic Chemistry Lesson 77 • 3:00 PM • 60 min • Room 114 Chemis…" at bounding box center [510, 229] width 483 height 79
copy h6 "General Organic Chemistry"
click at [352, 203] on li "Sep 26 General Organic Chemistry Lesson 77 • 3:00 PM • 60 min • Room 114 Chemis…" at bounding box center [510, 229] width 483 height 79
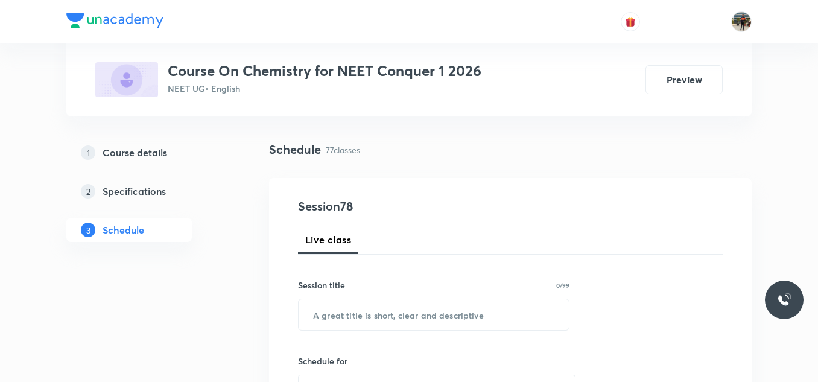
scroll to position [181, 0]
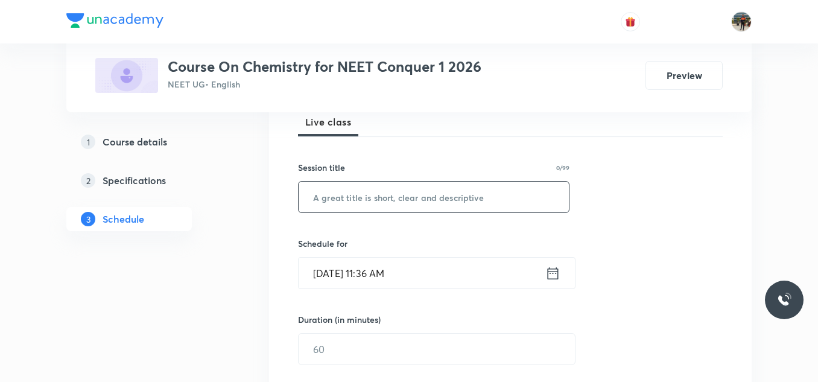
click at [390, 196] on input "text" at bounding box center [434, 197] width 270 height 31
paste input "General Organic Chemistry"
type input "General Organic Chemistry"
click at [550, 266] on icon at bounding box center [553, 273] width 15 height 17
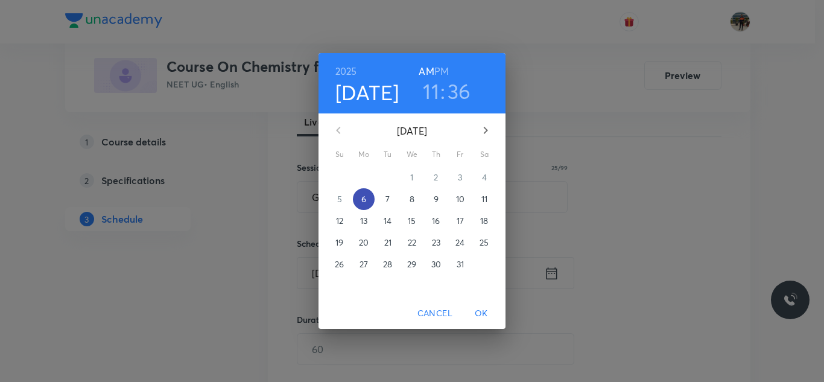
click at [366, 196] on p "6" at bounding box center [364, 199] width 5 height 12
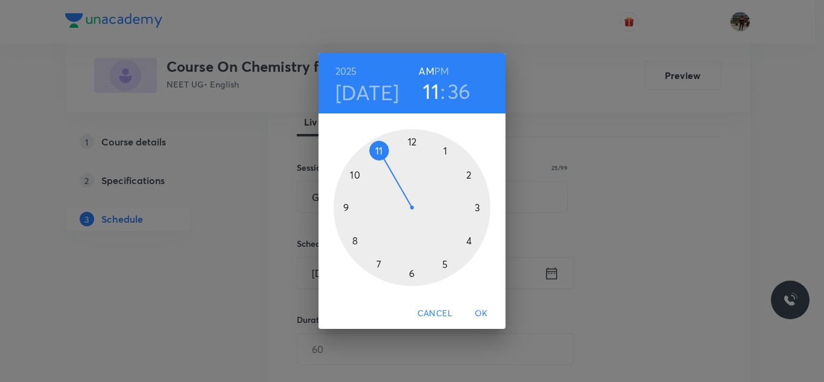
click at [453, 66] on div "2025 Oct 6 11 : 36 AM PM" at bounding box center [412, 83] width 168 height 41
click at [448, 73] on h6 "PM" at bounding box center [442, 71] width 14 height 17
click at [479, 206] on div at bounding box center [412, 207] width 157 height 157
click at [412, 141] on div at bounding box center [412, 207] width 157 height 157
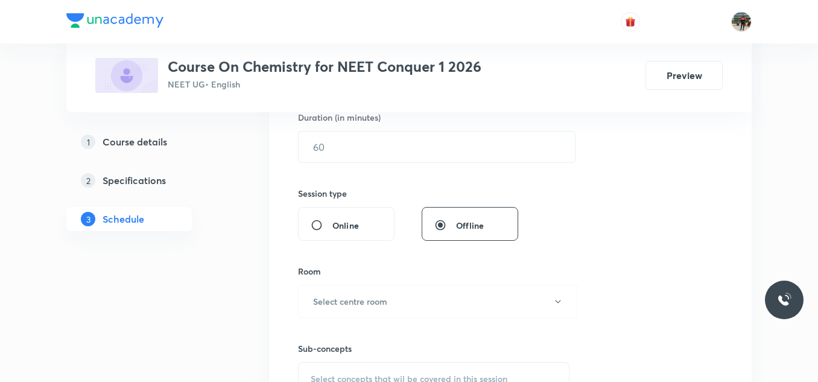
scroll to position [362, 0]
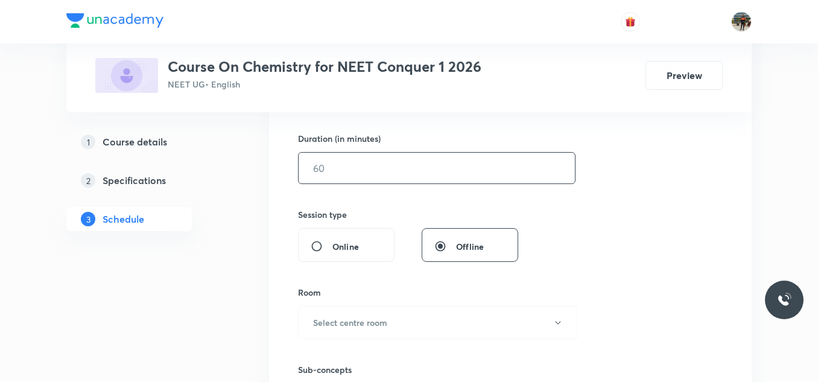
click at [366, 165] on input "text" at bounding box center [437, 168] width 276 height 31
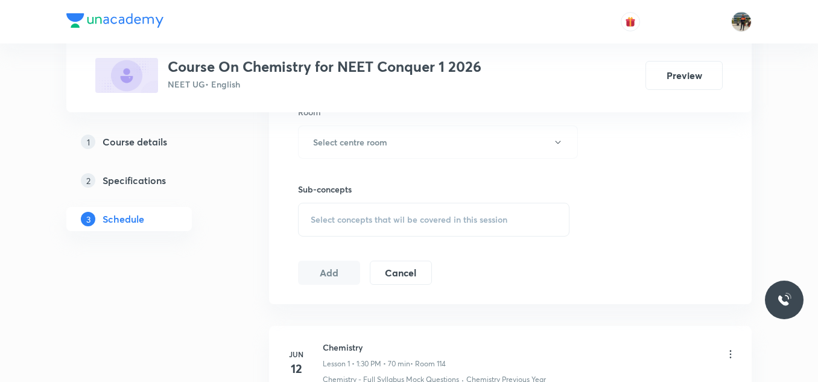
scroll to position [543, 0]
type input "60"
click at [304, 145] on button "Select centre room" at bounding box center [438, 141] width 280 height 33
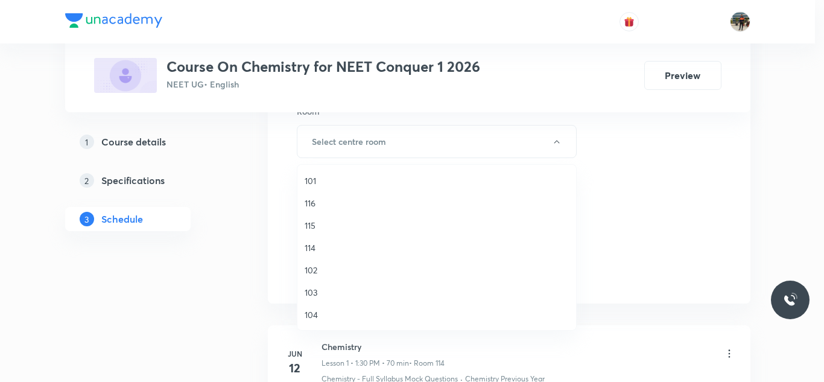
click at [312, 220] on span "115" at bounding box center [437, 225] width 264 height 13
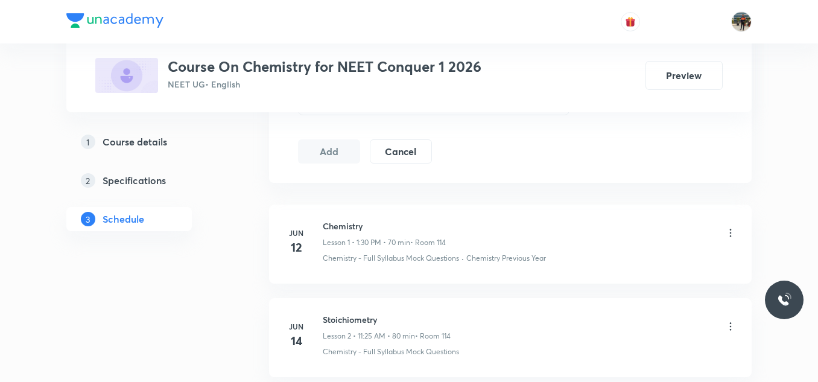
scroll to position [604, 0]
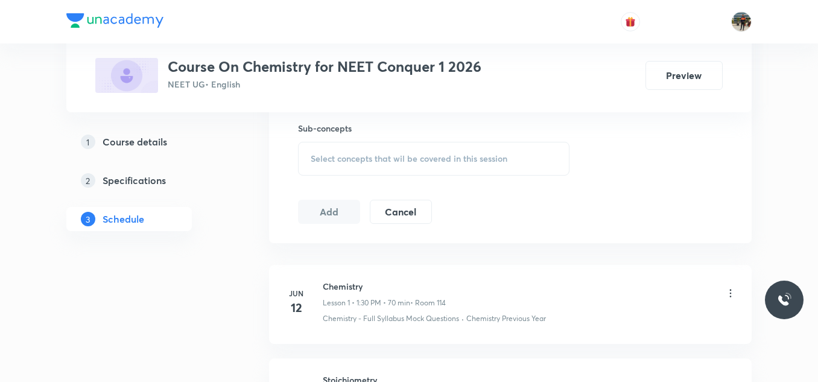
click at [310, 156] on div "Select concepts that wil be covered in this session" at bounding box center [434, 159] width 272 height 34
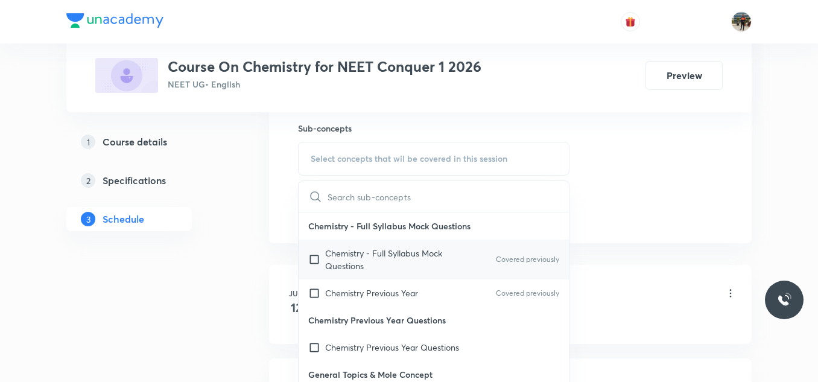
click at [314, 257] on input "checkbox" at bounding box center [316, 259] width 17 height 25
checkbox input "true"
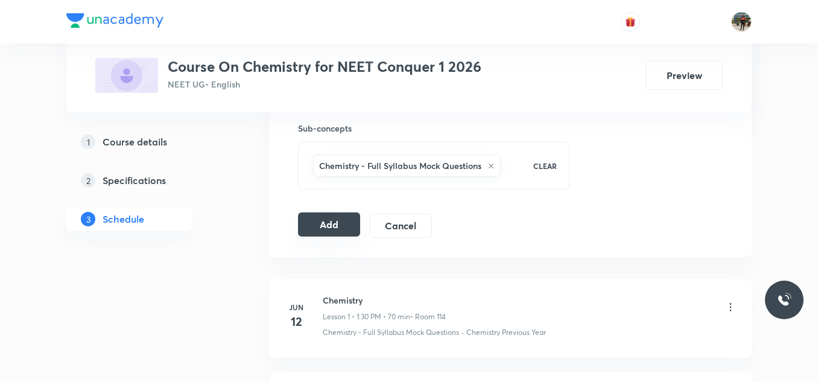
click at [335, 228] on button "Add" at bounding box center [329, 224] width 62 height 24
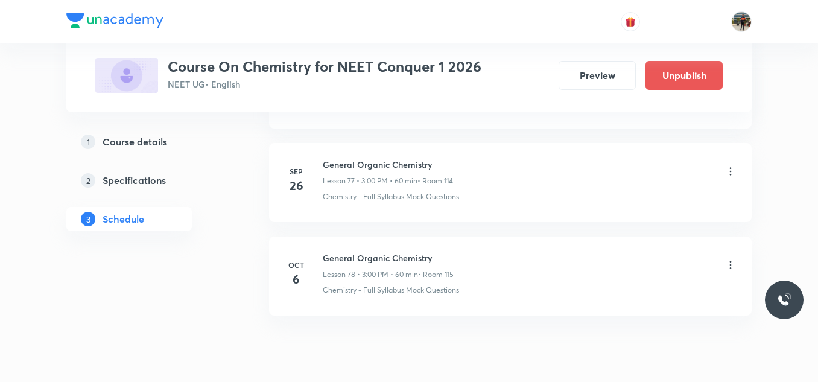
scroll to position [7327, 0]
